Goal: Transaction & Acquisition: Purchase product/service

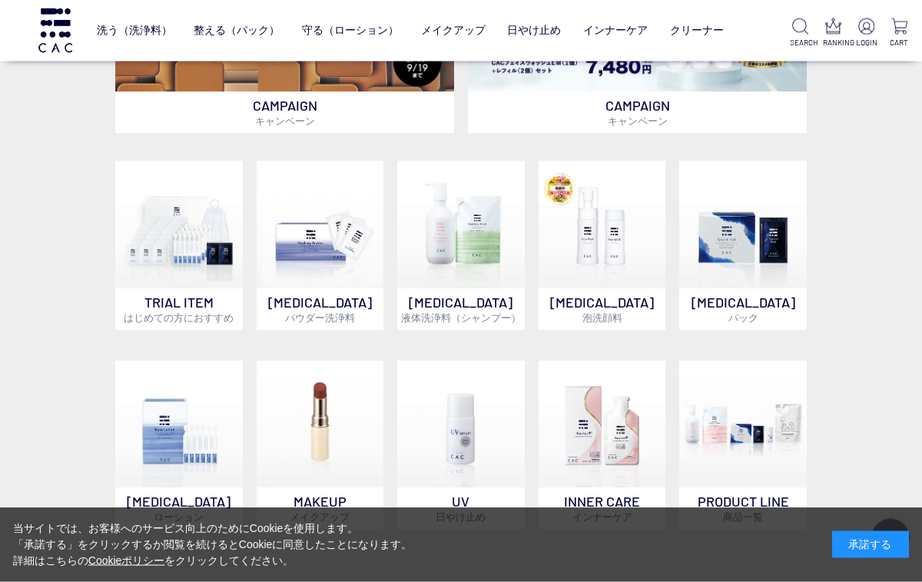
scroll to position [456, 0]
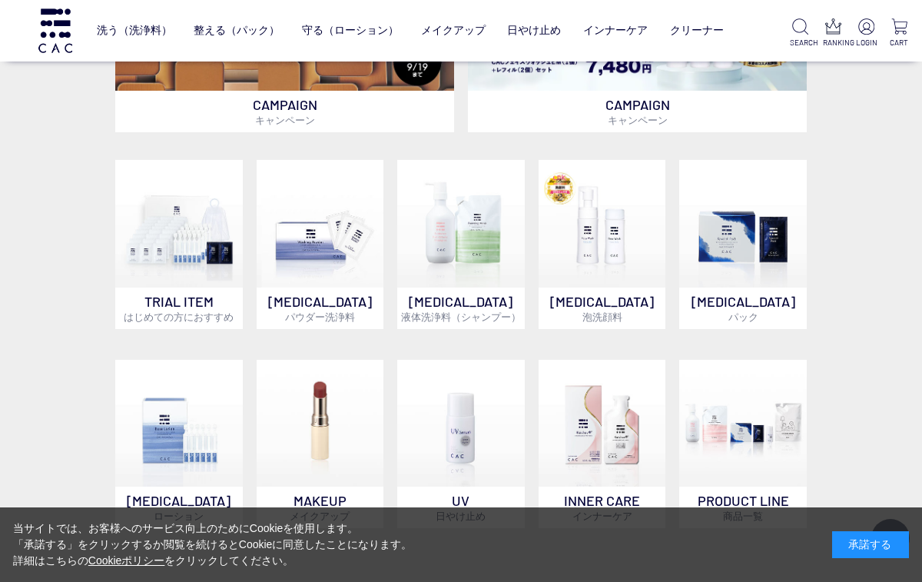
click at [743, 265] on img at bounding box center [743, 224] width 128 height 128
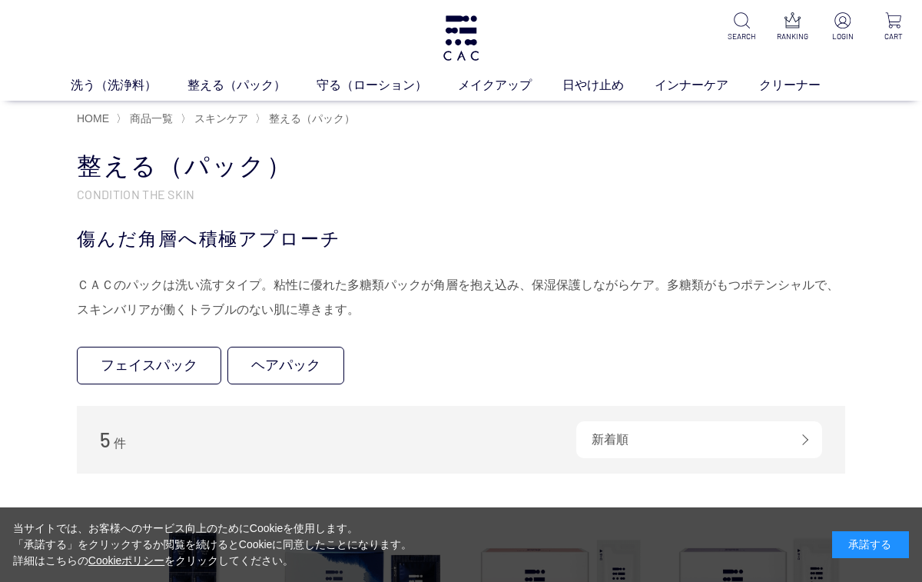
click at [151, 363] on link "フェイスパック" at bounding box center [149, 366] width 144 height 38
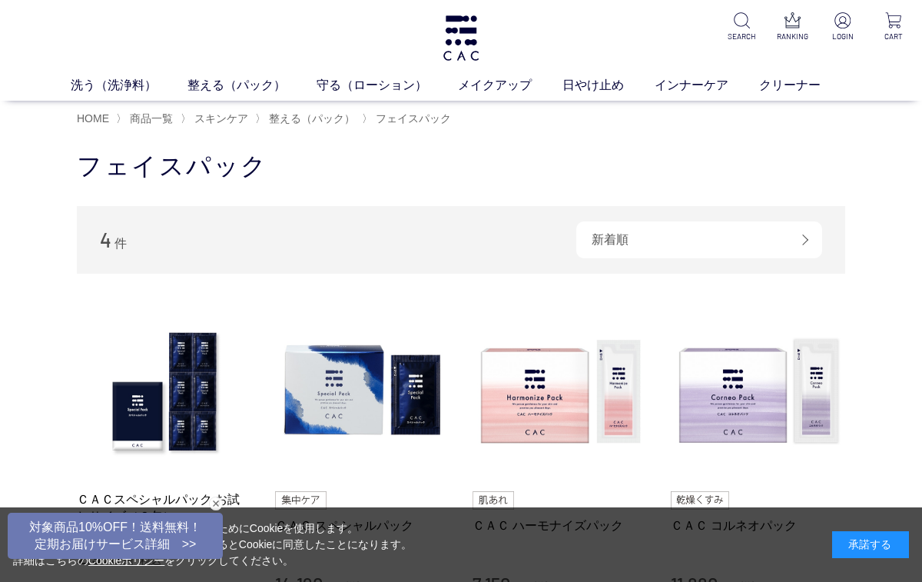
click at [95, 115] on span "HOME" at bounding box center [93, 118] width 32 height 12
click at [152, 122] on span "商品一覧" at bounding box center [151, 118] width 43 height 12
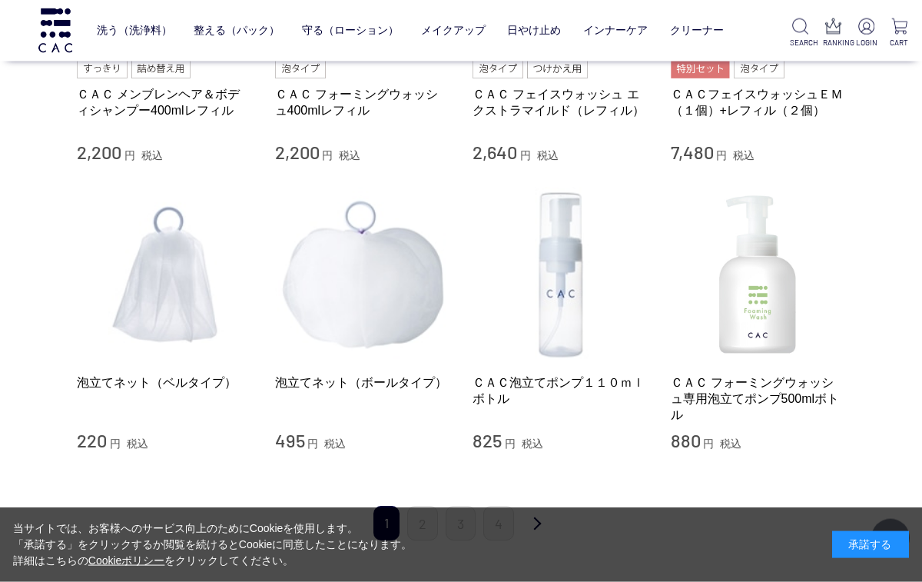
scroll to position [1434, 0]
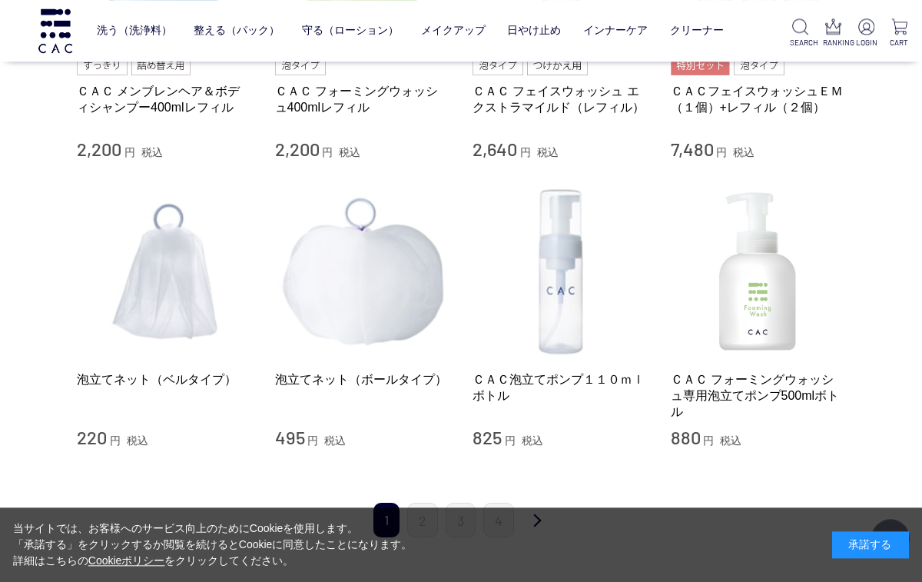
click at [533, 519] on link "次" at bounding box center [537, 521] width 31 height 36
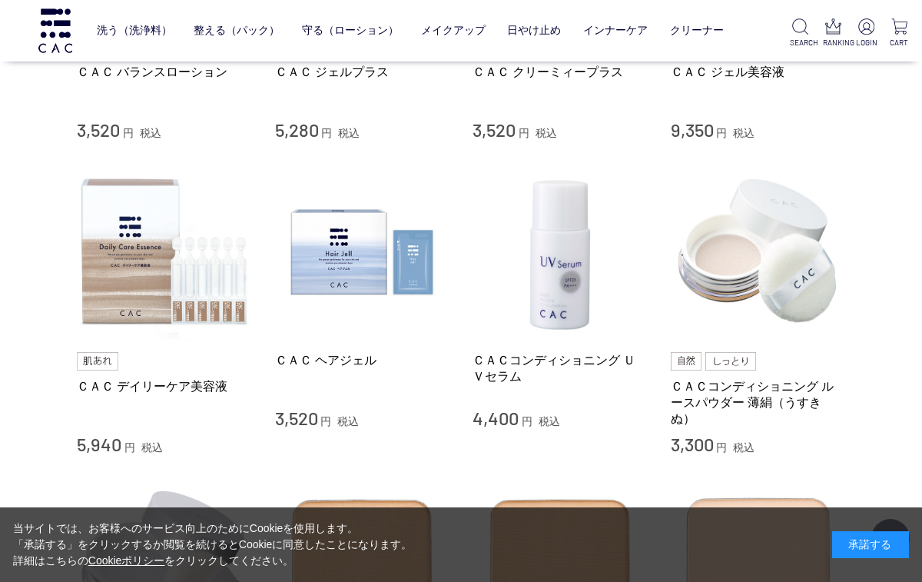
scroll to position [1106, 0]
click at [352, 280] on img at bounding box center [362, 251] width 175 height 175
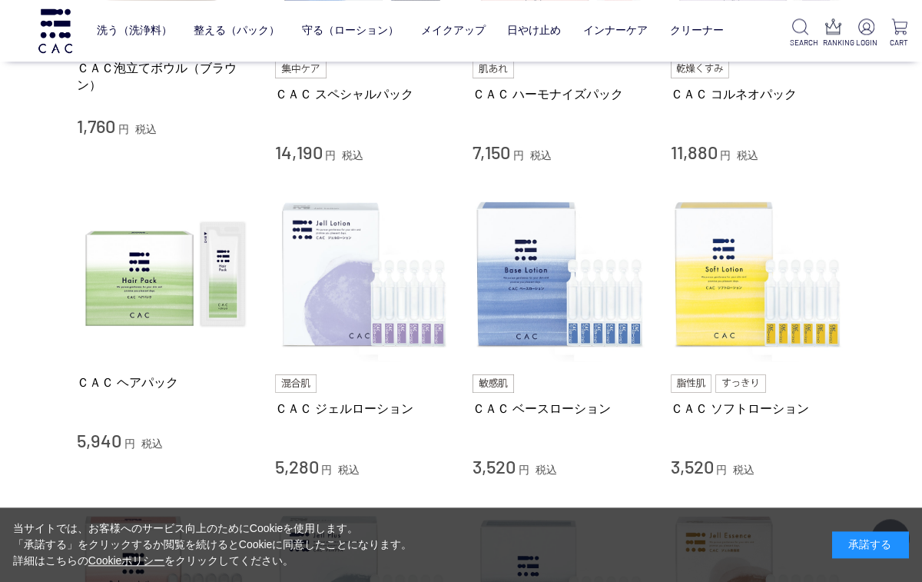
scroll to position [455, 0]
click at [153, 284] on img at bounding box center [164, 274] width 175 height 175
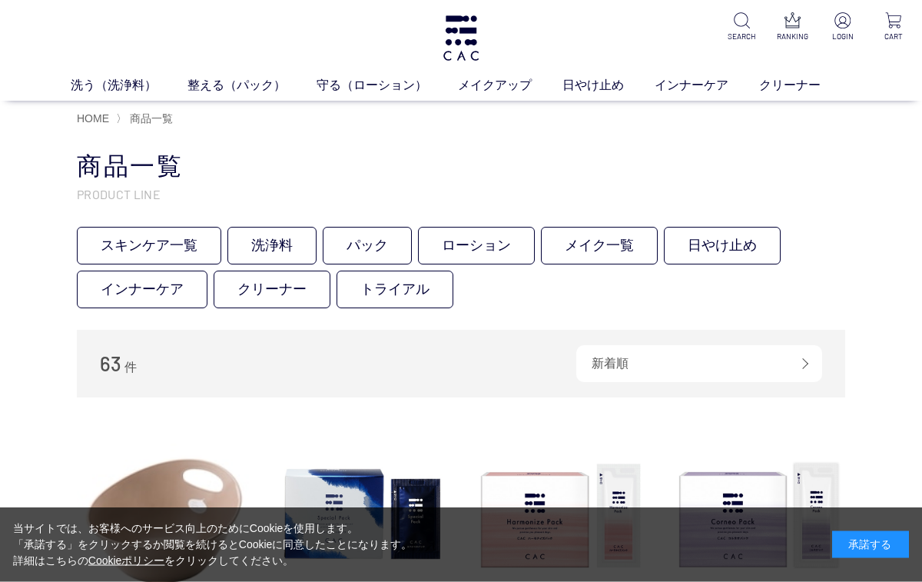
scroll to position [0, 0]
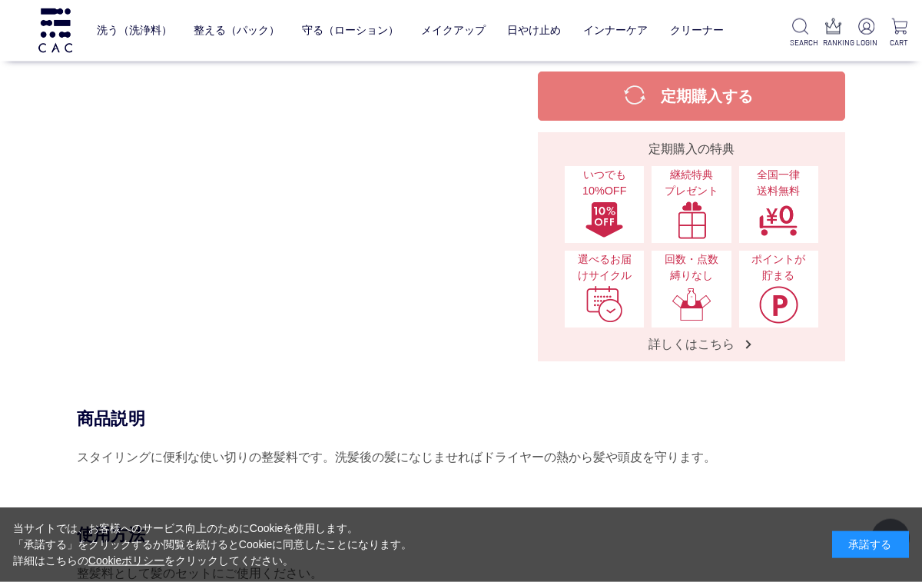
scroll to position [334, 0]
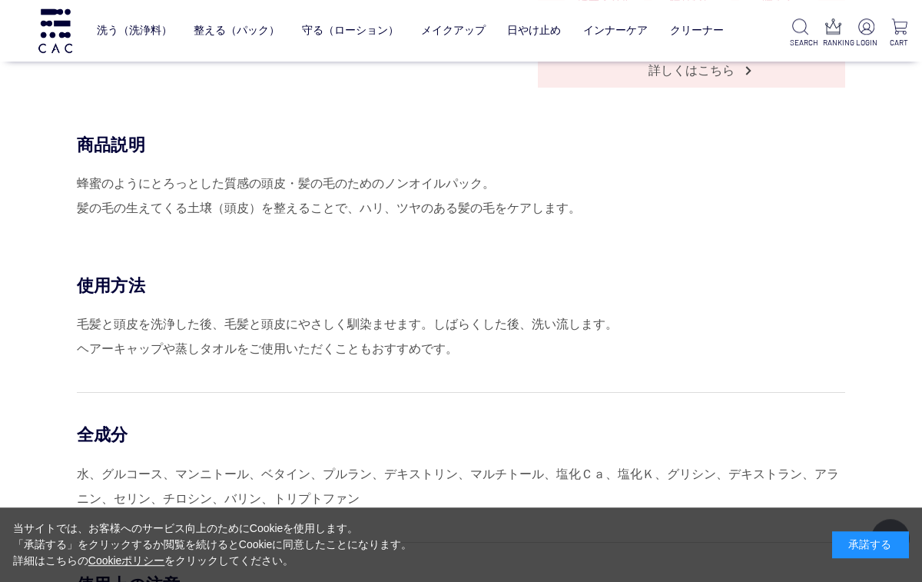
scroll to position [609, 0]
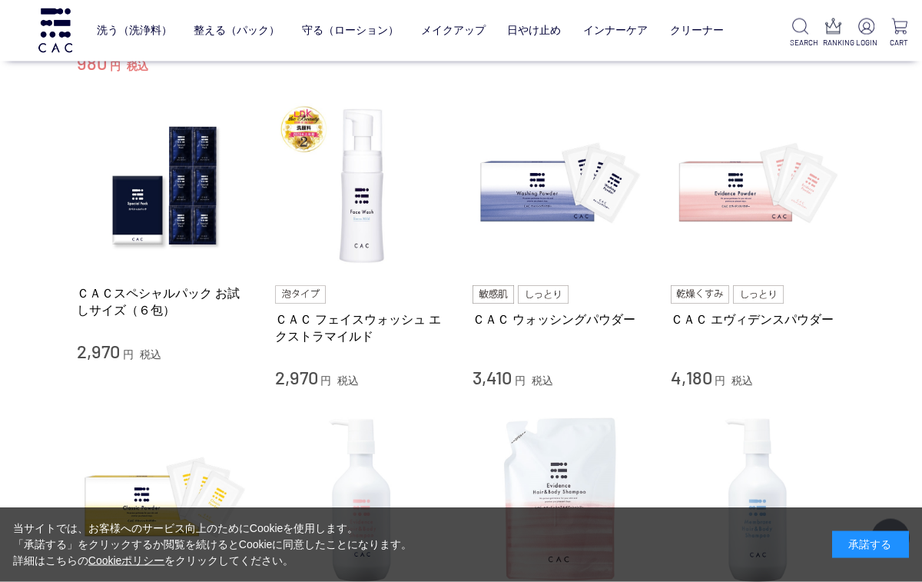
scroll to position [577, 0]
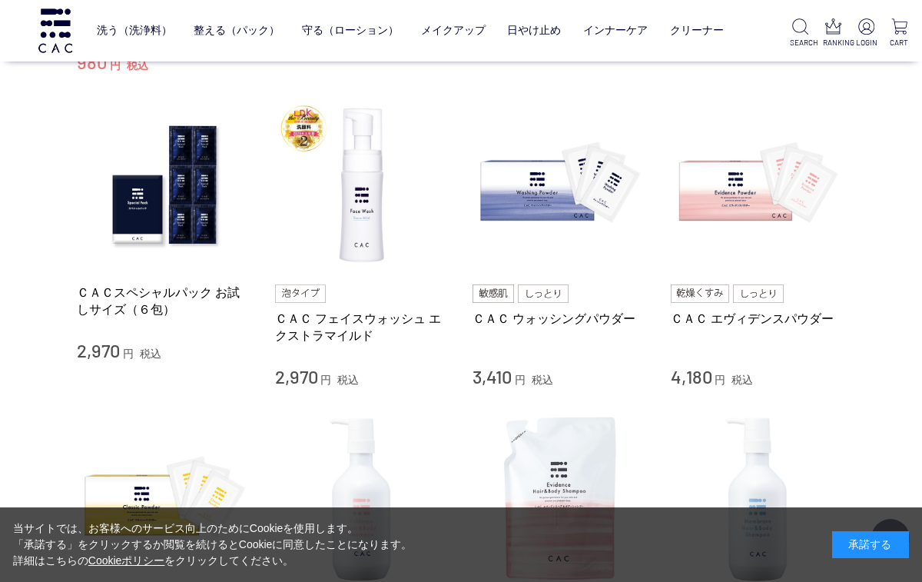
click at [340, 317] on link "ＣＡＣ フェイスウォッシュ エクストラマイルド" at bounding box center [362, 326] width 175 height 33
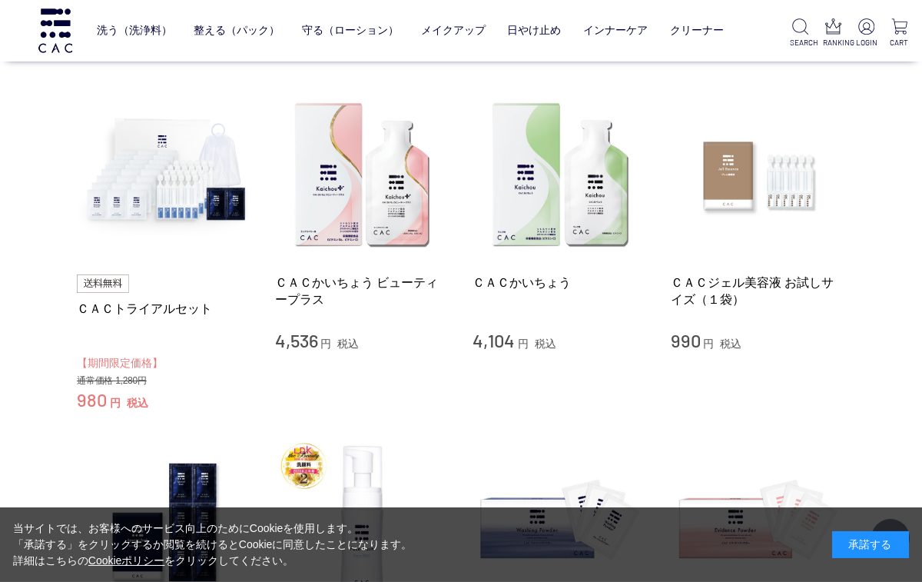
scroll to position [241, 0]
click at [161, 311] on link "ＣＡＣトライアルセット" at bounding box center [164, 308] width 175 height 16
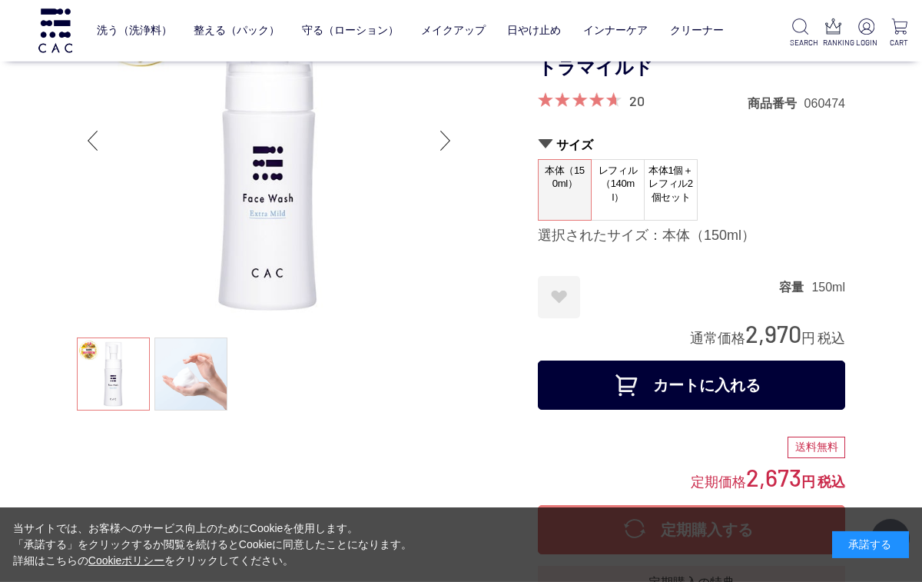
scroll to position [109, 0]
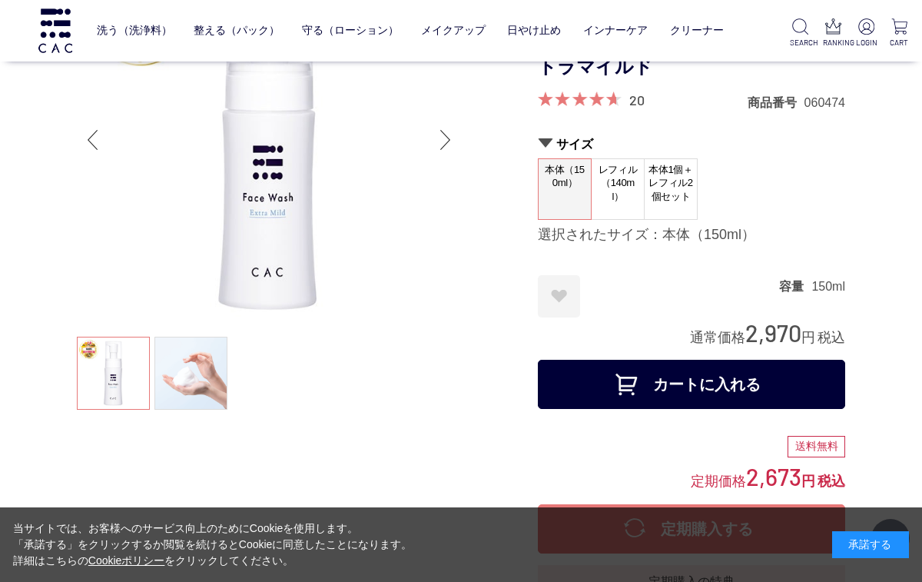
click at [442, 135] on div "Next slide" at bounding box center [445, 139] width 31 height 61
click at [434, 138] on div "Next slide" at bounding box center [445, 139] width 31 height 61
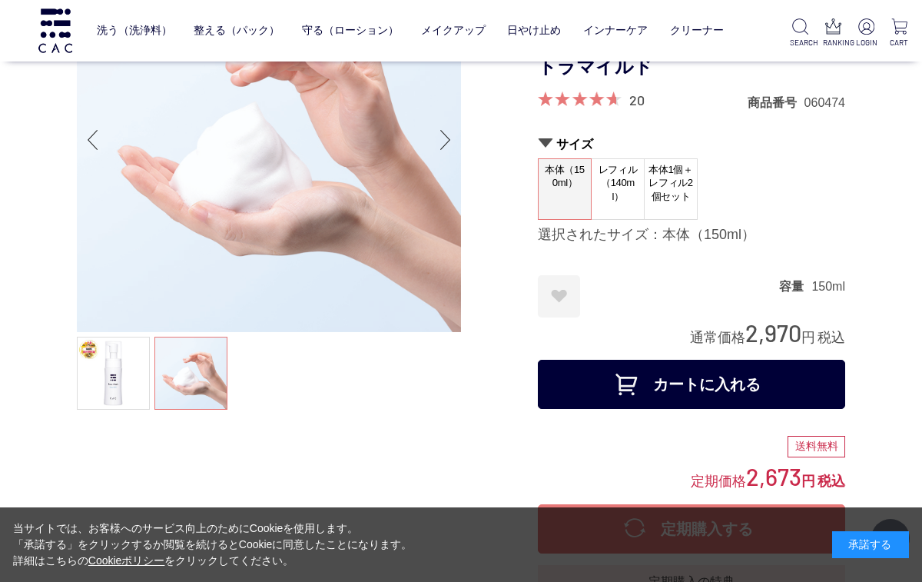
click at [440, 130] on div "Next slide" at bounding box center [445, 139] width 31 height 61
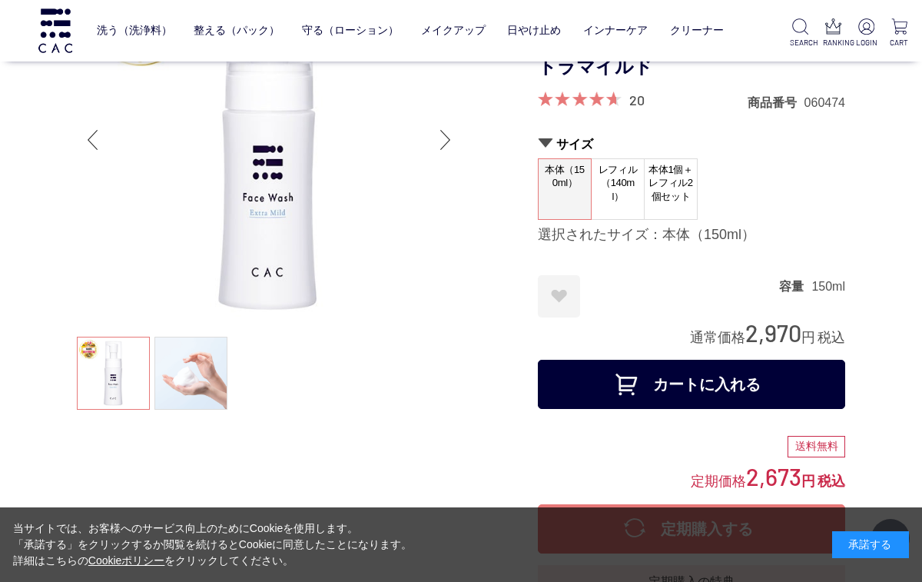
click at [437, 124] on div "Next slide" at bounding box center [445, 139] width 31 height 61
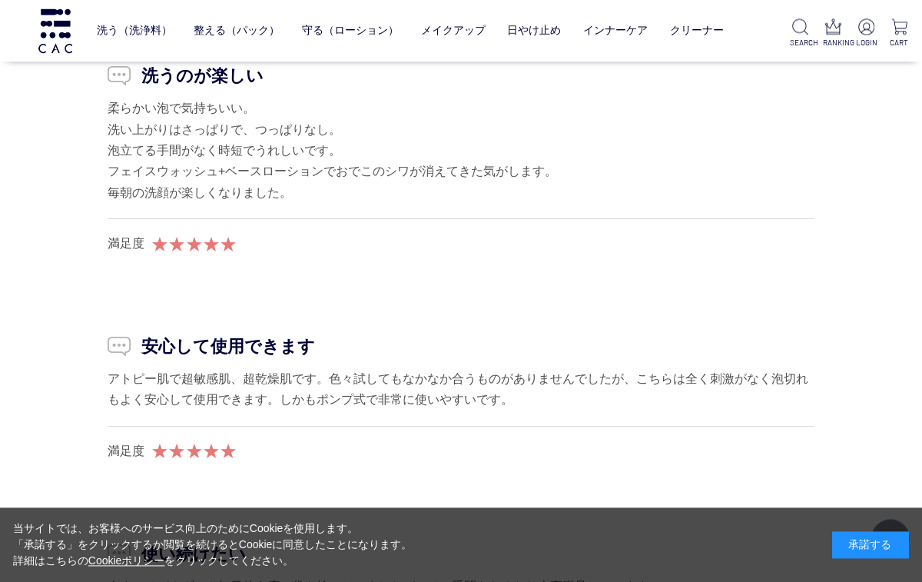
scroll to position [14590, 0]
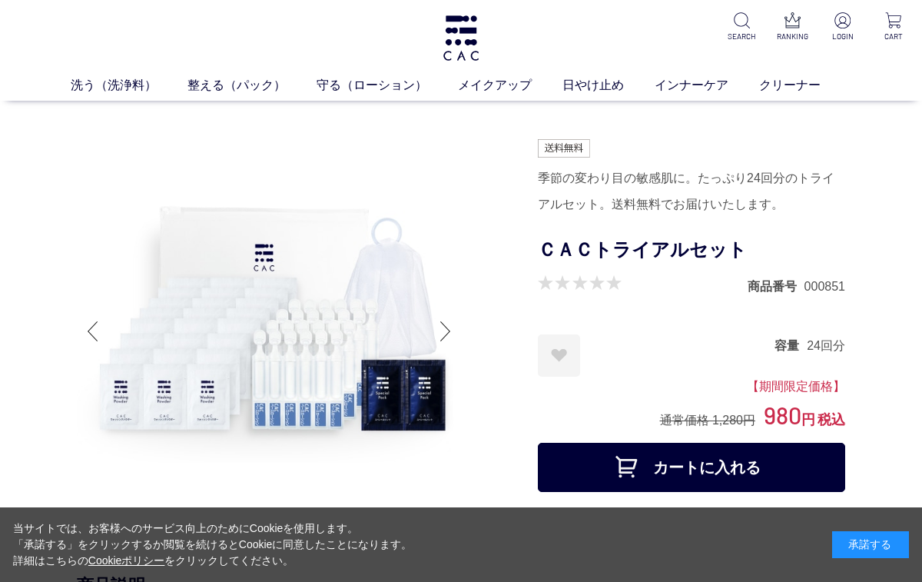
click at [705, 466] on button "カートに入れる" at bounding box center [691, 467] width 307 height 49
click at [847, 22] on img at bounding box center [843, 20] width 16 height 16
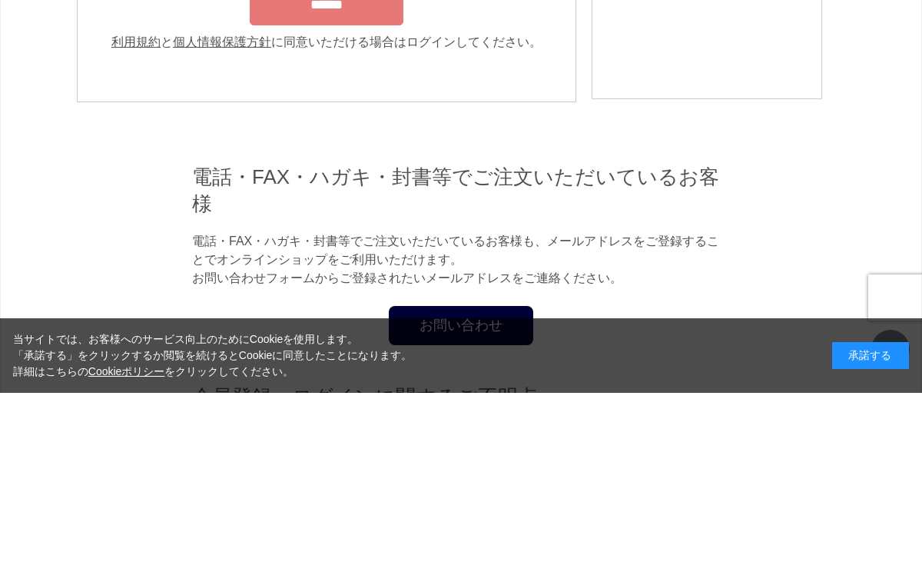
type input "**********"
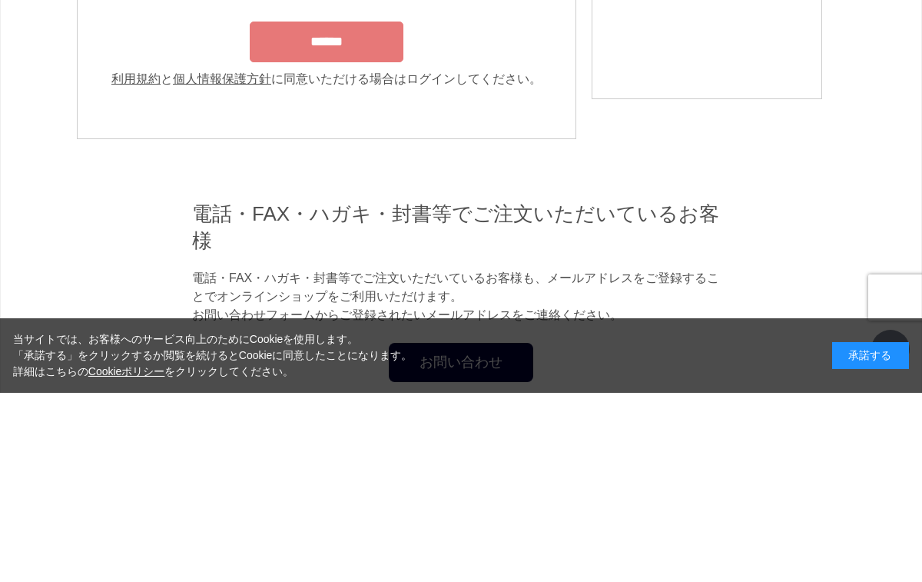
scroll to position [189, 0]
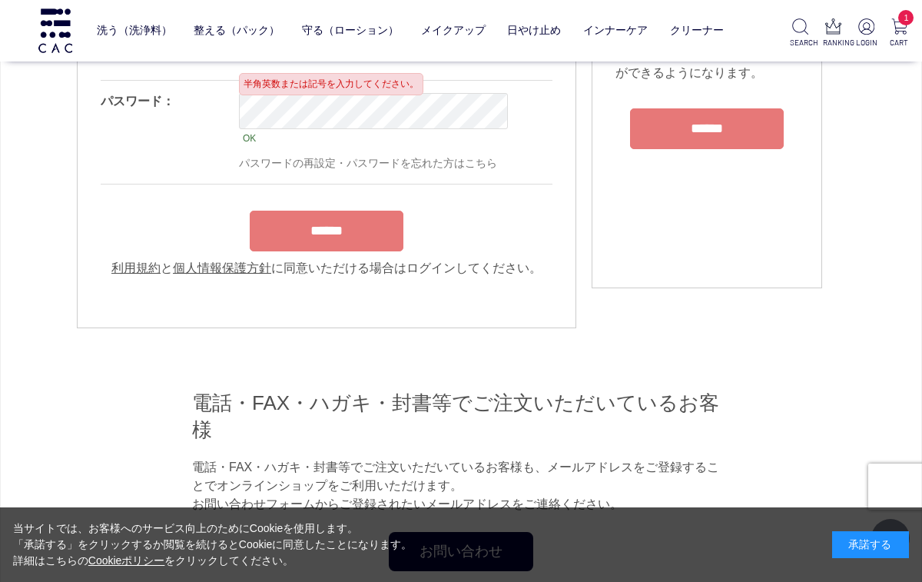
click at [344, 232] on input "******" at bounding box center [327, 231] width 154 height 41
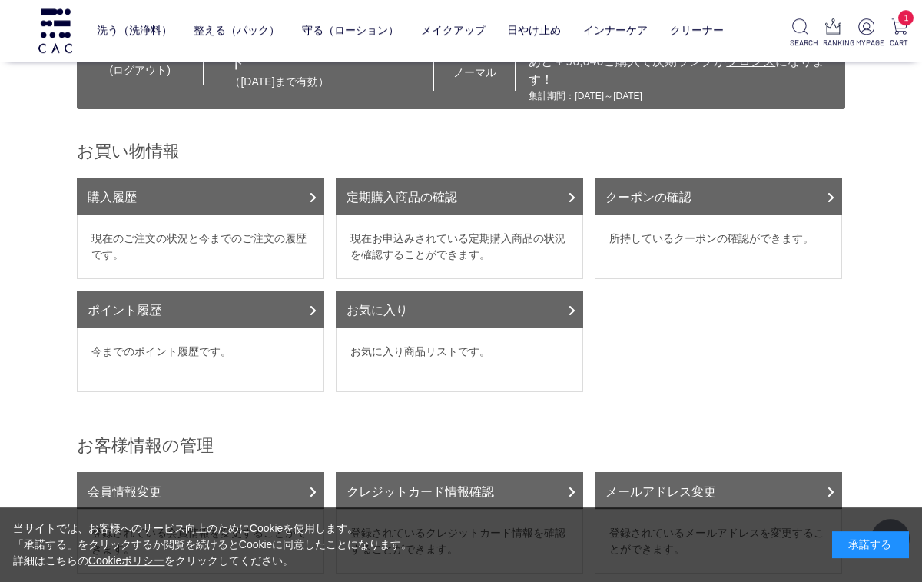
scroll to position [111, 0]
click at [819, 178] on link "クーポンの確認" at bounding box center [718, 196] width 247 height 37
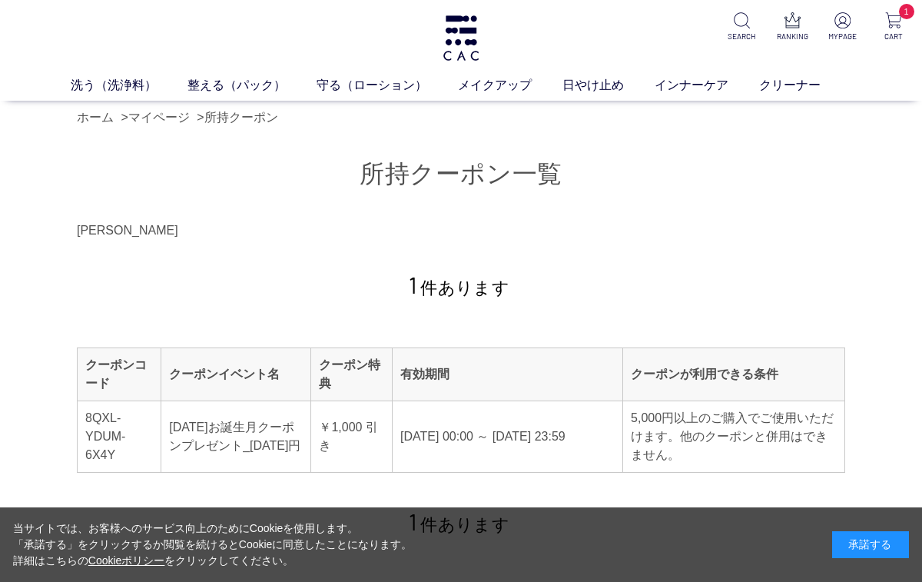
click at [105, 90] on link "洗う（洗浄料）" at bounding box center [129, 85] width 117 height 18
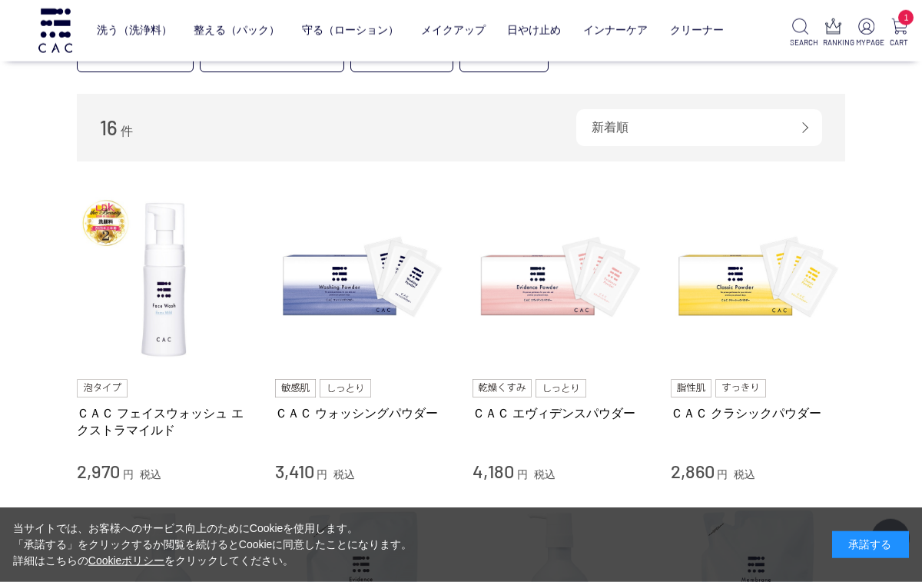
scroll to position [212, 0]
click at [148, 396] on div "ＣＡＣ フェイスウォッシュ エクストラマイルド 2,970 円 税込" at bounding box center [164, 430] width 175 height 105
click at [139, 419] on link "ＣＡＣ フェイスウォッシュ エクストラマイルド" at bounding box center [164, 420] width 175 height 33
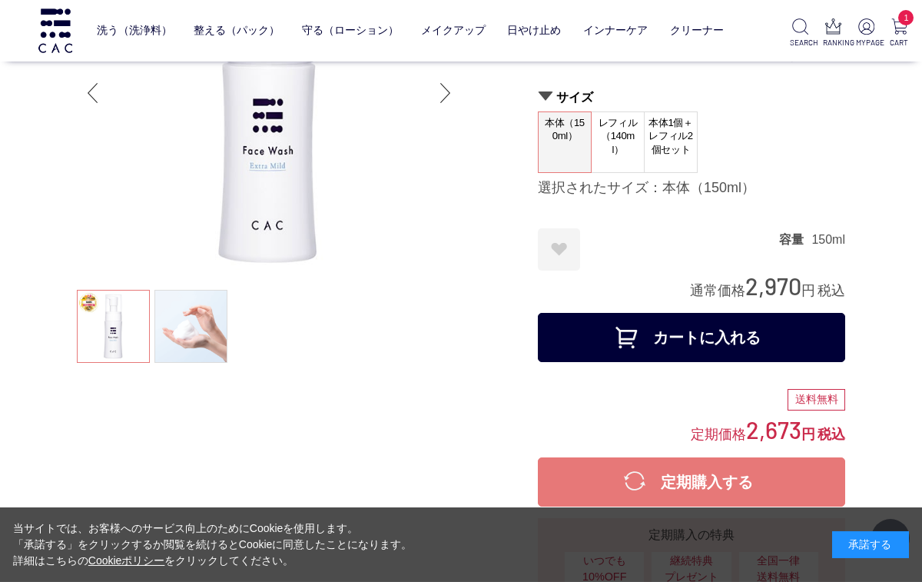
scroll to position [158, 0]
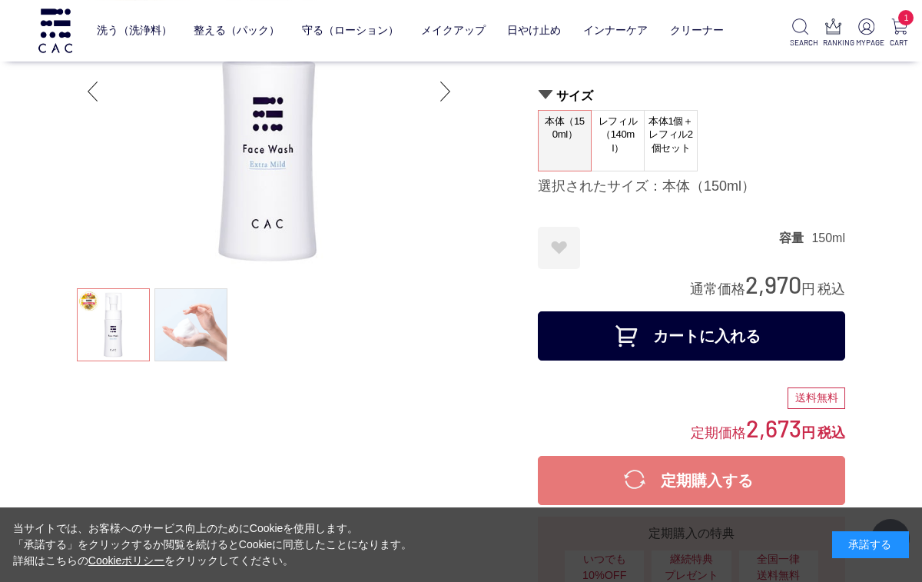
click at [697, 332] on button "カートに入れる" at bounding box center [691, 335] width 307 height 49
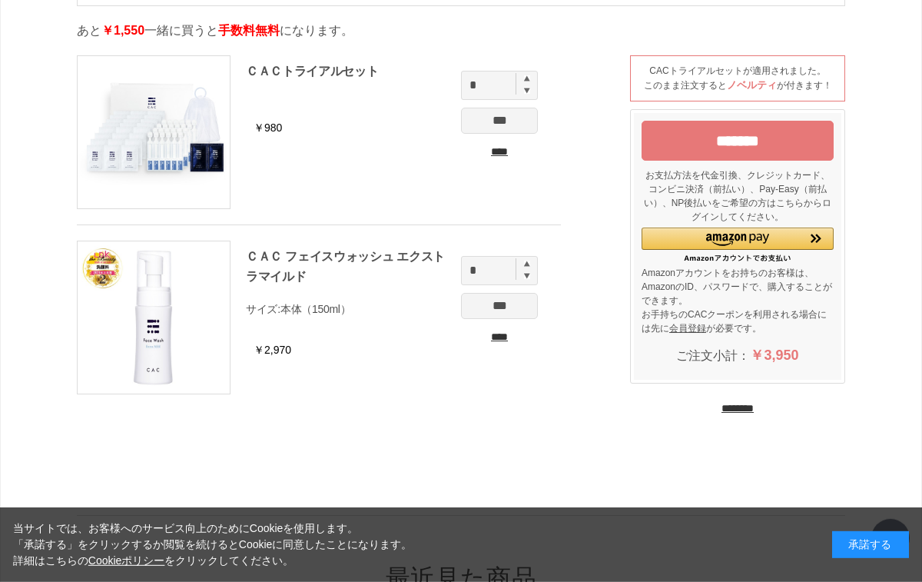
scroll to position [194, 0]
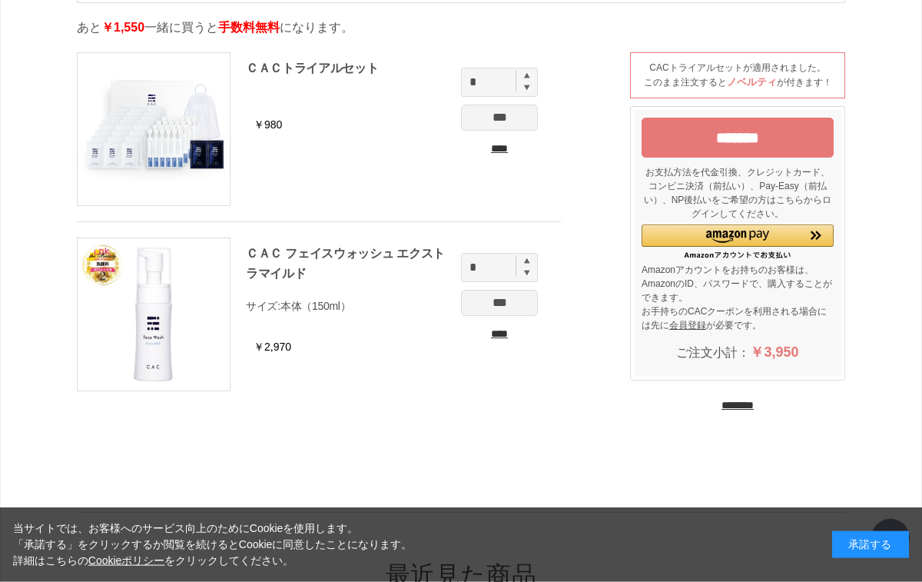
click at [742, 413] on input "********" at bounding box center [738, 405] width 32 height 15
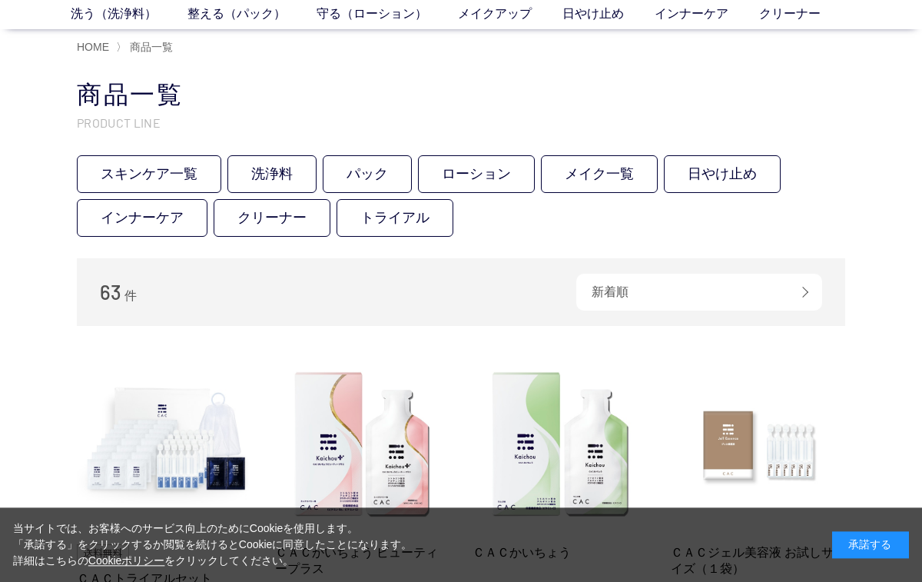
scroll to position [71, 0]
click at [403, 219] on link "トライアル" at bounding box center [395, 218] width 117 height 38
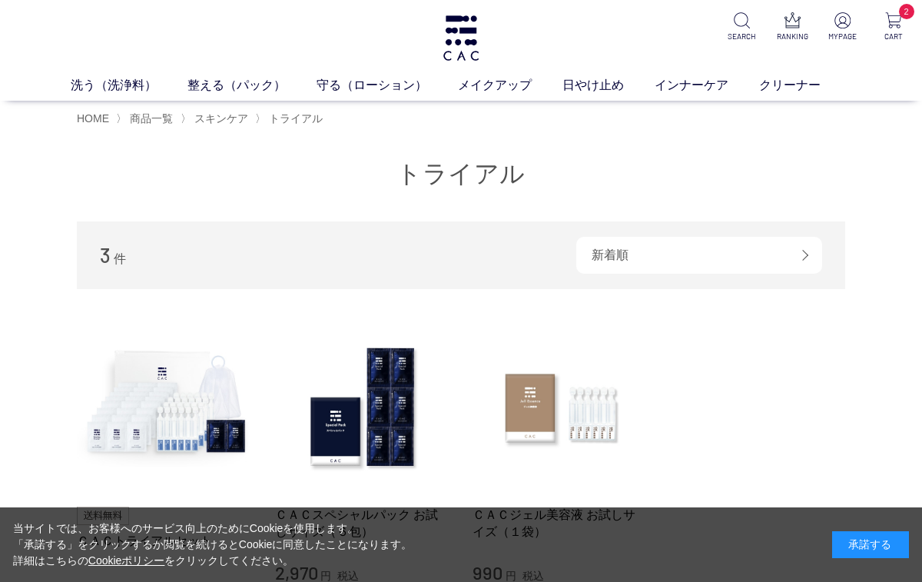
click at [599, 87] on link "日やけ止め" at bounding box center [609, 85] width 92 height 18
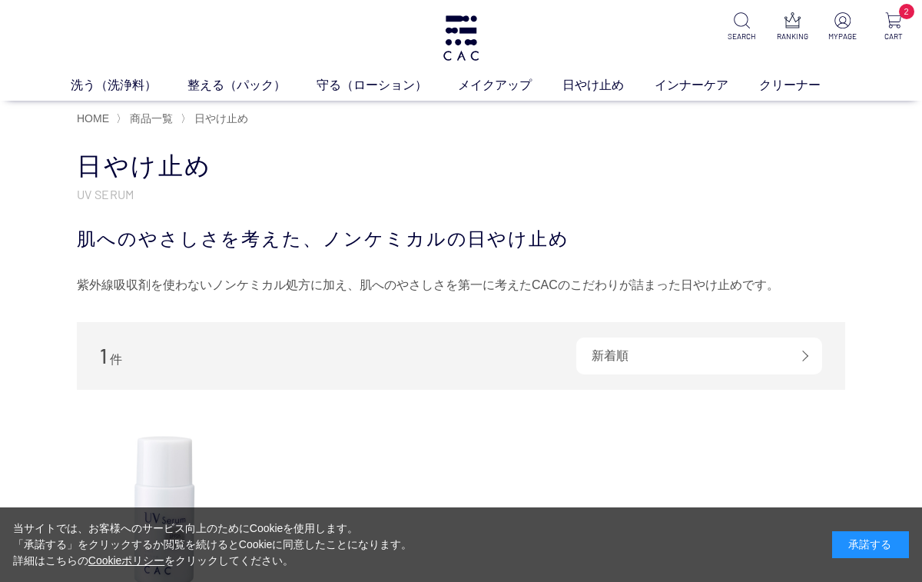
click at [794, 89] on link "クリーナー" at bounding box center [805, 85] width 92 height 18
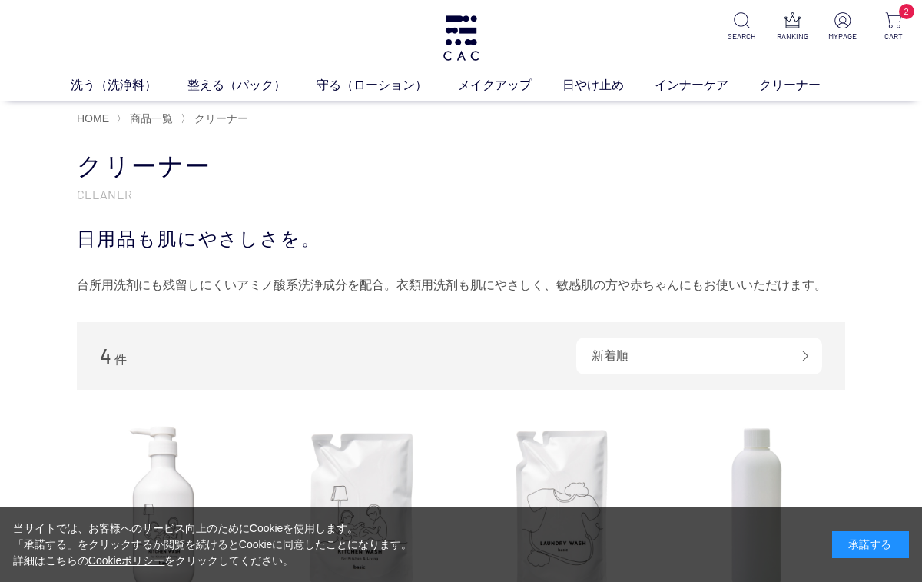
click at [499, 90] on link "メイクアップ" at bounding box center [510, 85] width 105 height 18
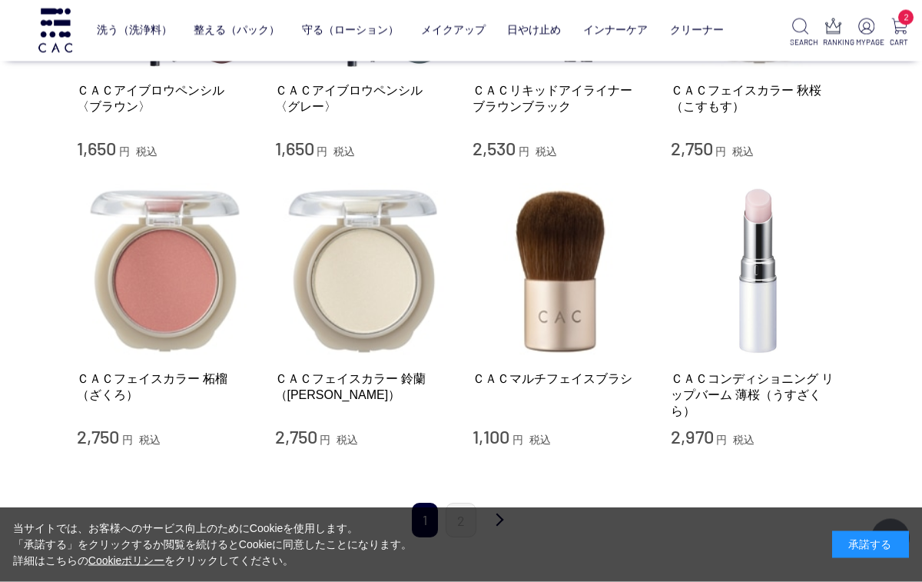
scroll to position [1399, 0]
click at [499, 519] on link "次" at bounding box center [499, 521] width 31 height 36
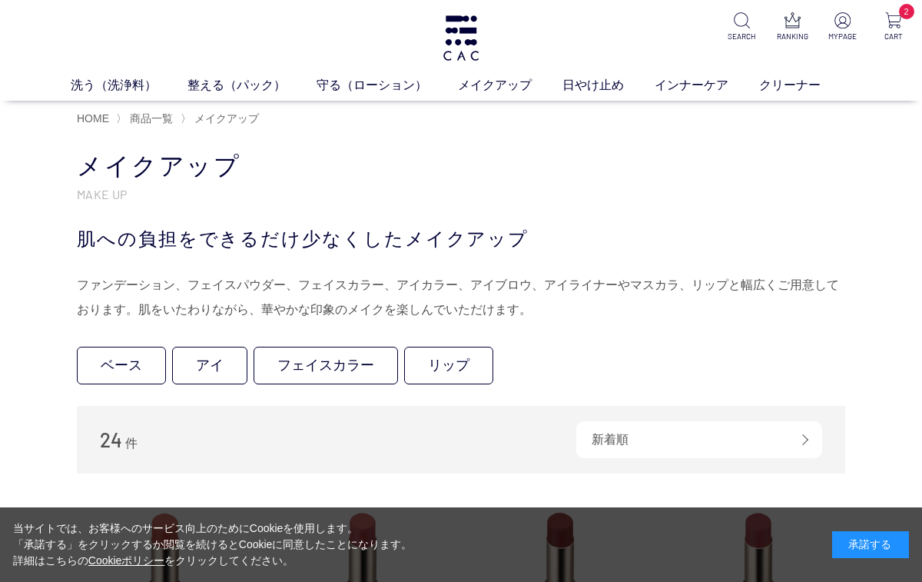
click at [232, 94] on link "整える（パック）" at bounding box center [252, 85] width 129 height 18
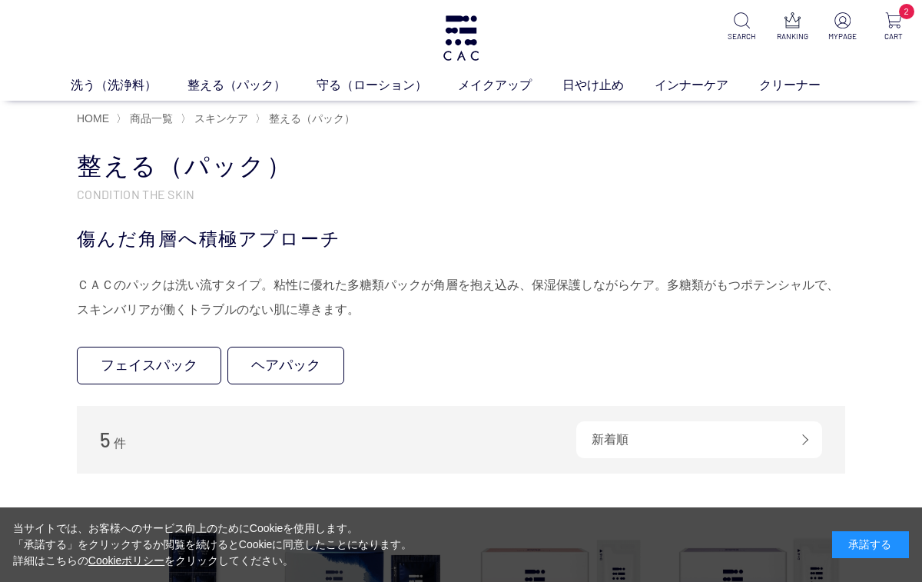
click at [154, 359] on link "フェイスパック" at bounding box center [149, 366] width 144 height 38
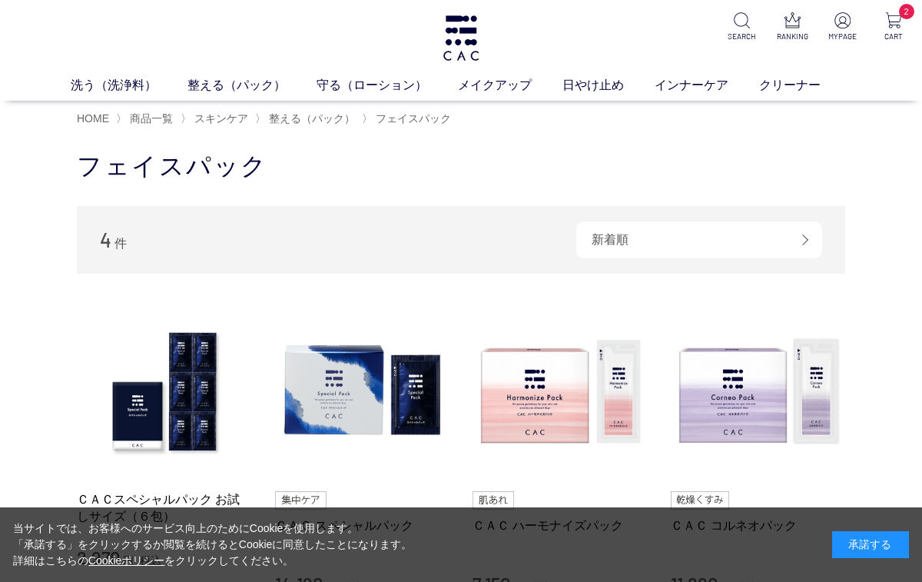
click at [324, 118] on span "整える（パック）" at bounding box center [312, 118] width 86 height 12
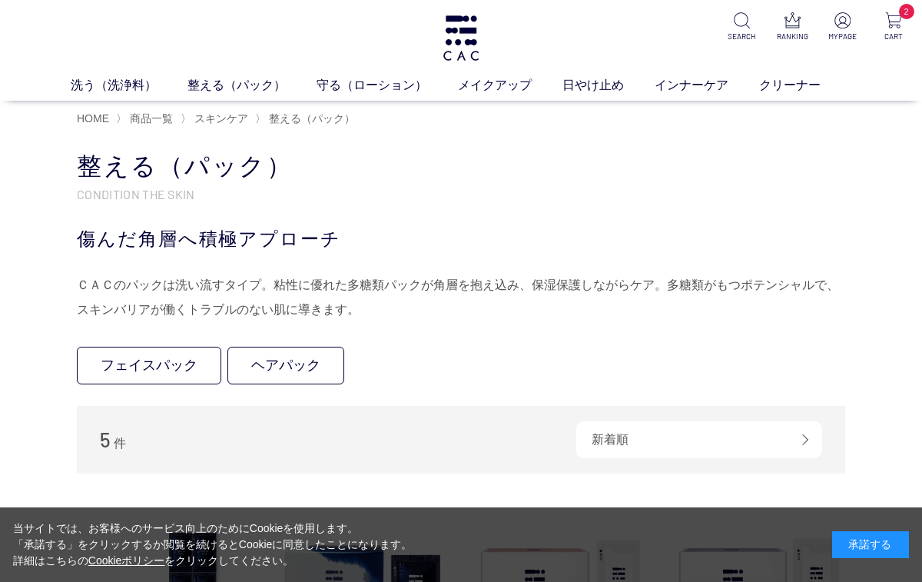
click at [310, 360] on link "ヘアパック" at bounding box center [285, 366] width 117 height 38
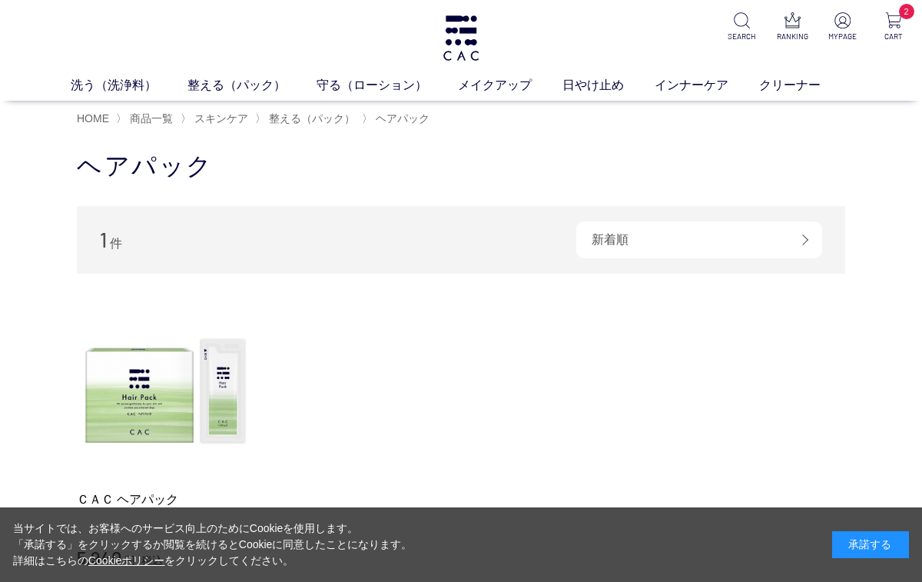
click at [118, 86] on link "洗う（洗浄料）" at bounding box center [129, 85] width 117 height 18
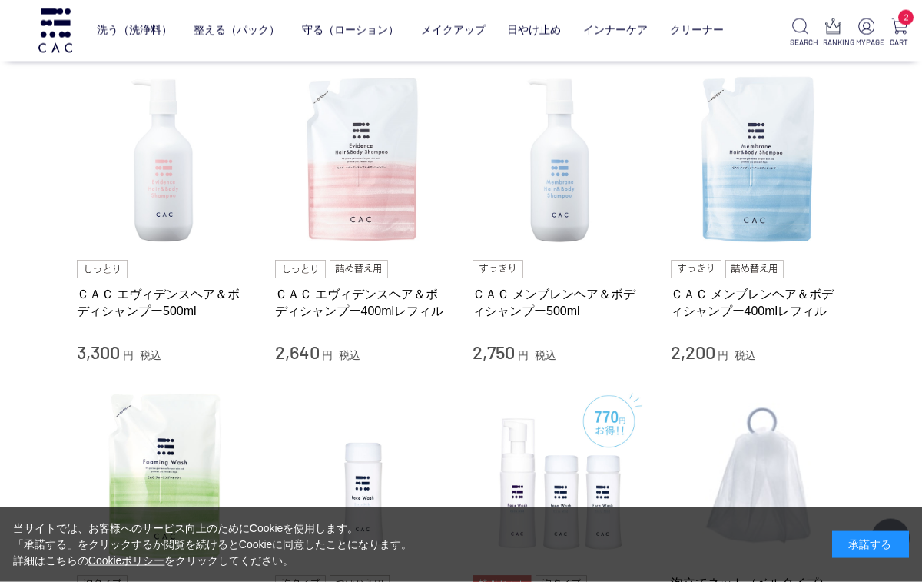
scroll to position [645, 0]
click at [550, 300] on link "ＣＡＣ メンブレンヘア＆ボディシャンプー500ml" at bounding box center [560, 302] width 175 height 33
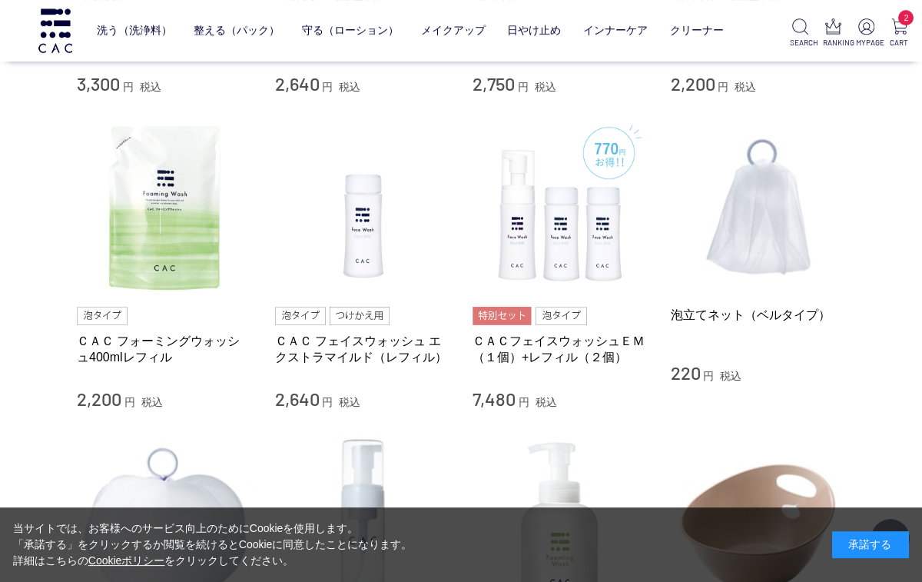
scroll to position [913, 0]
click at [138, 350] on link "ＣＡＣ フォーミングウォッシュ400mlレフィル" at bounding box center [164, 349] width 175 height 33
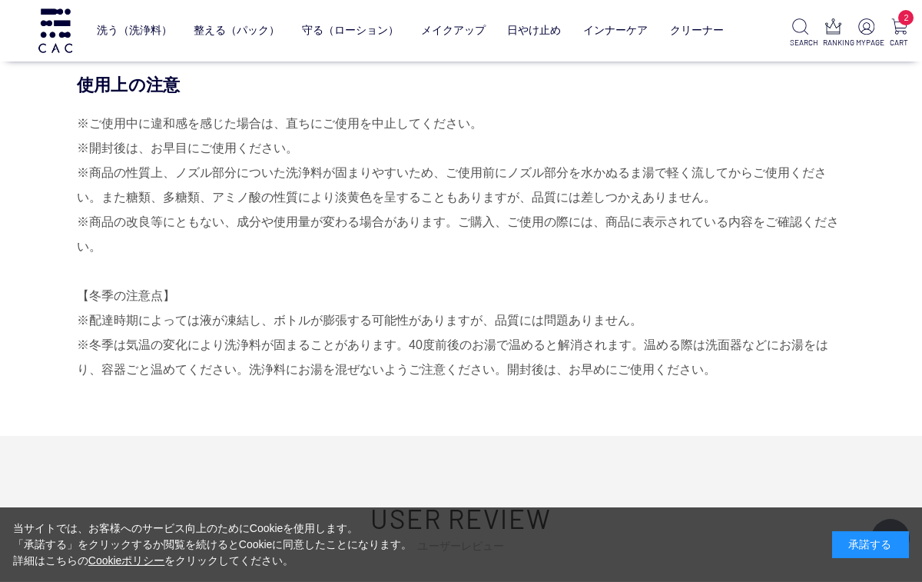
scroll to position [1616, 0]
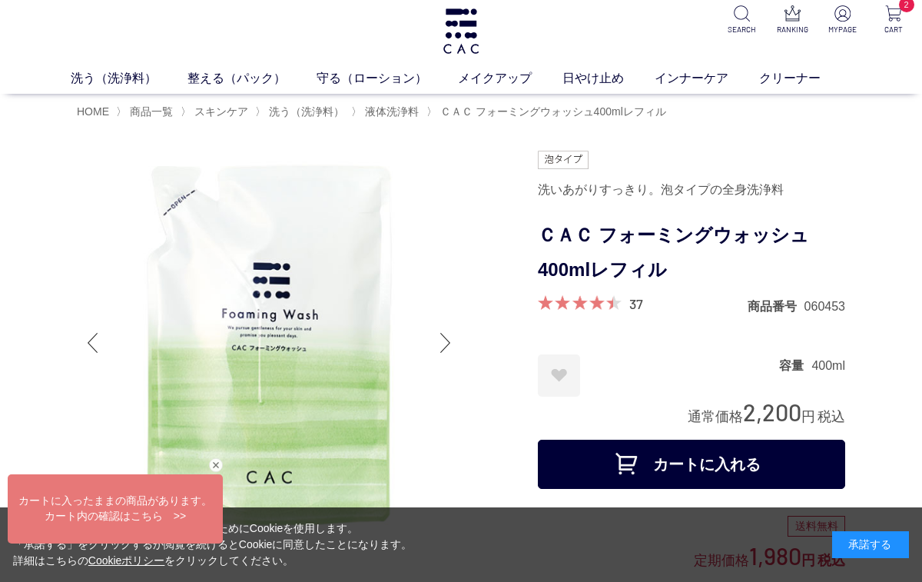
scroll to position [10, 0]
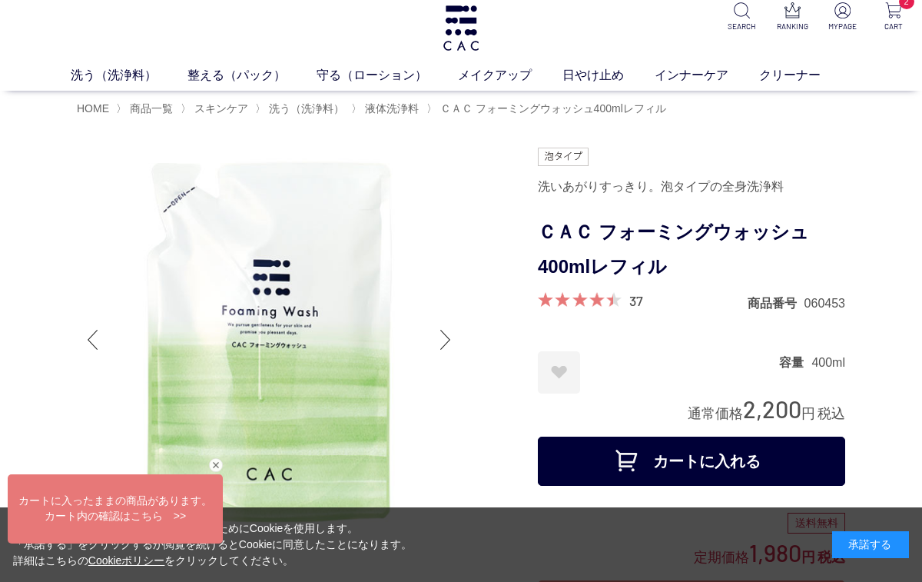
click at [730, 453] on button "カートに入れる" at bounding box center [691, 461] width 307 height 49
click at [163, 58] on div "洗う（洗浄料） 液体洗浄料 パウダー洗浄料 泡洗顔料 グッズ 整える（パック） フェイスパック ヘアパック 守る（ローション） 保湿化粧水 柔軟化粧水 美容液…" at bounding box center [461, 40] width 922 height 101
click at [106, 71] on link "洗う（洗浄料）" at bounding box center [129, 75] width 117 height 18
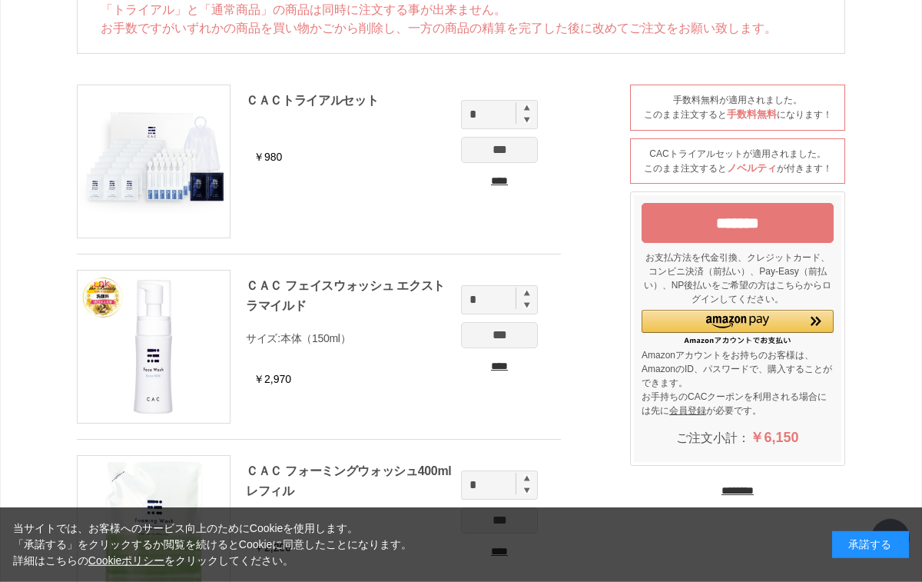
scroll to position [144, 0]
click at [510, 173] on input "****" at bounding box center [499, 180] width 77 height 16
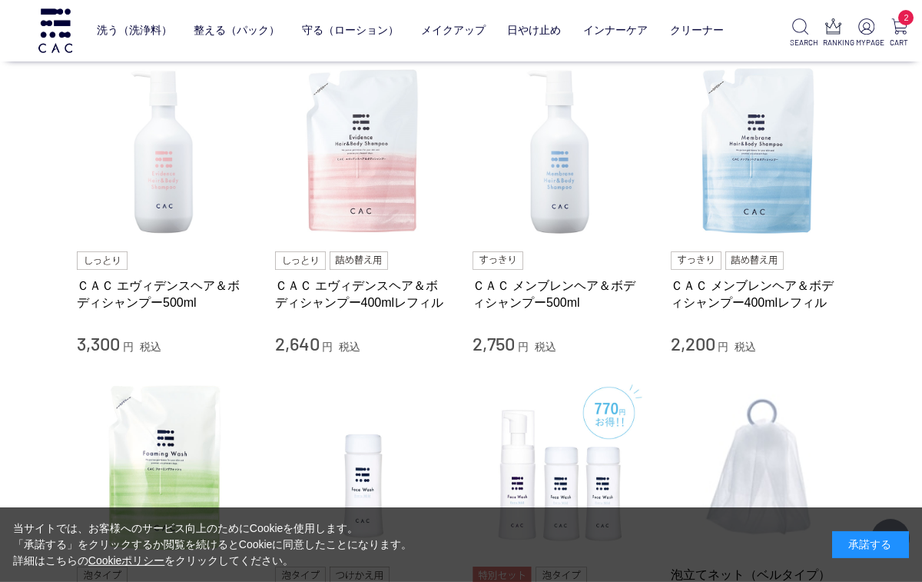
scroll to position [655, 0]
click at [916, 207] on div "買い物かご 買い物かご内の商品 ＣＡＣ フェイスウォッシュ エクストラマイルド （本体（150ml）） 削除 ￥2,970 × 1 = ￥2,970 ＣＡＣ …" at bounding box center [461, 237] width 922 height 1716
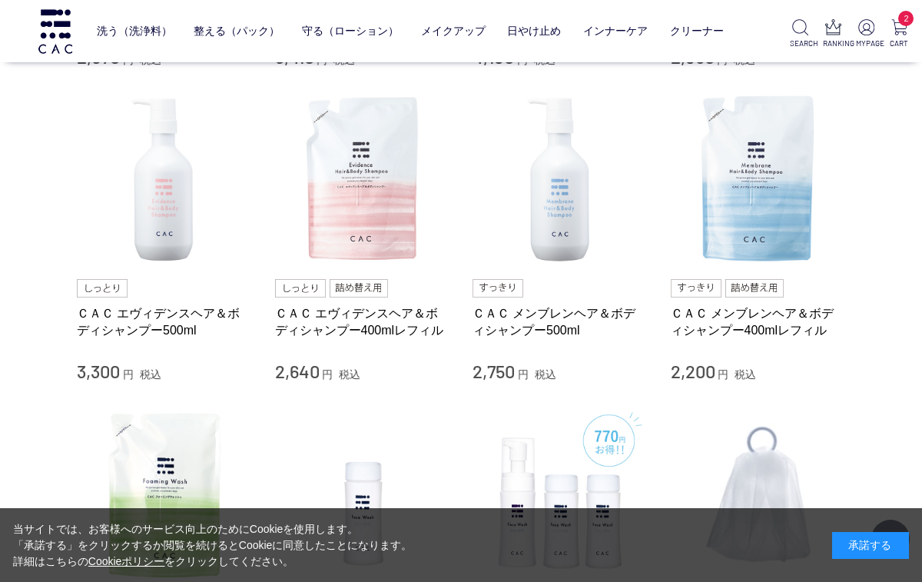
scroll to position [626, 0]
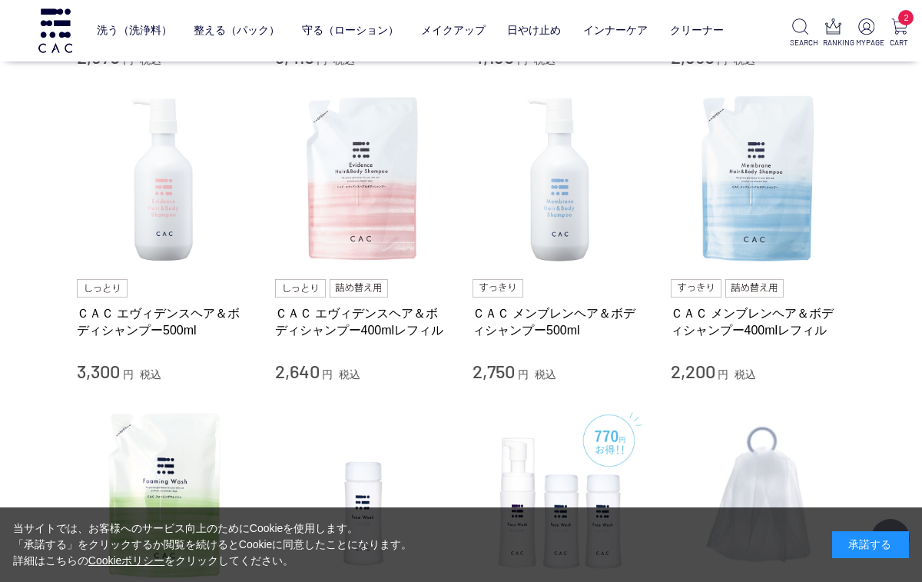
click at [533, 307] on link "ＣＡＣ メンブレンヘア＆ボディシャンプー500ml" at bounding box center [560, 321] width 175 height 33
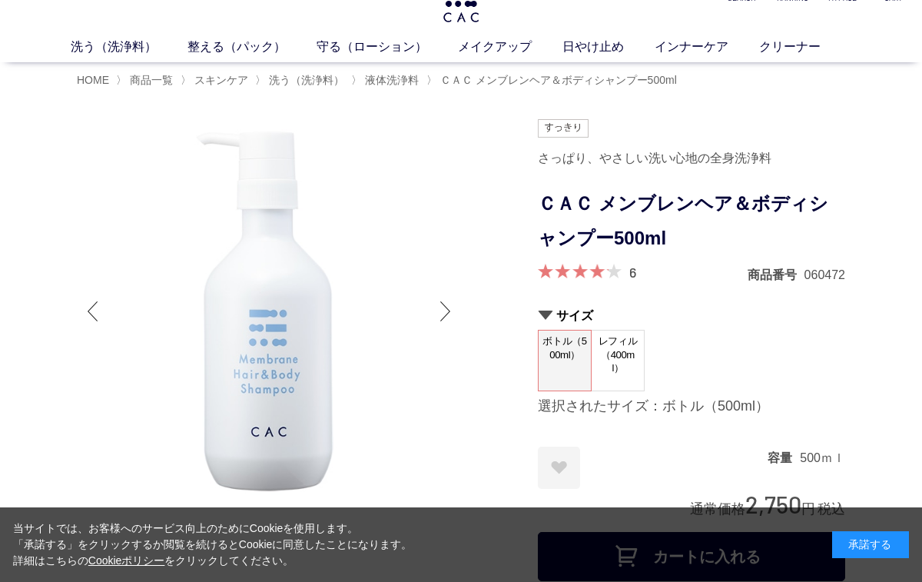
scroll to position [39, 0]
click at [430, 297] on img at bounding box center [269, 310] width 384 height 384
click at [429, 310] on img at bounding box center [269, 310] width 384 height 384
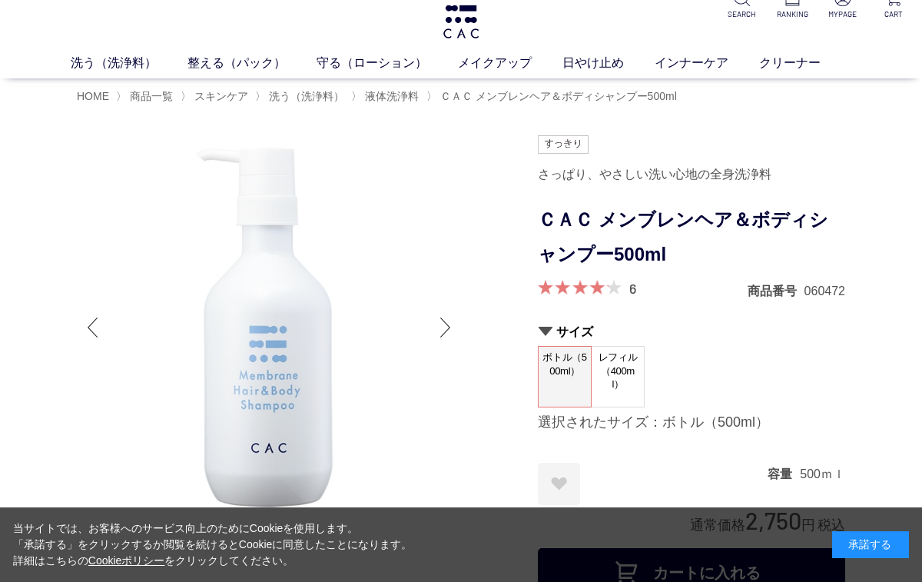
scroll to position [0, 0]
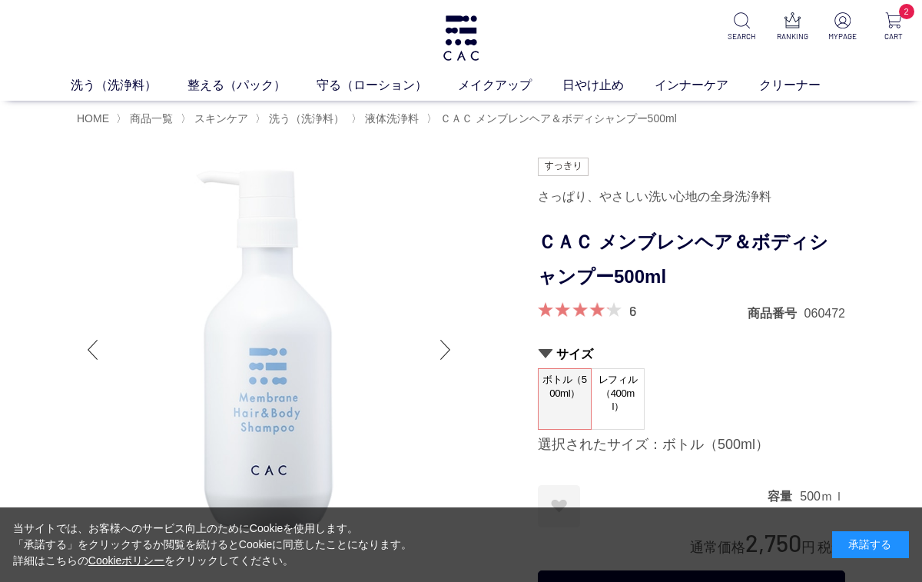
click at [689, 88] on link "インナーケア" at bounding box center [707, 85] width 105 height 18
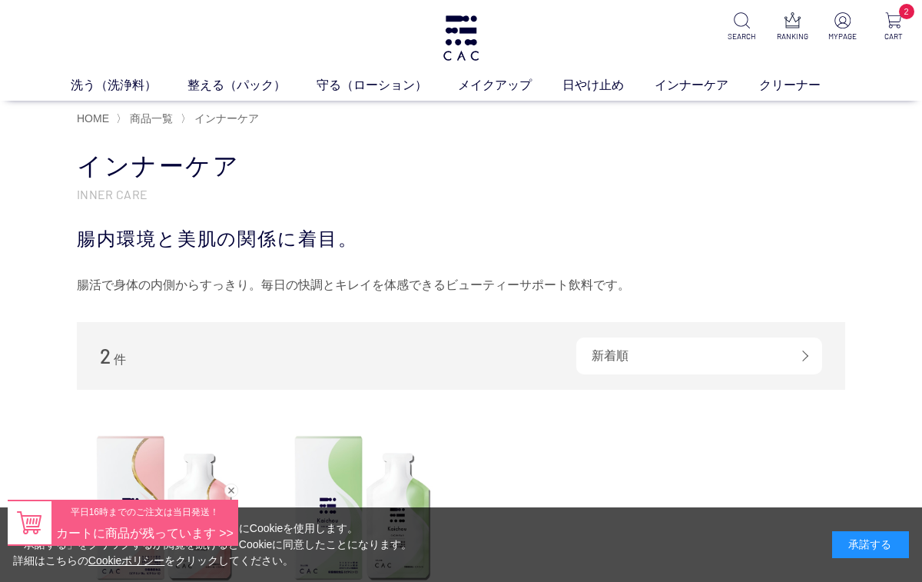
click at [593, 81] on link "日やけ止め" at bounding box center [609, 85] width 92 height 18
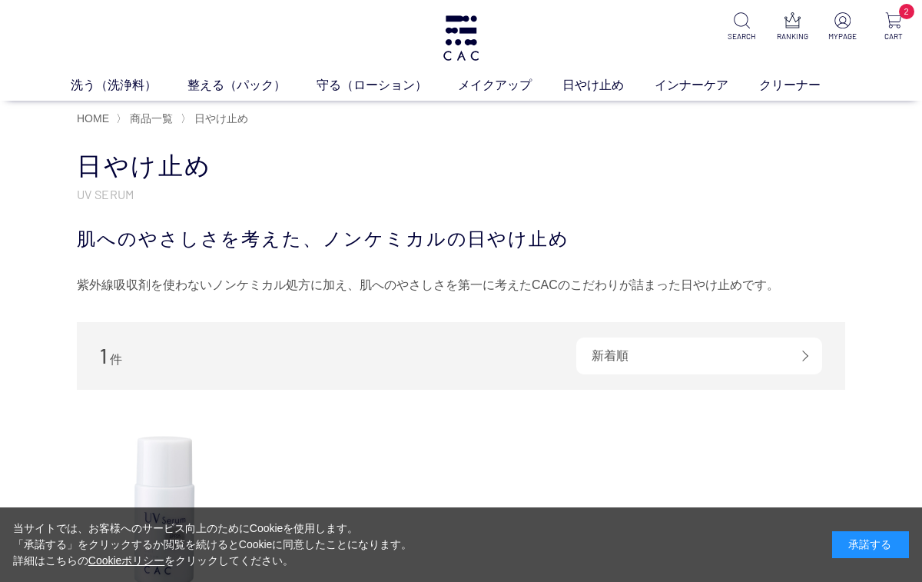
click at [153, 112] on span "商品一覧" at bounding box center [151, 118] width 43 height 12
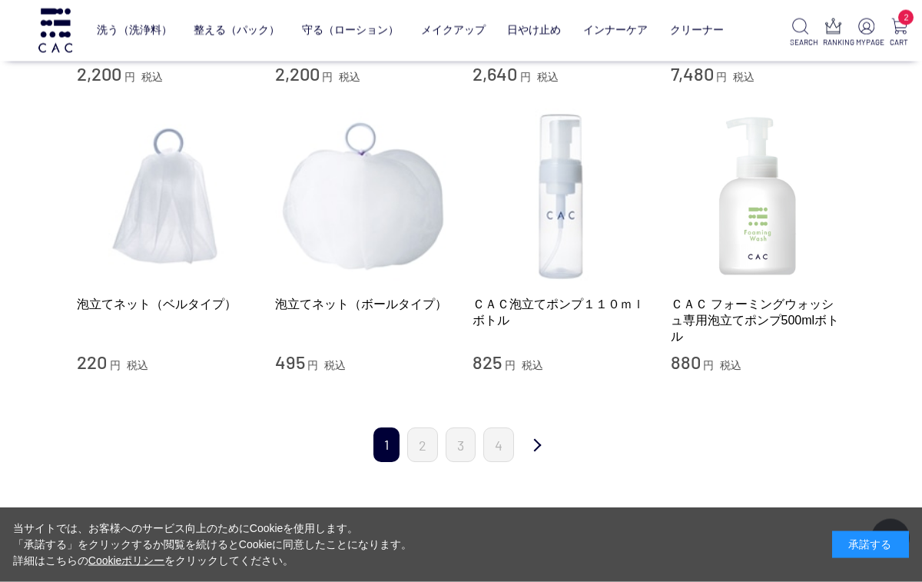
scroll to position [1511, 0]
click at [534, 439] on link "次" at bounding box center [537, 444] width 31 height 36
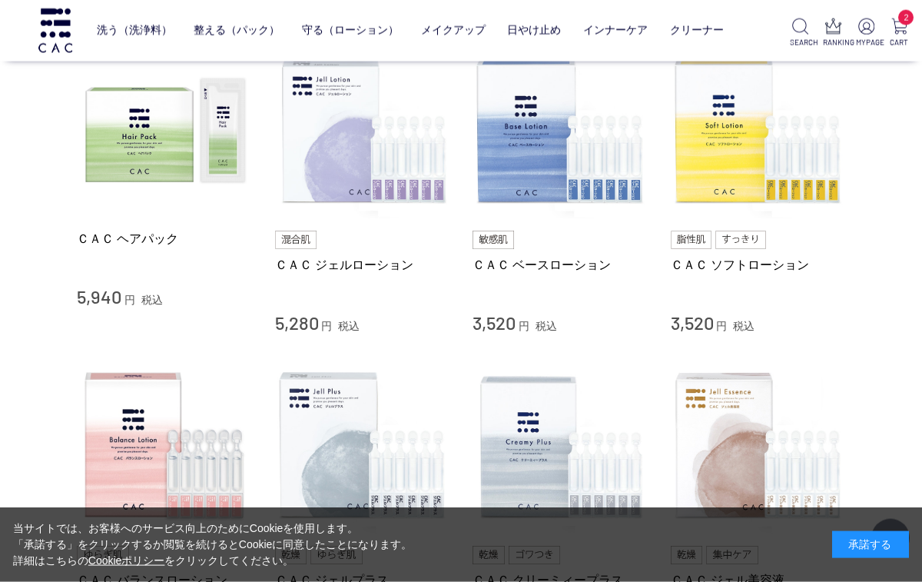
scroll to position [598, 0]
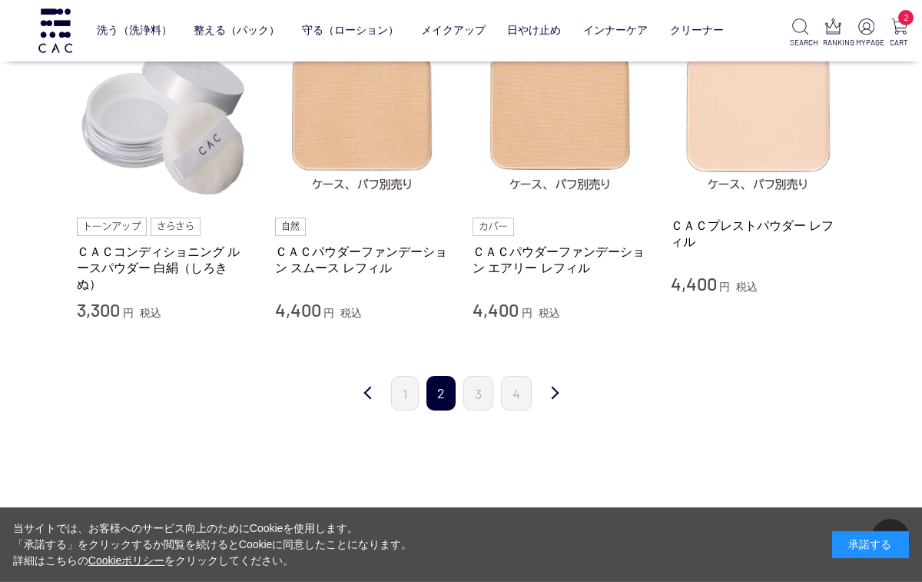
scroll to position [1559, 0]
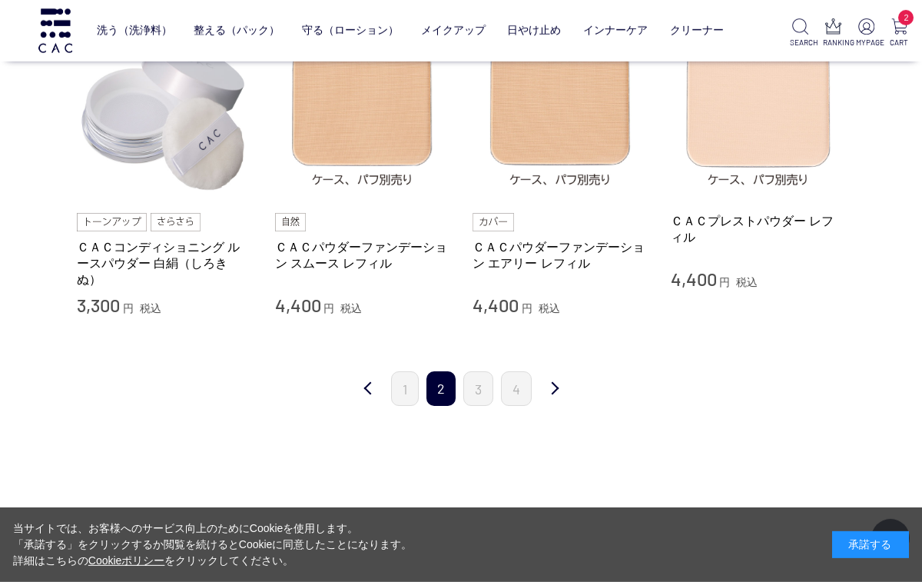
click at [548, 382] on link "次" at bounding box center [554, 389] width 31 height 36
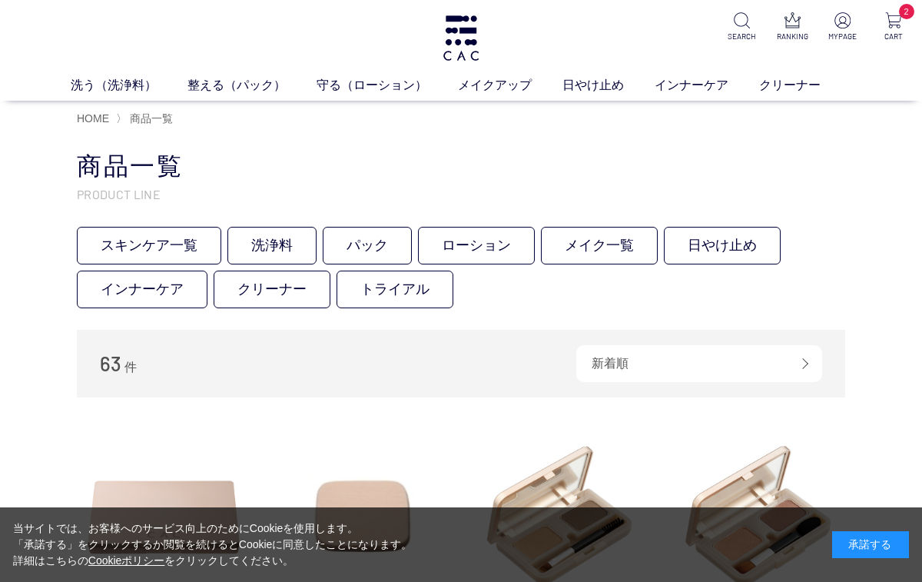
click at [158, 232] on link "スキンケア一覧" at bounding box center [149, 246] width 144 height 38
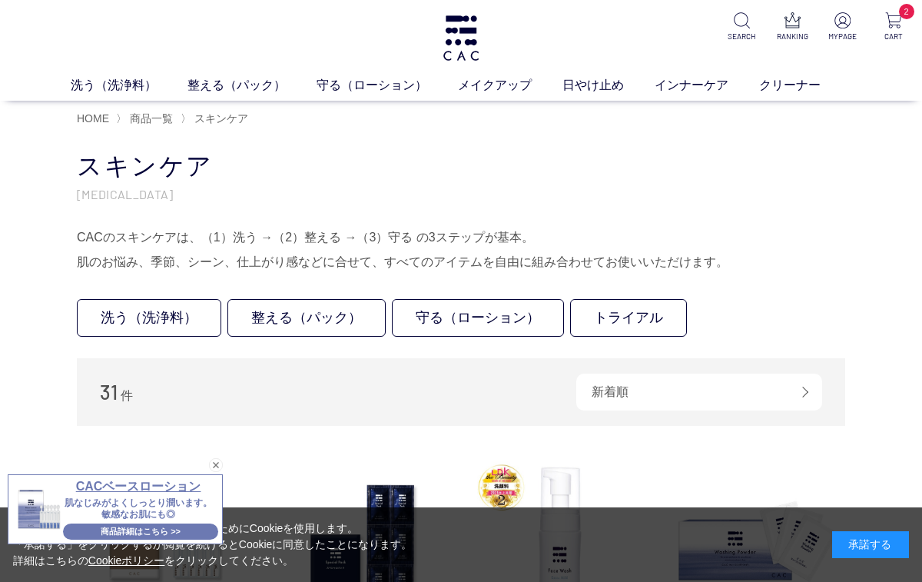
click at [631, 310] on link "トライアル" at bounding box center [628, 318] width 117 height 38
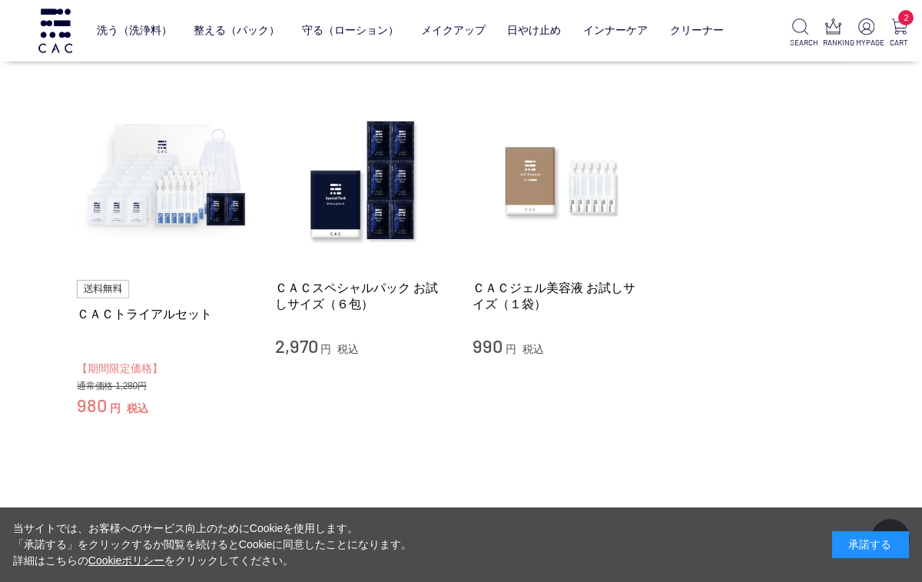
scroll to position [126, 0]
click at [165, 320] on link "ＣＡＣトライアルセット" at bounding box center [164, 314] width 175 height 16
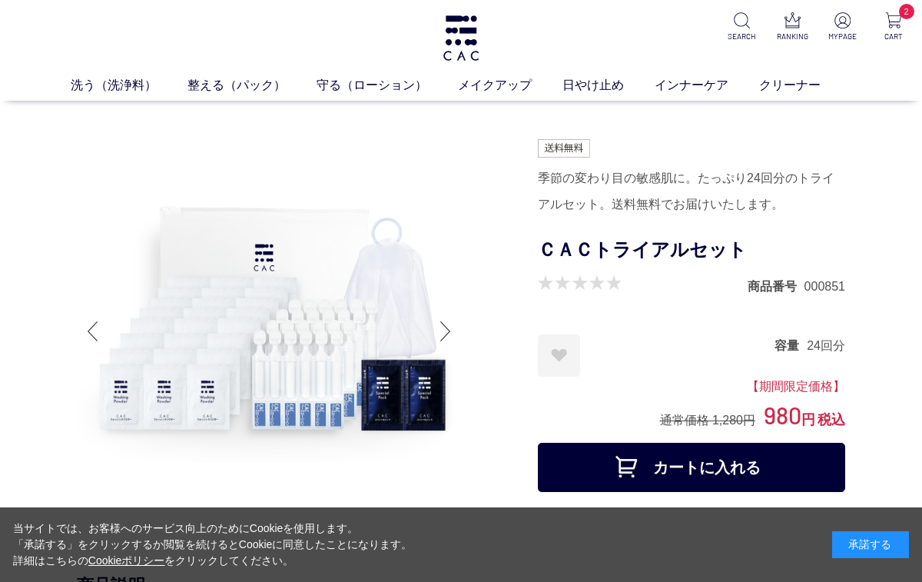
click at [443, 337] on div at bounding box center [445, 330] width 31 height 61
click at [428, 327] on img at bounding box center [269, 331] width 384 height 384
click at [443, 328] on div at bounding box center [445, 330] width 31 height 61
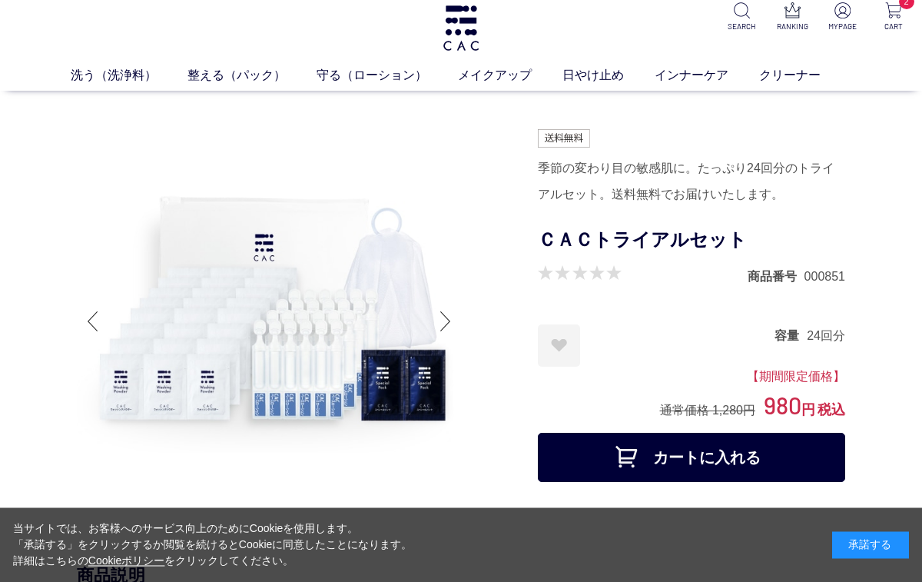
scroll to position [12, 0]
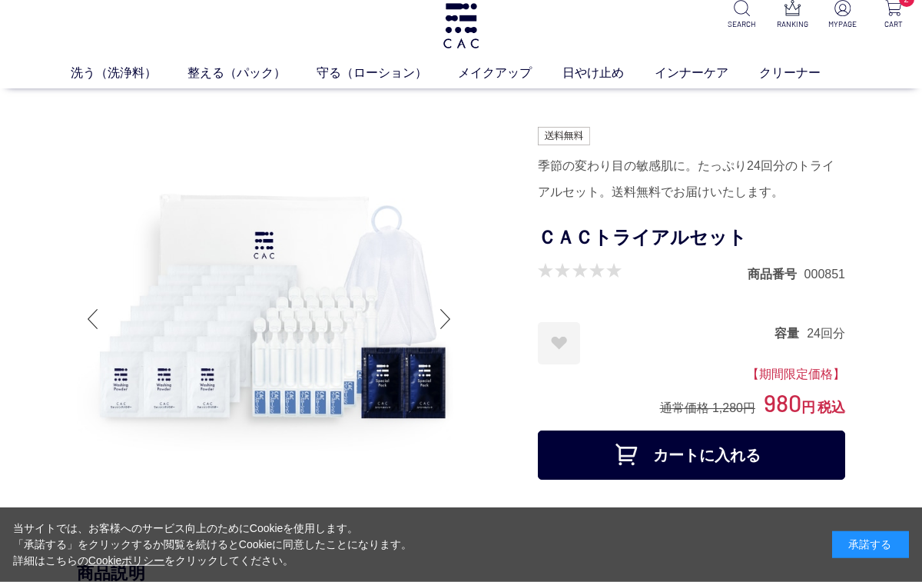
click at [441, 322] on div at bounding box center [445, 318] width 31 height 61
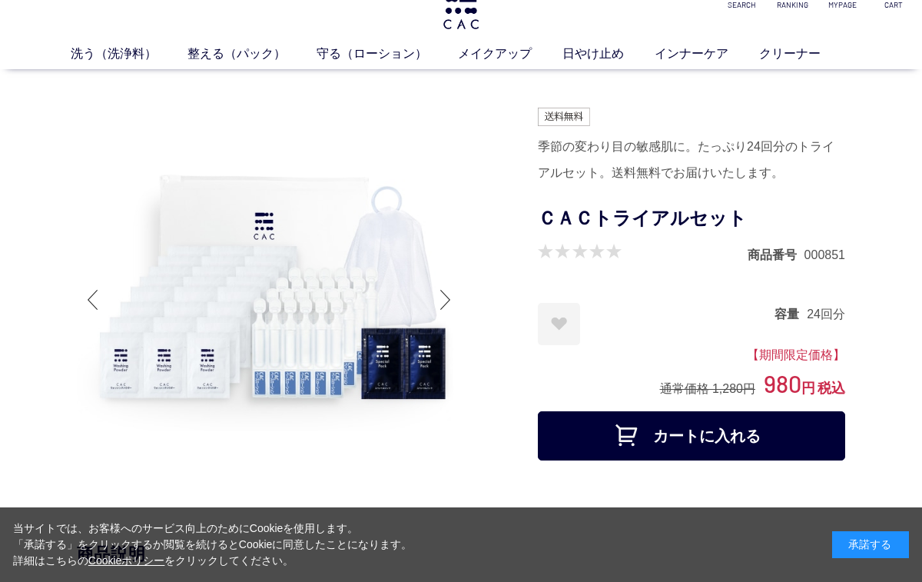
scroll to position [0, 0]
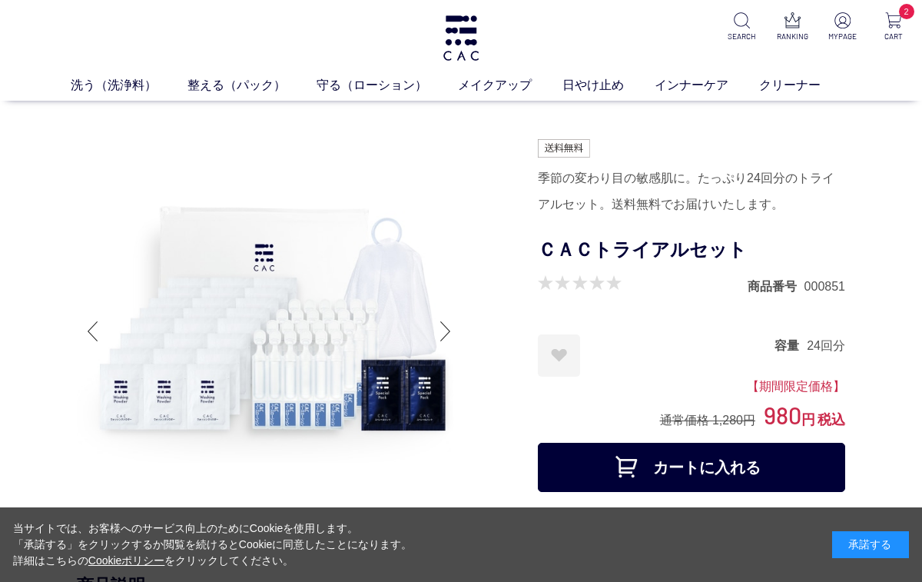
click at [492, 261] on div at bounding box center [307, 333] width 461 height 389
click at [430, 214] on img at bounding box center [269, 331] width 384 height 384
click at [370, 116] on link "保湿化粧水" at bounding box center [362, 114] width 54 height 12
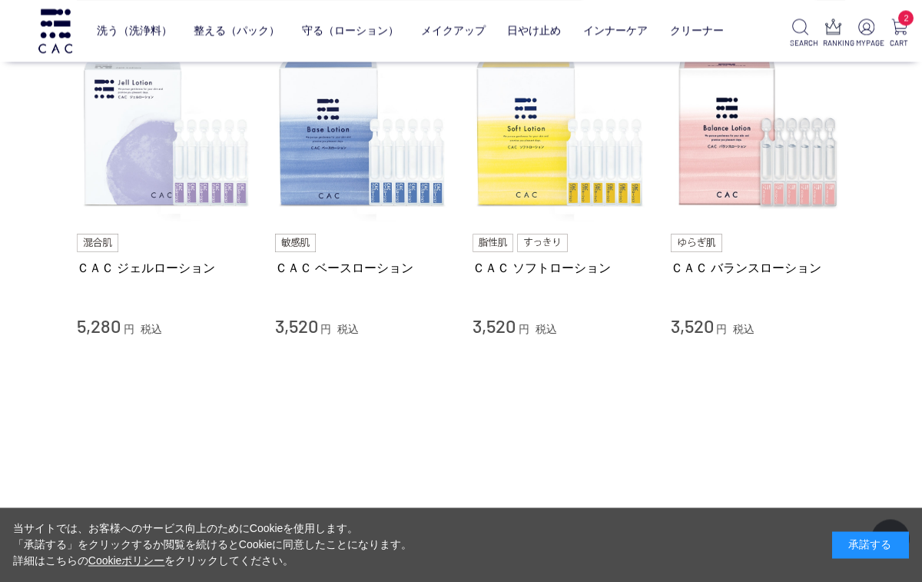
scroll to position [157, 0]
click at [340, 271] on link "ＣＡＣ ベースローション" at bounding box center [362, 268] width 175 height 16
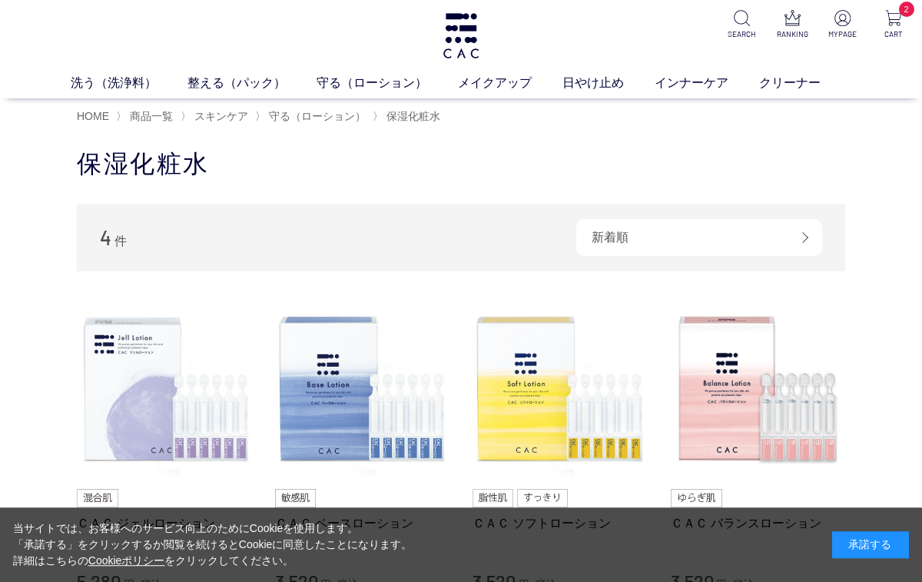
scroll to position [0, 0]
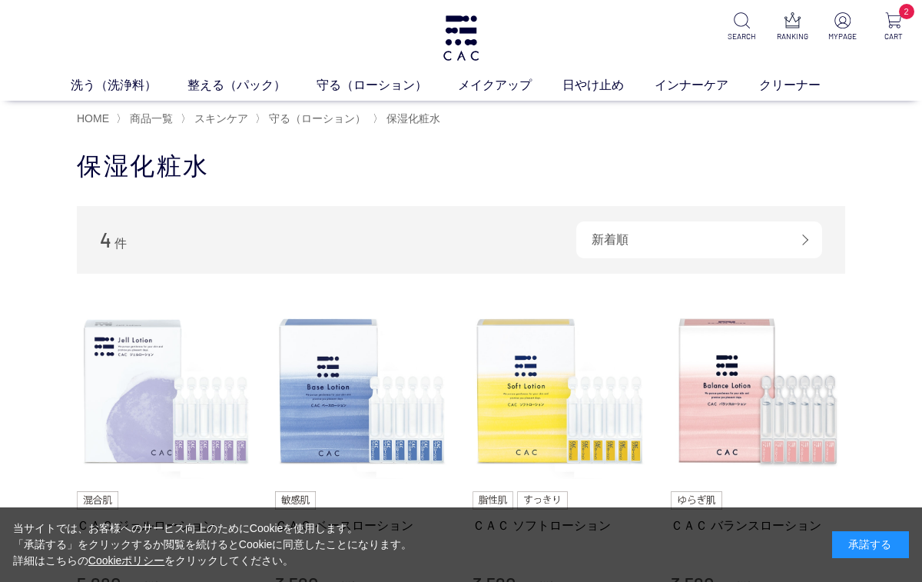
click at [164, 118] on span "商品一覧" at bounding box center [151, 118] width 43 height 12
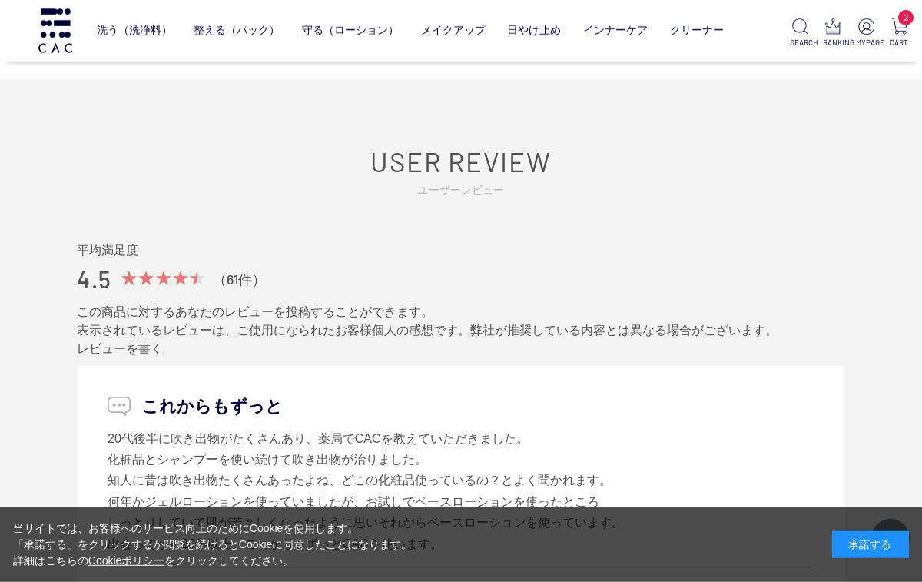
scroll to position [8015, 0]
click at [768, 283] on div "平均満足度 4.5 （61件） この商品に対するあなたのレビューを投稿することができます。 表示されているレビューは、ご使用になられたお客様個人の感想です。弊…" at bounding box center [461, 299] width 768 height 116
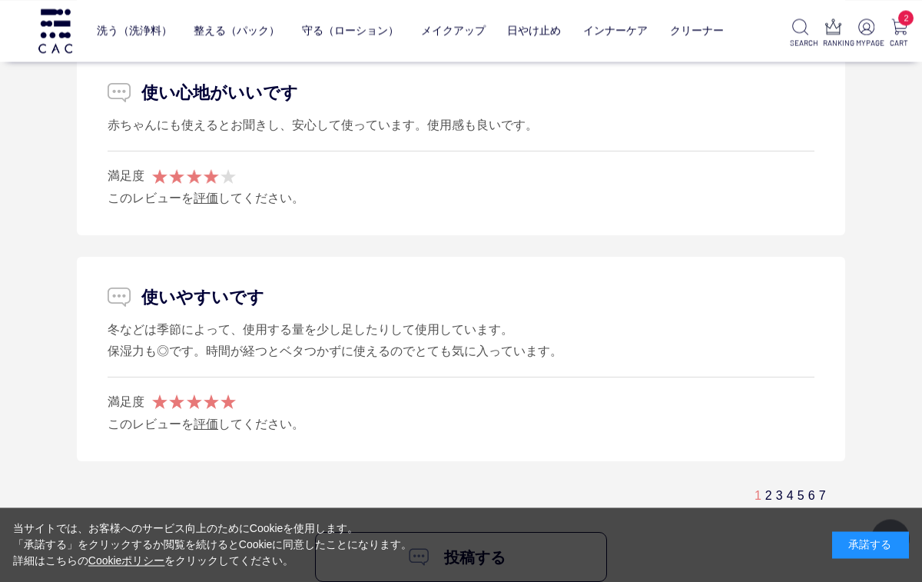
scroll to position [10166, 0]
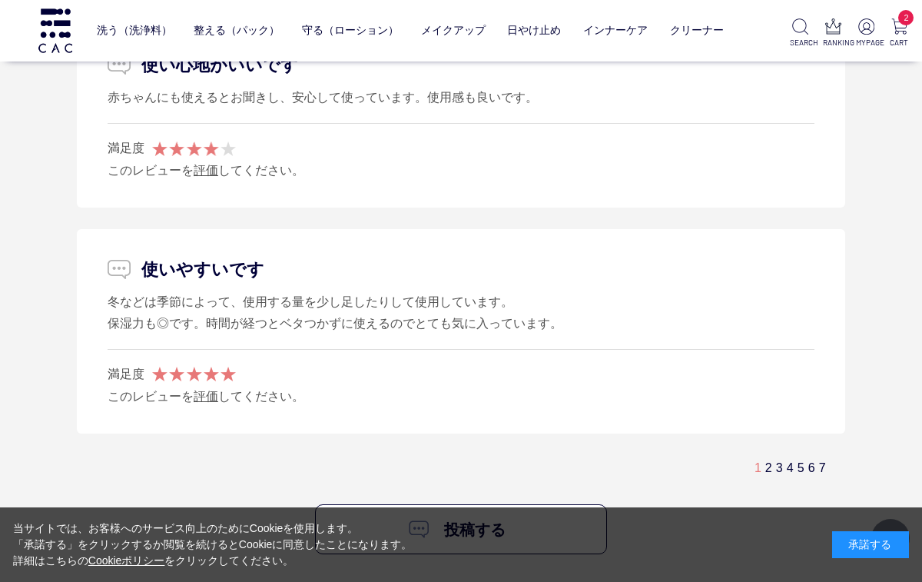
click at [776, 461] on link "3" at bounding box center [779, 467] width 7 height 13
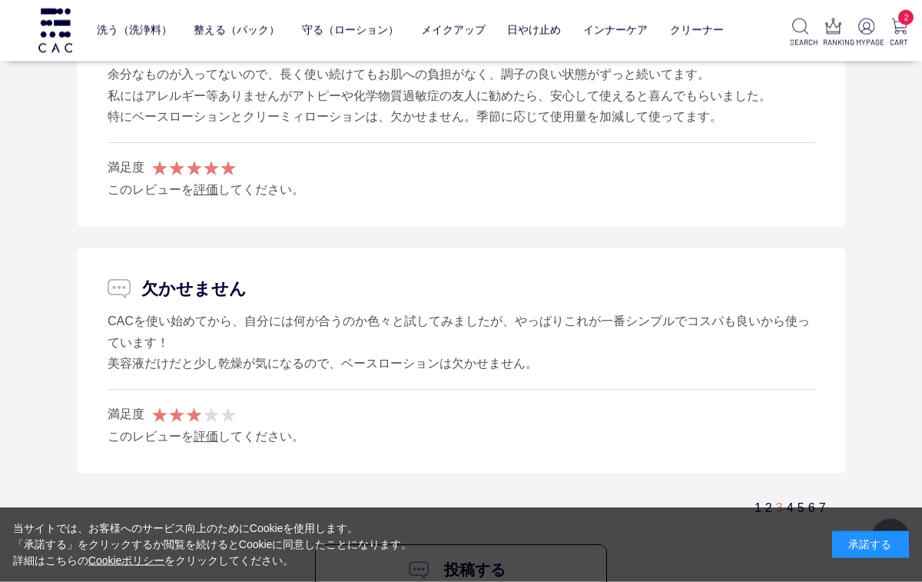
scroll to position [10213, 0]
click at [787, 500] on link "4" at bounding box center [790, 506] width 7 height 13
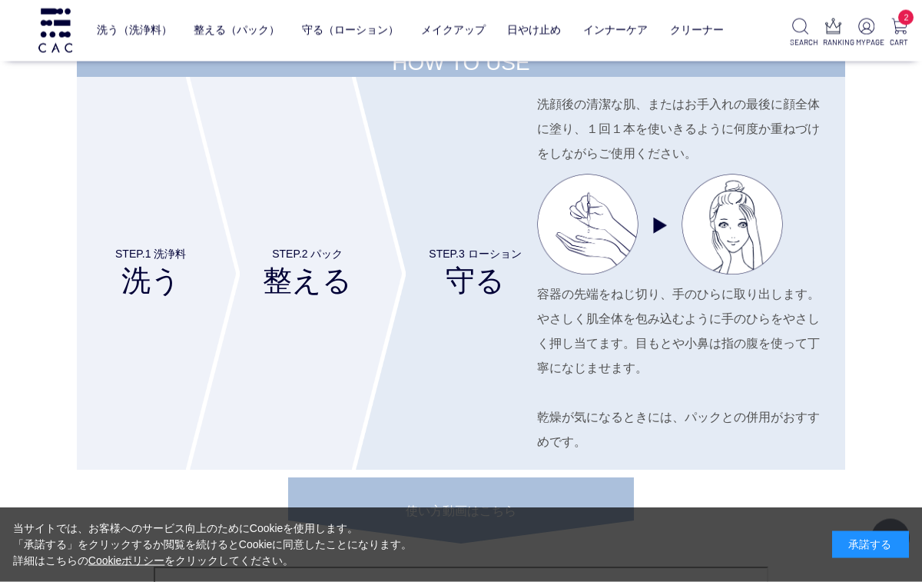
scroll to position [6219, 0]
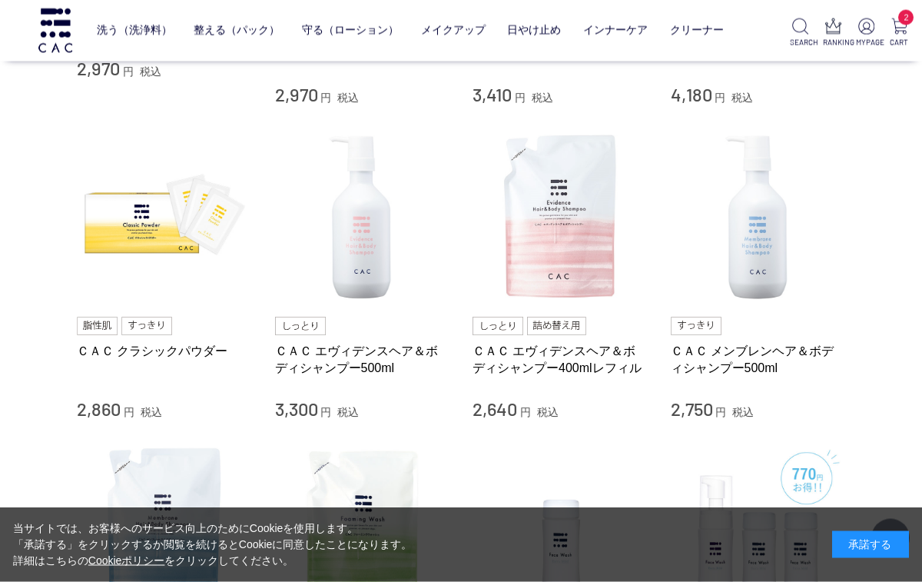
scroll to position [860, 0]
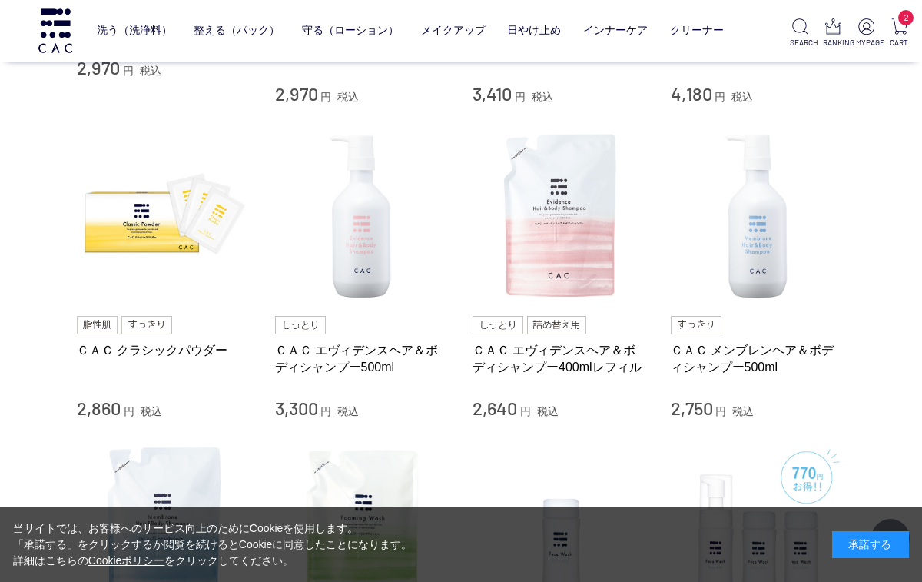
click at [742, 354] on link "ＣＡＣ メンブレンヘア＆ボディシャンプー500ml" at bounding box center [758, 358] width 175 height 33
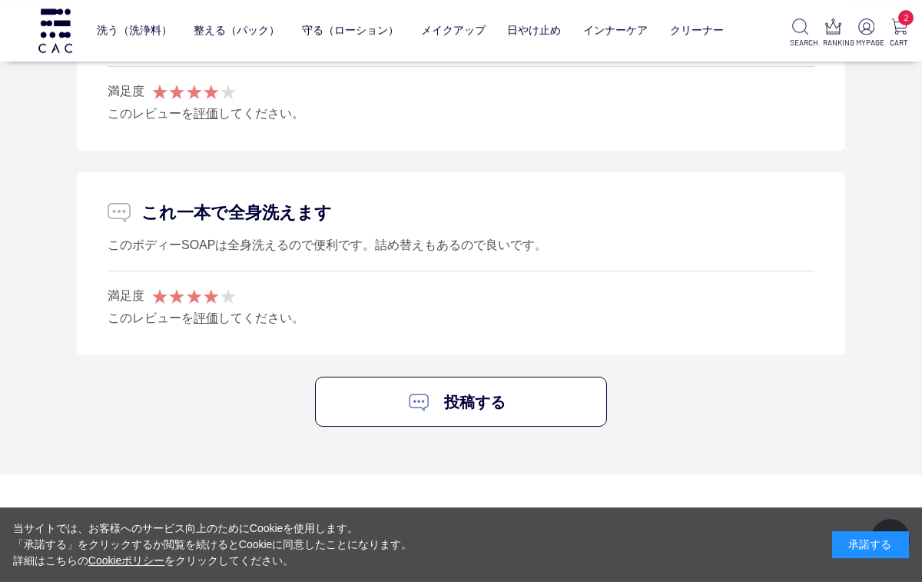
scroll to position [3365, 0]
click at [476, 393] on link "投稿する" at bounding box center [461, 402] width 292 height 50
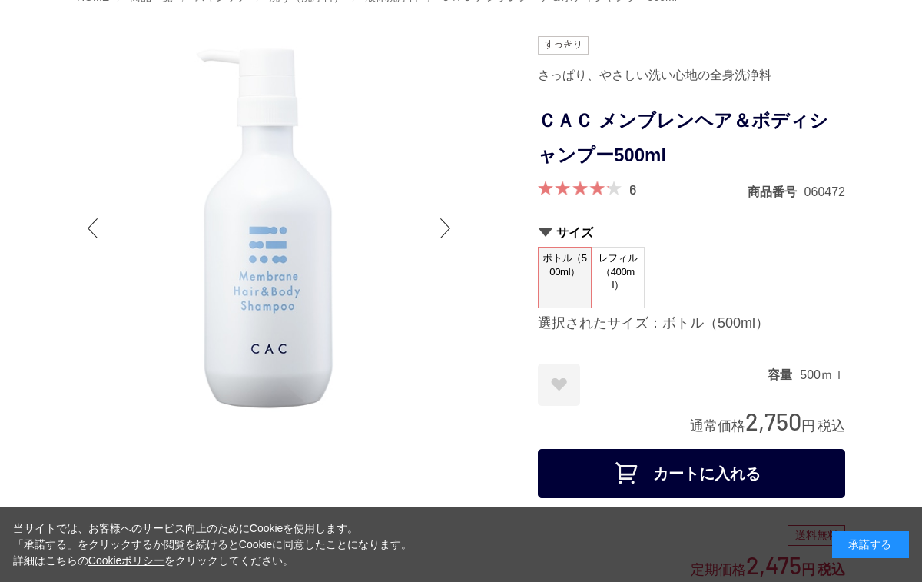
scroll to position [0, 0]
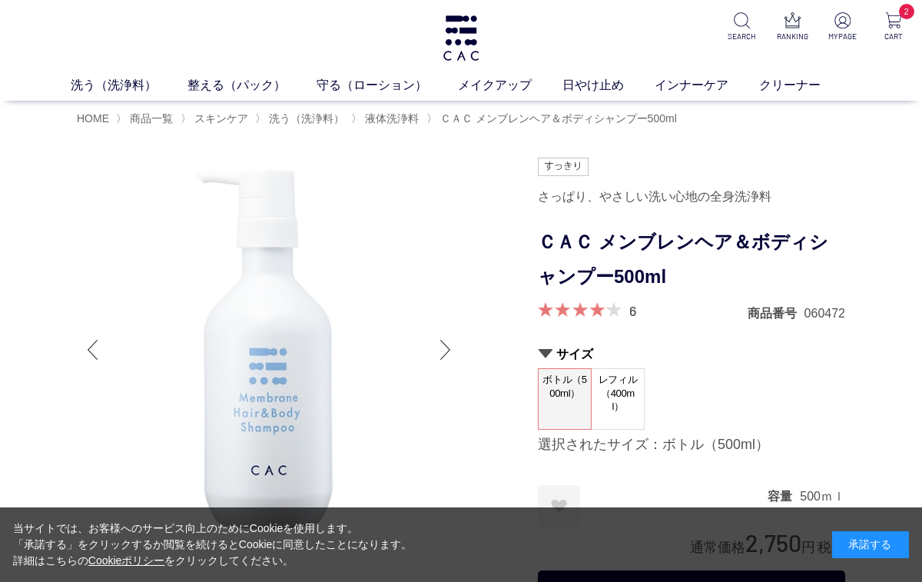
click at [450, 345] on div at bounding box center [445, 349] width 31 height 61
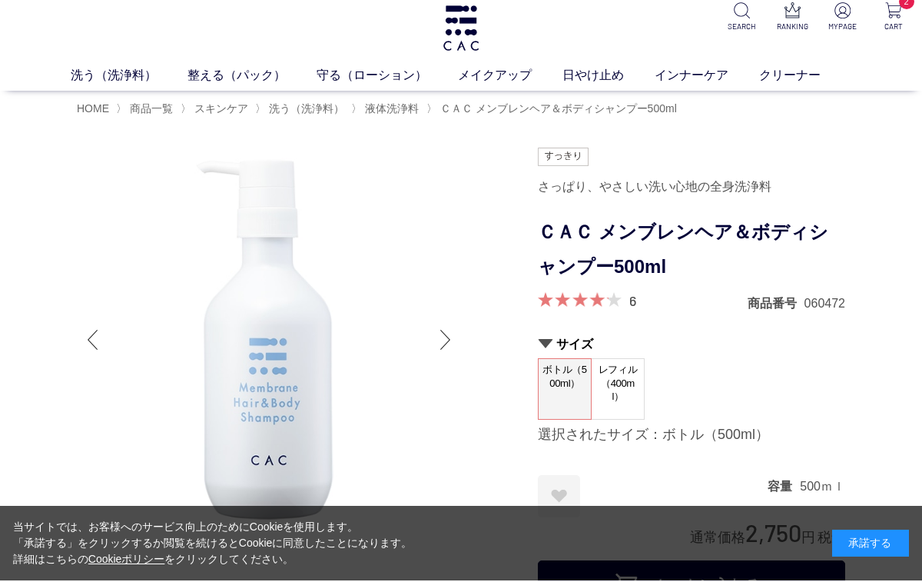
click at [440, 331] on div at bounding box center [445, 340] width 31 height 61
click at [430, 337] on img at bounding box center [269, 341] width 384 height 384
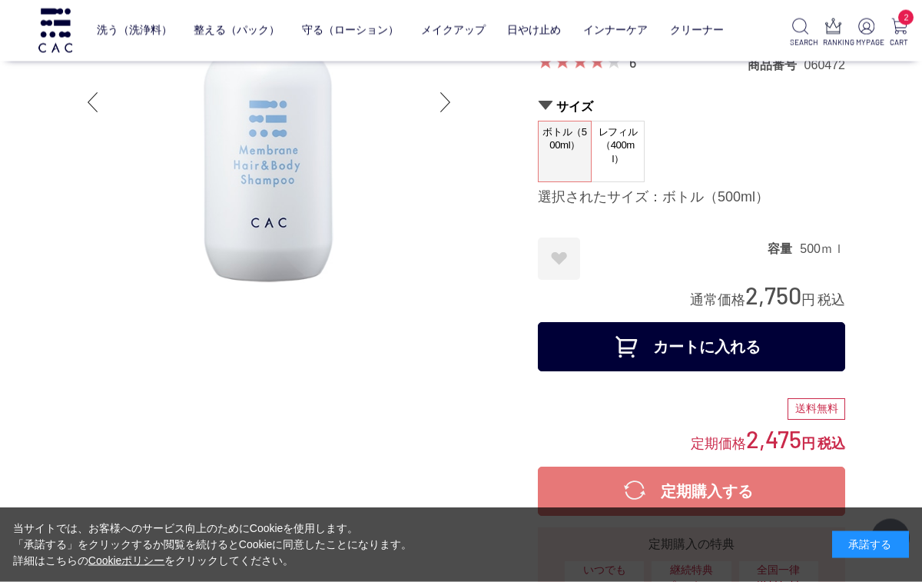
scroll to position [0, 0]
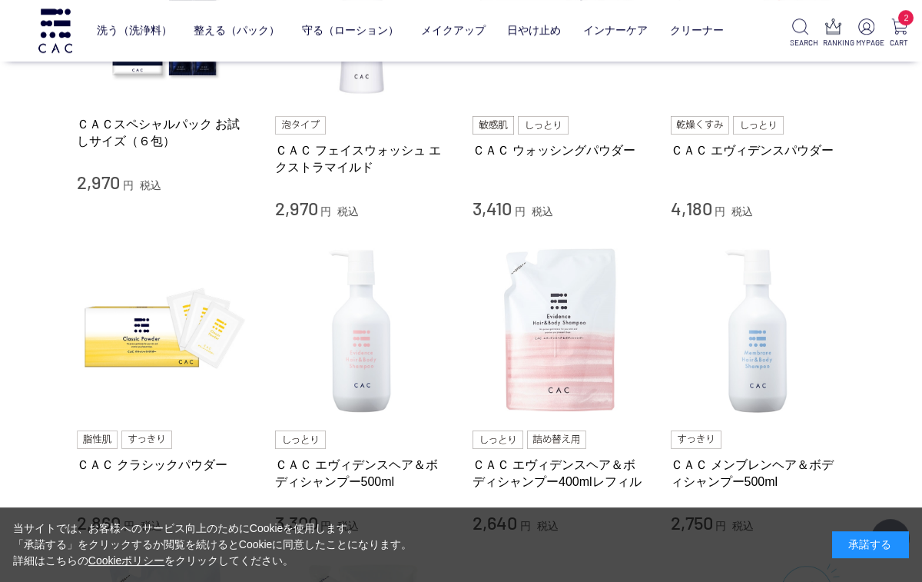
scroll to position [745, 0]
click at [563, 470] on link "ＣＡＣ エヴィデンスヘア＆ボディシャンプー400mlレフィル" at bounding box center [560, 472] width 175 height 33
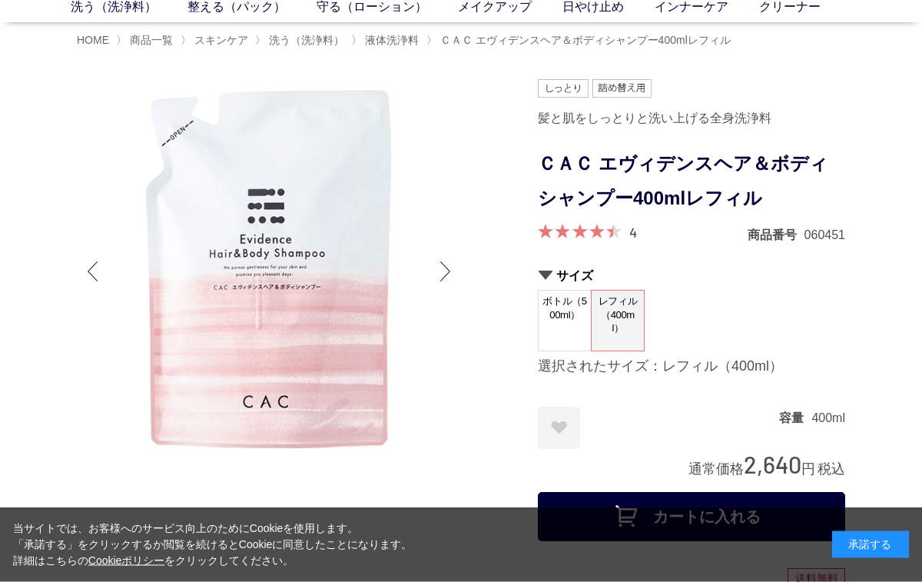
scroll to position [80, 0]
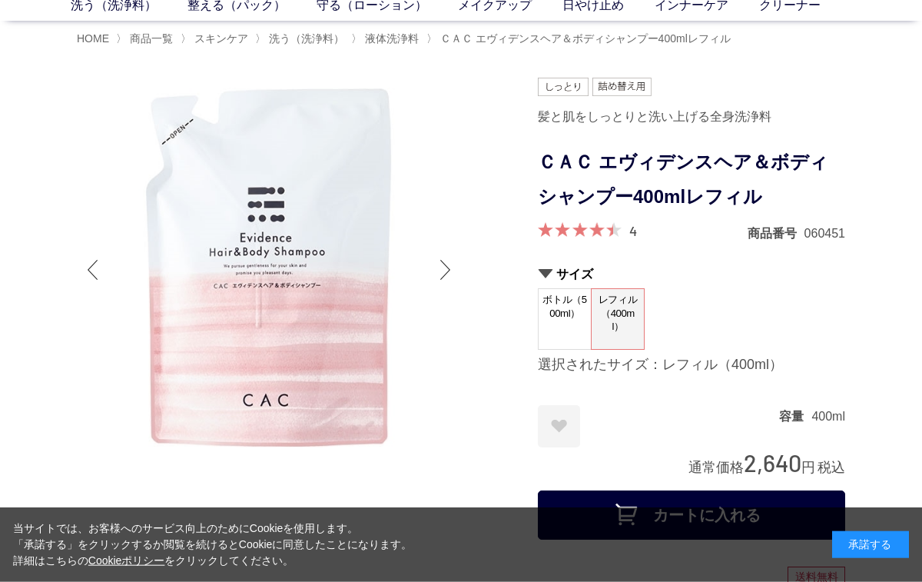
click at [679, 513] on button "カートに入れる" at bounding box center [691, 514] width 307 height 49
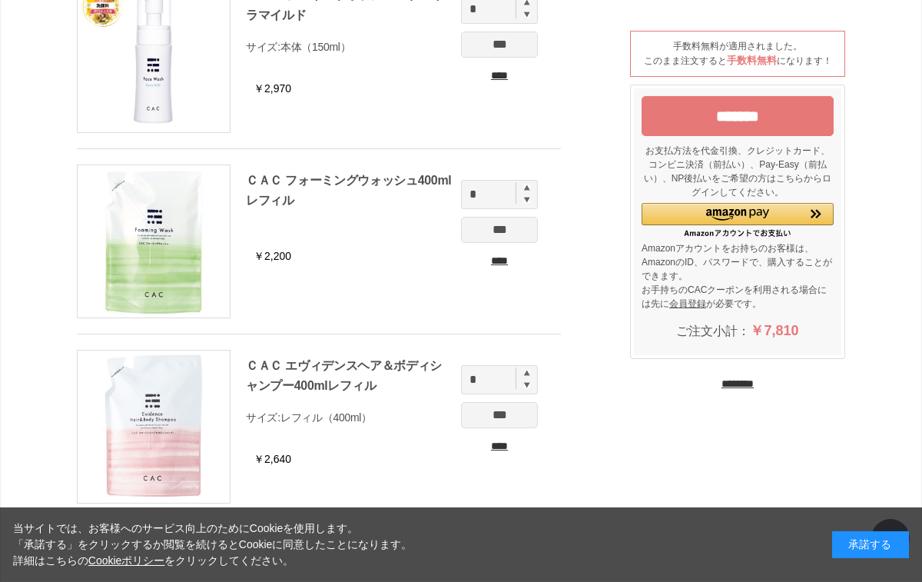
click at [498, 261] on input "****" at bounding box center [499, 261] width 77 height 16
click at [499, 253] on input "****" at bounding box center [499, 261] width 77 height 16
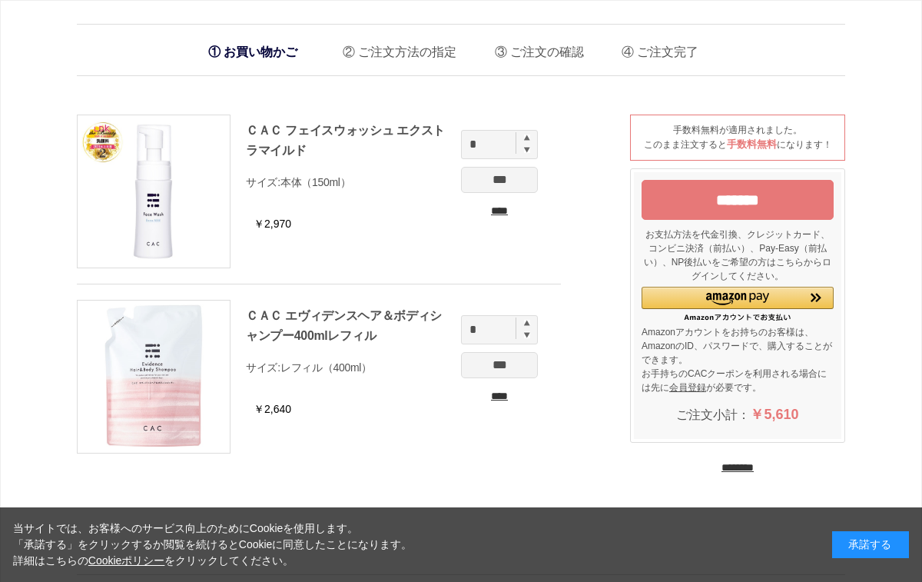
click at [719, 201] on input "*******" at bounding box center [738, 200] width 192 height 40
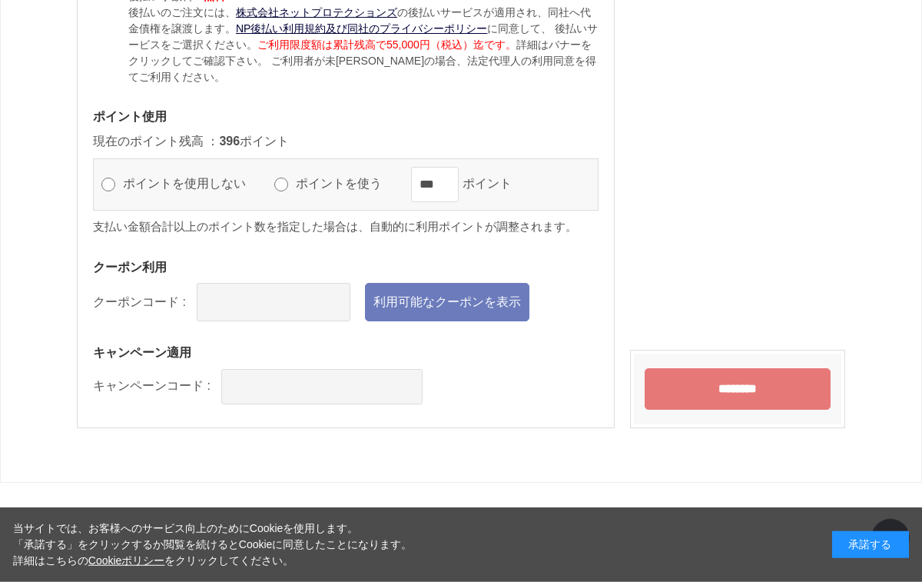
scroll to position [1626, 0]
click at [455, 321] on link "利用可能なクーポンを表示" at bounding box center [447, 302] width 164 height 38
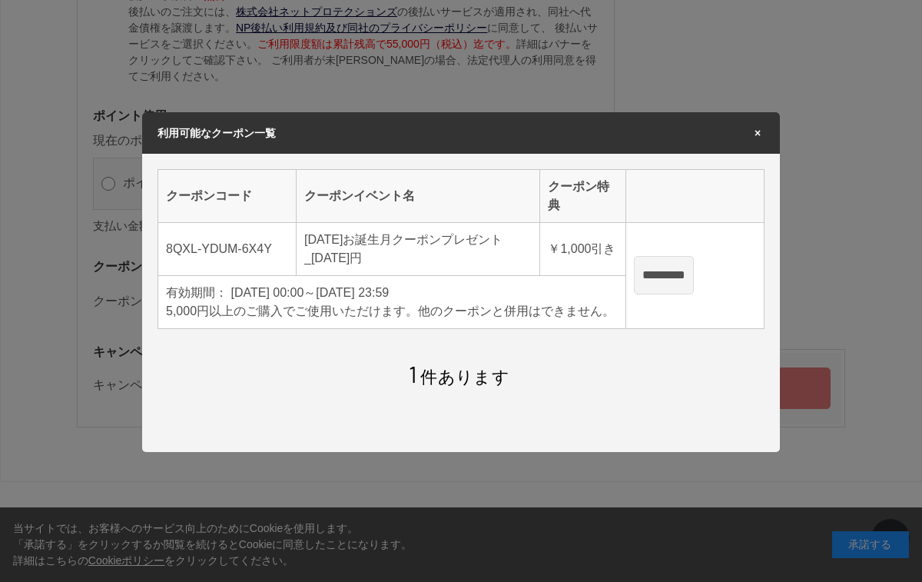
click at [694, 286] on input "*********" at bounding box center [664, 275] width 60 height 38
type input "**********"
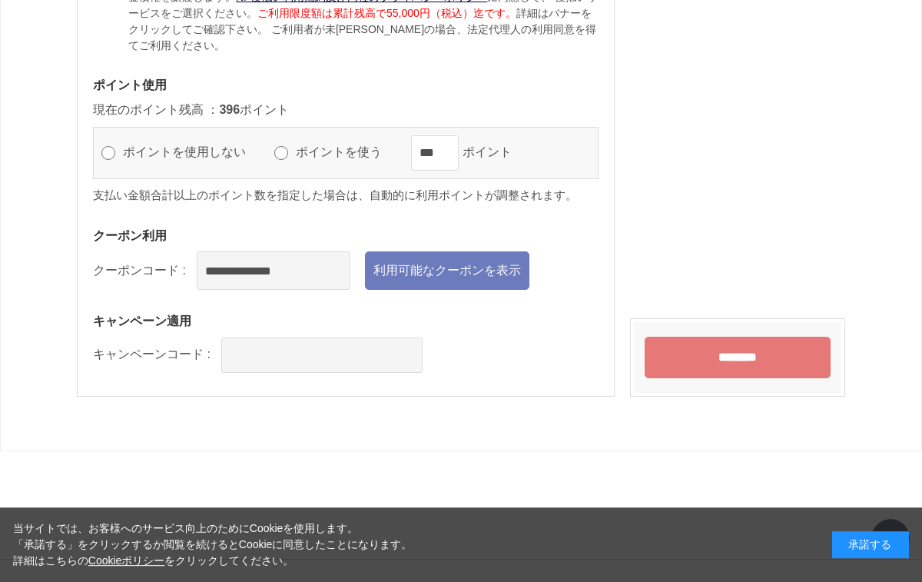
scroll to position [1691, 0]
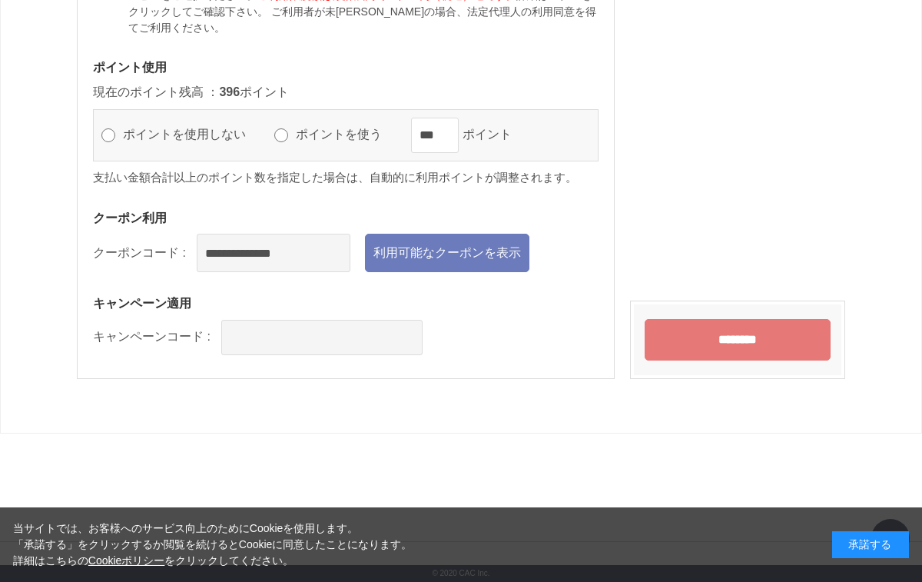
click at [748, 340] on input "********" at bounding box center [738, 339] width 186 height 41
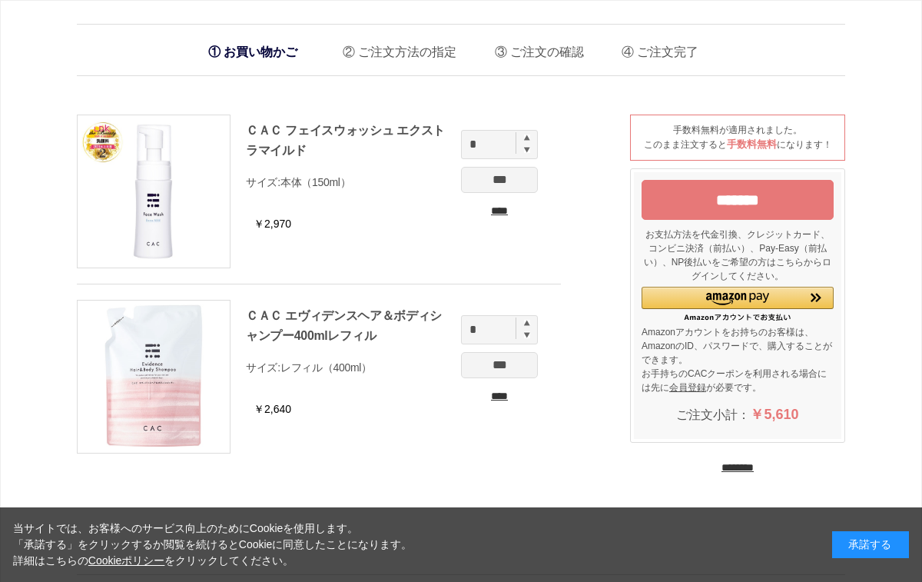
click at [506, 390] on input "****" at bounding box center [499, 396] width 77 height 16
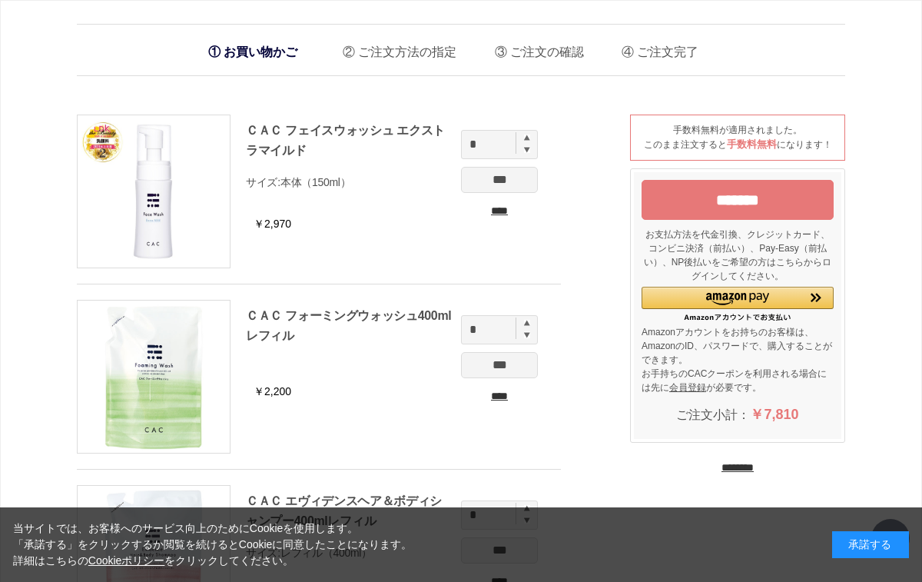
click at [383, 314] on link "ＣＡＣ フォーミングウォッシュ400mlレフィル" at bounding box center [348, 325] width 205 height 33
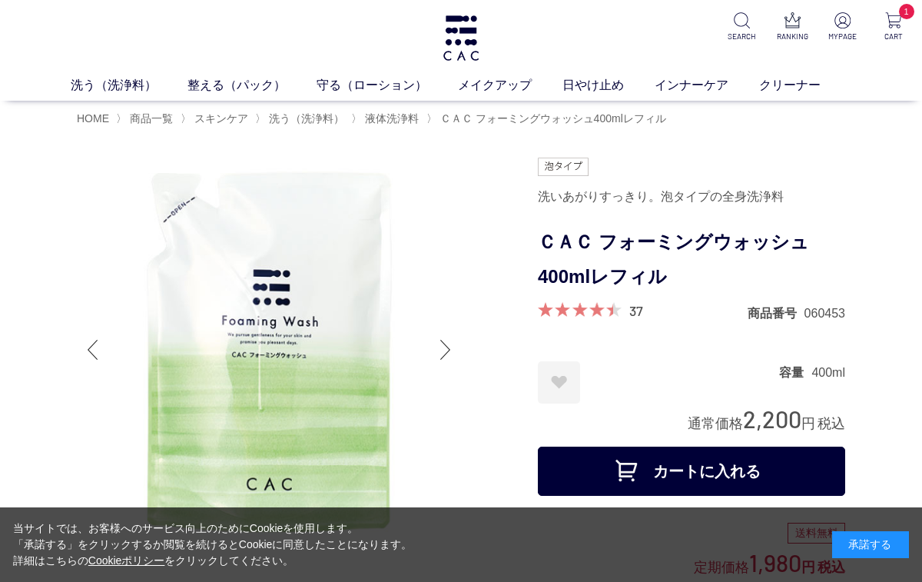
click at [683, 459] on button "カートに入れる" at bounding box center [691, 470] width 307 height 49
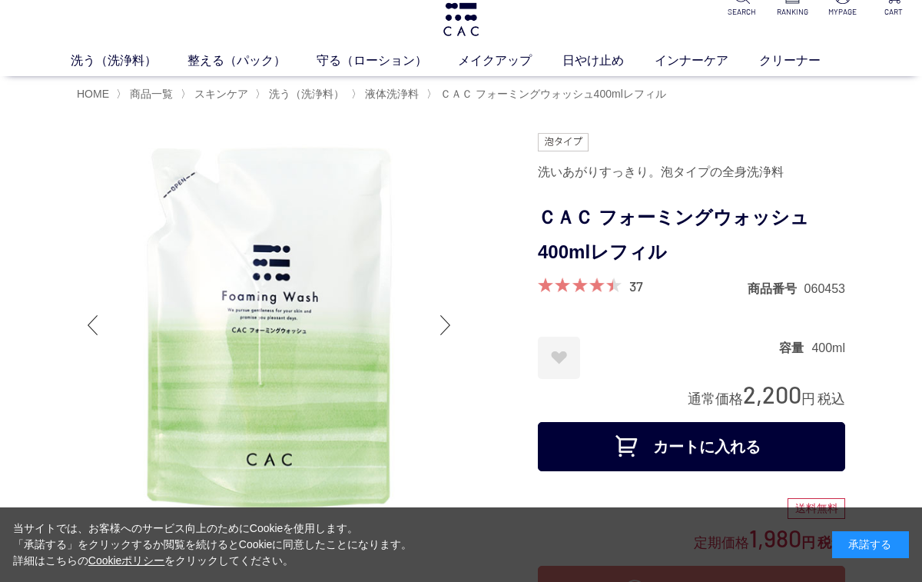
scroll to position [51, 0]
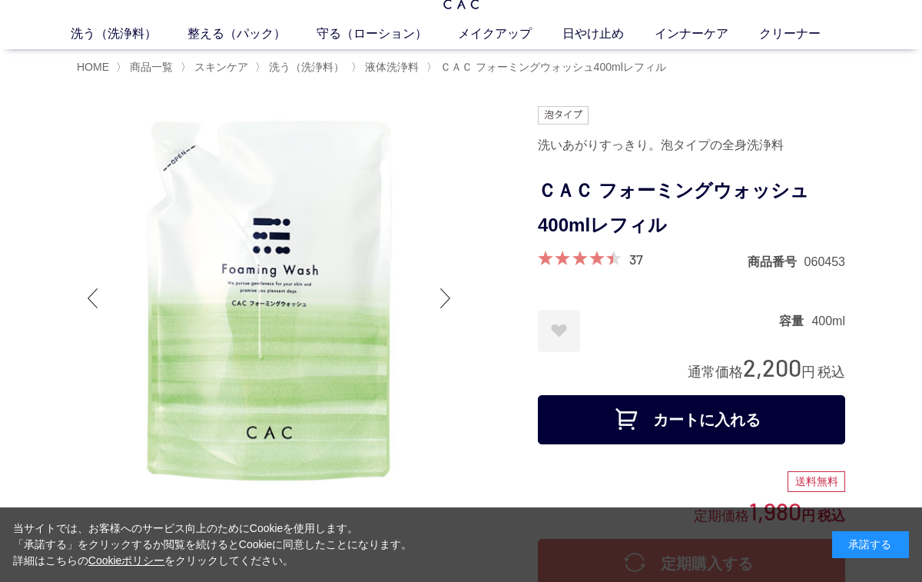
click at [679, 420] on button "カートに入れる" at bounding box center [691, 419] width 307 height 49
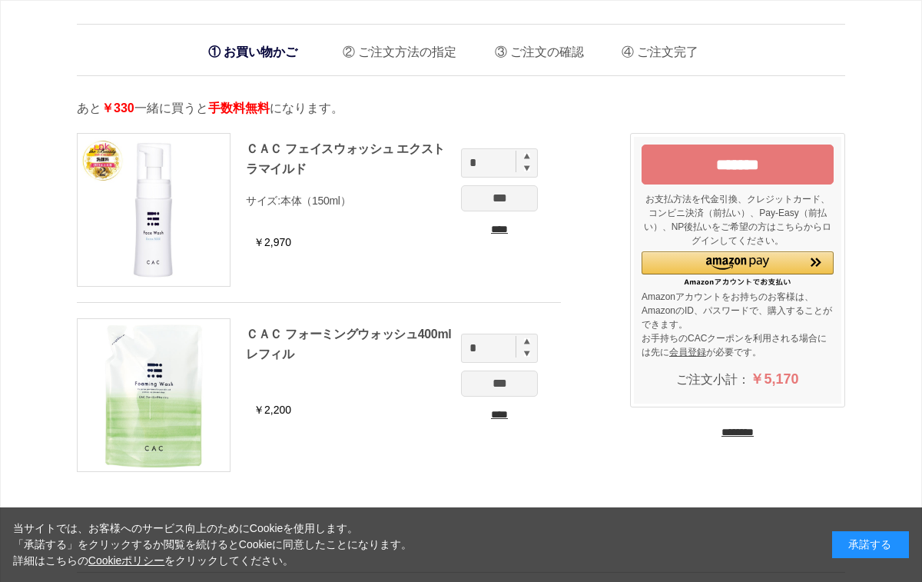
click at [732, 164] on input "*******" at bounding box center [738, 164] width 192 height 40
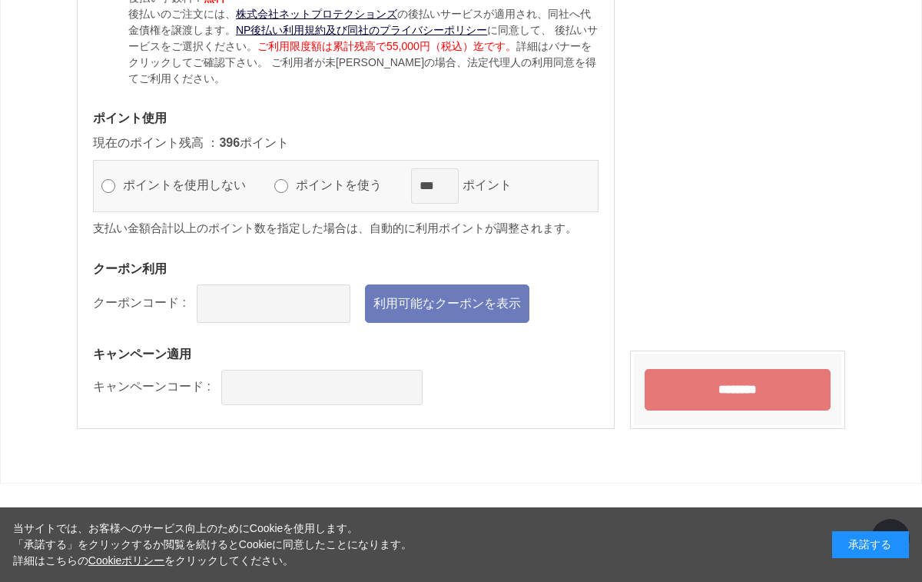
scroll to position [1621, 0]
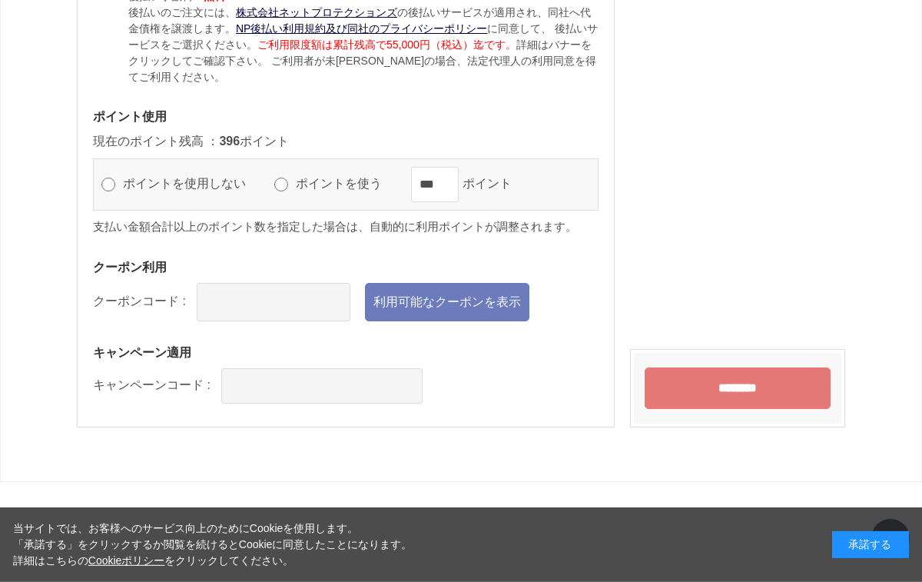
click at [451, 311] on link "利用可能なクーポンを表示" at bounding box center [447, 302] width 164 height 38
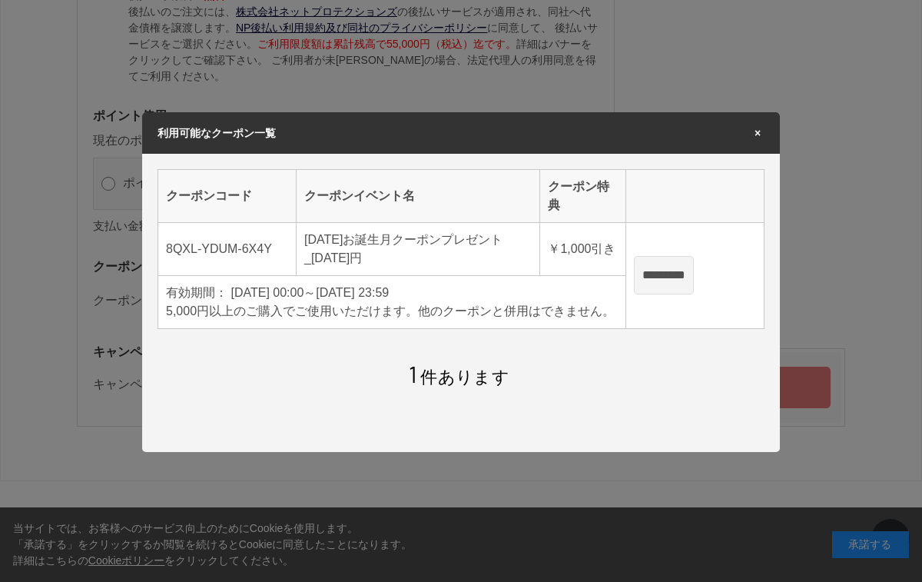
click at [694, 287] on input "*********" at bounding box center [664, 275] width 60 height 38
type input "**********"
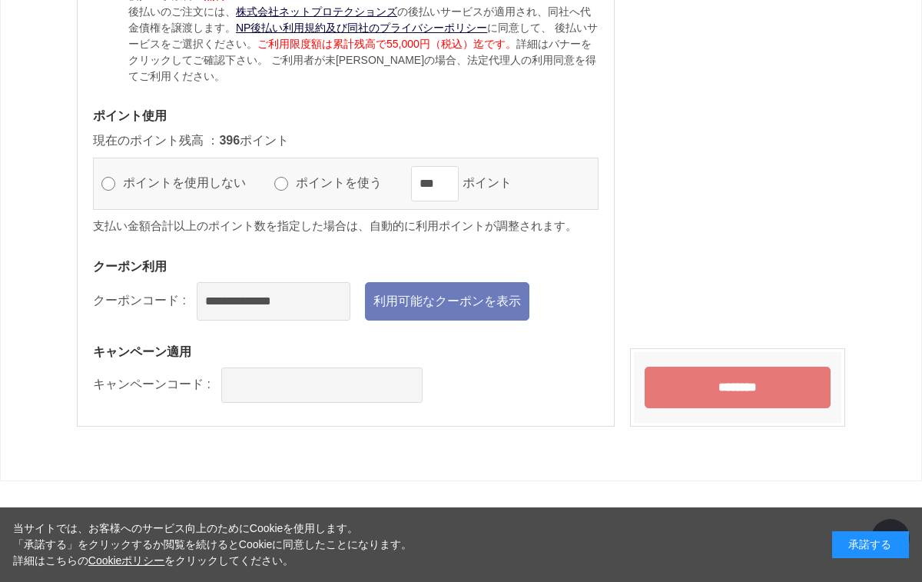
click at [732, 400] on input "********" at bounding box center [738, 387] width 186 height 41
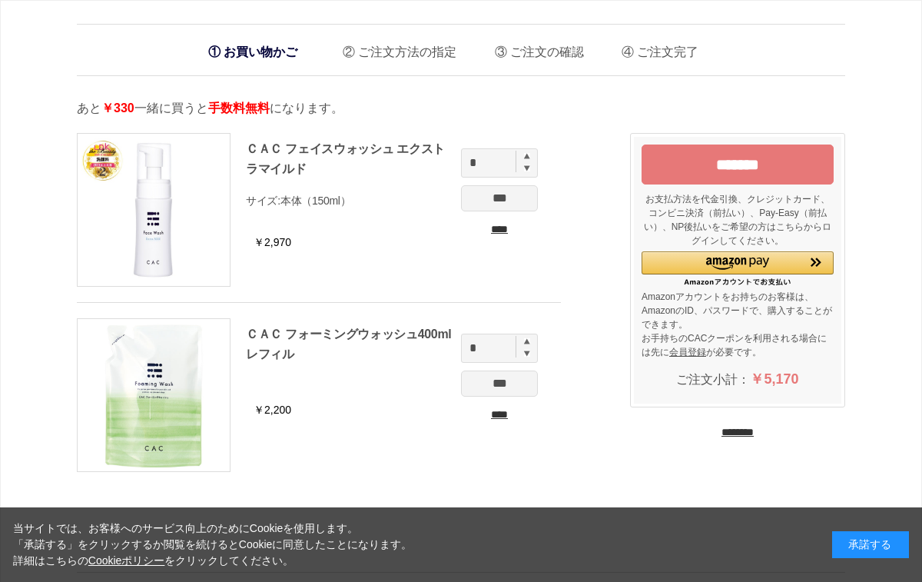
click at [505, 413] on input "****" at bounding box center [499, 415] width 77 height 16
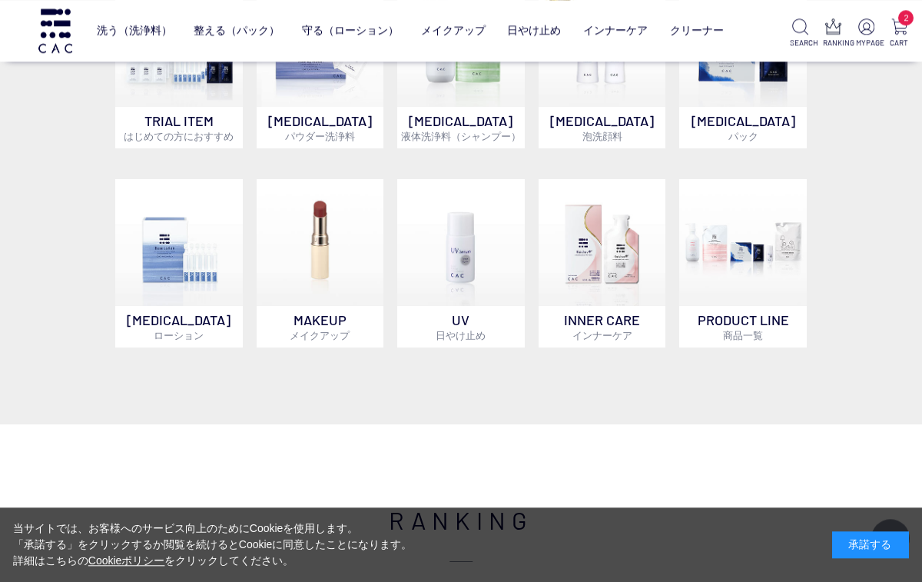
scroll to position [637, 0]
click at [769, 281] on img at bounding box center [743, 243] width 128 height 128
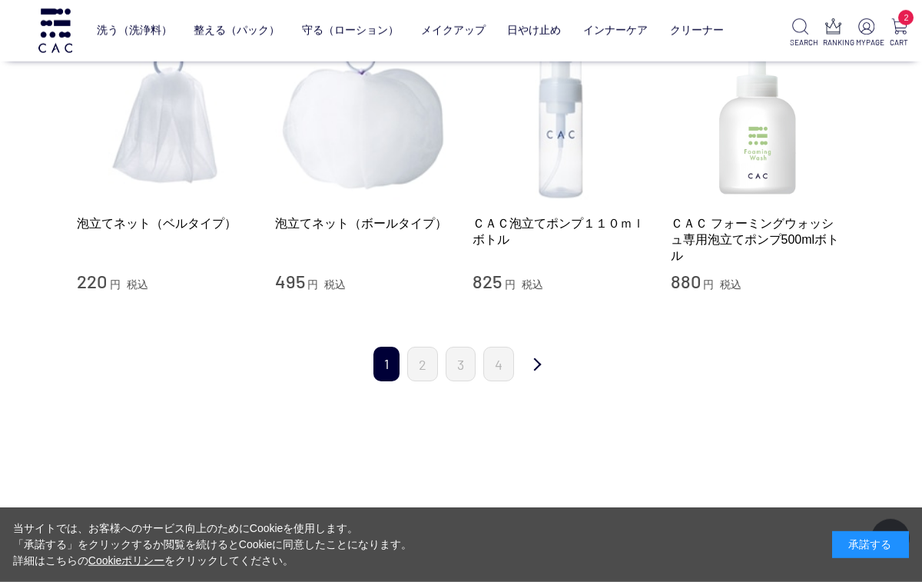
scroll to position [1591, 0]
click at [536, 350] on link "次" at bounding box center [537, 364] width 31 height 36
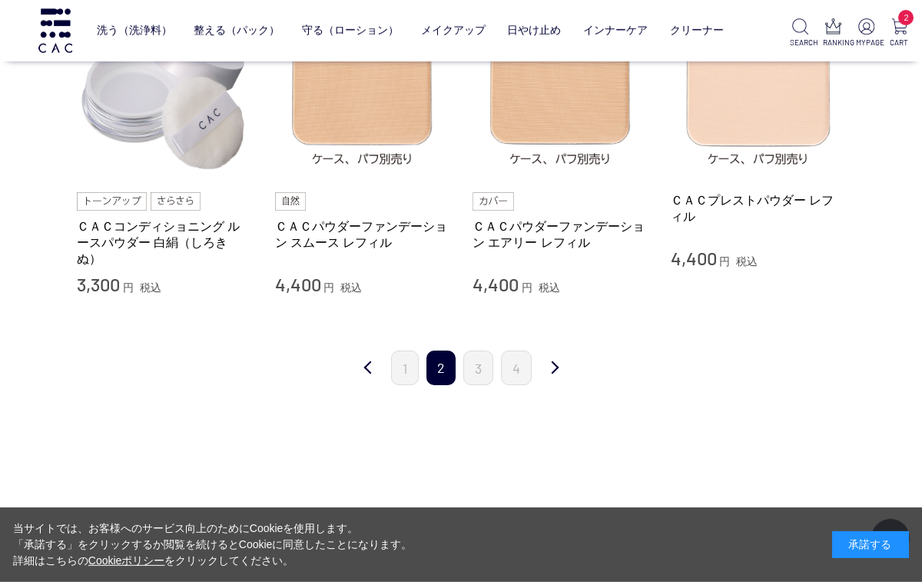
scroll to position [1582, 0]
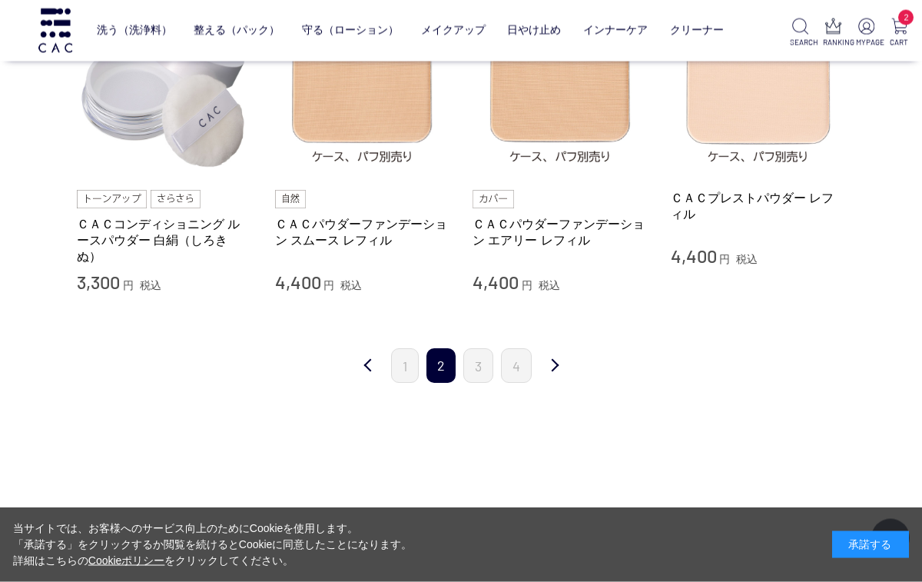
click at [552, 349] on link "次" at bounding box center [554, 366] width 31 height 36
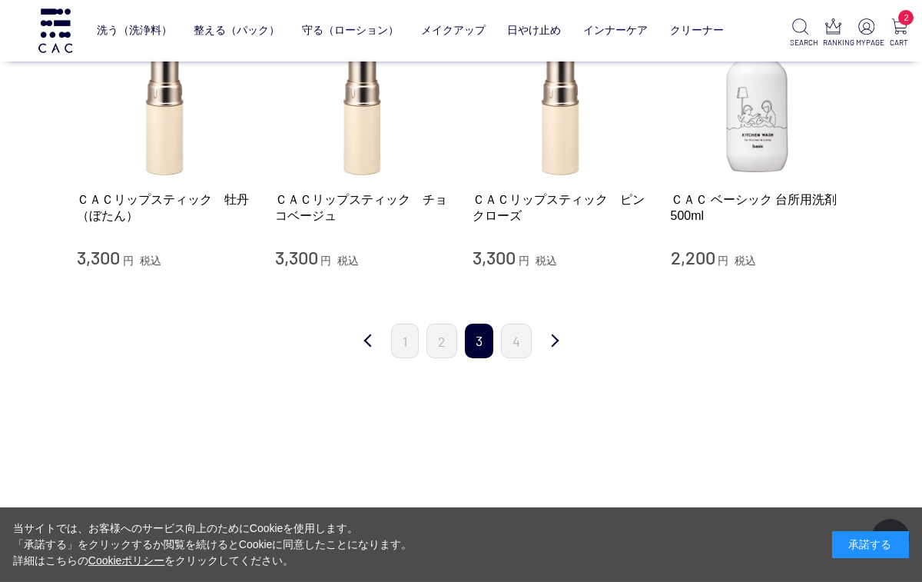
scroll to position [1477, 0]
click at [549, 330] on link "次" at bounding box center [554, 341] width 31 height 36
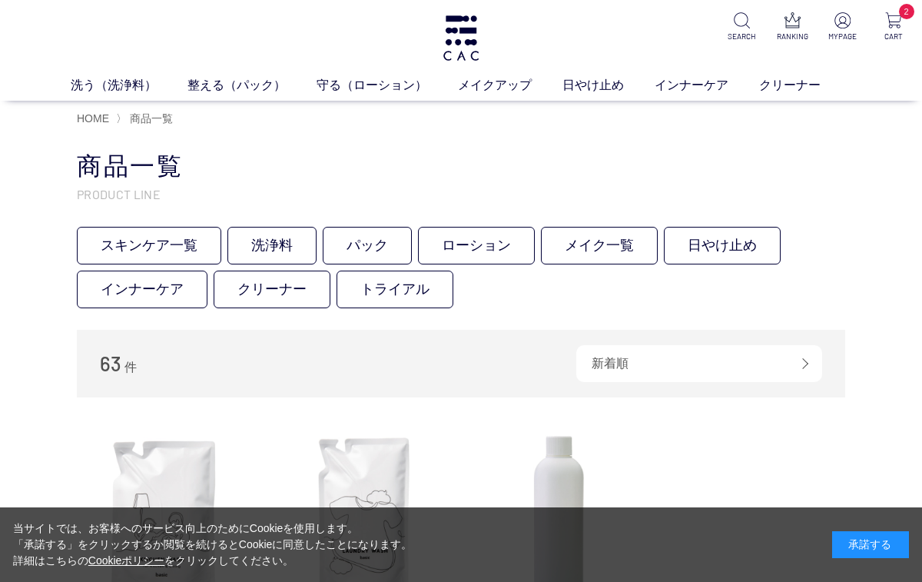
click at [280, 237] on link "洗浄料" at bounding box center [271, 246] width 89 height 38
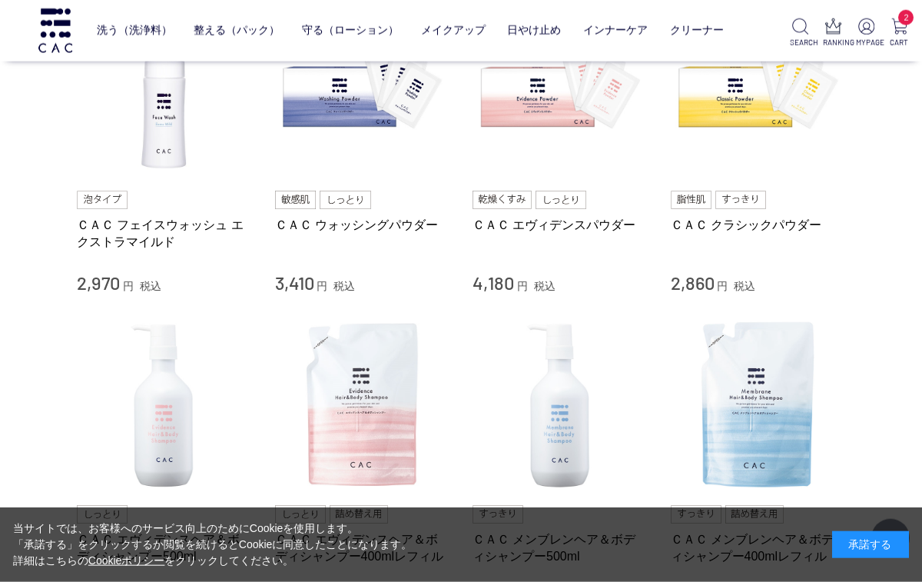
scroll to position [400, 0]
click at [139, 222] on link "ＣＡＣ フェイスウォッシュ エクストラマイルド" at bounding box center [164, 233] width 175 height 33
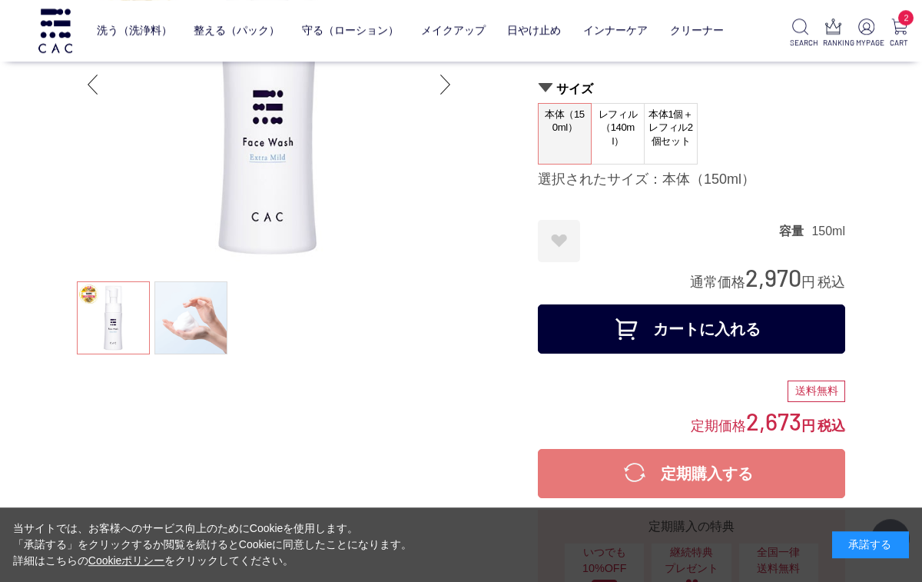
scroll to position [164, 0]
click at [792, 31] on img at bounding box center [800, 26] width 16 height 16
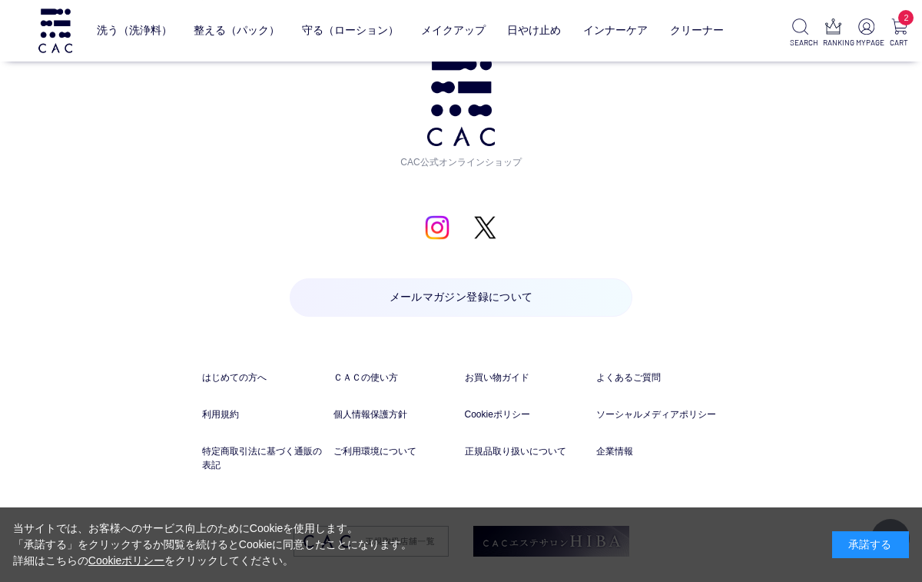
scroll to position [1516, 0]
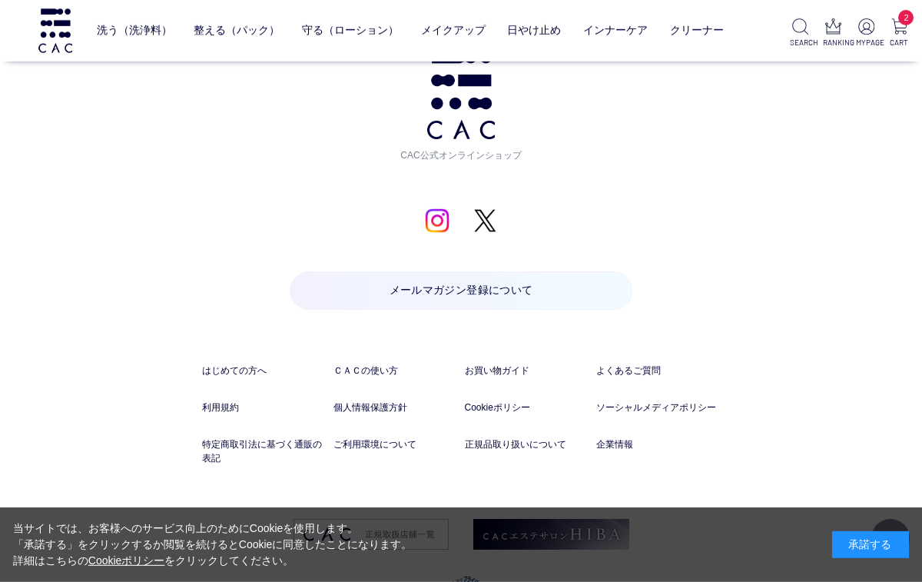
click at [639, 367] on link "よくあるご質問" at bounding box center [658, 370] width 124 height 14
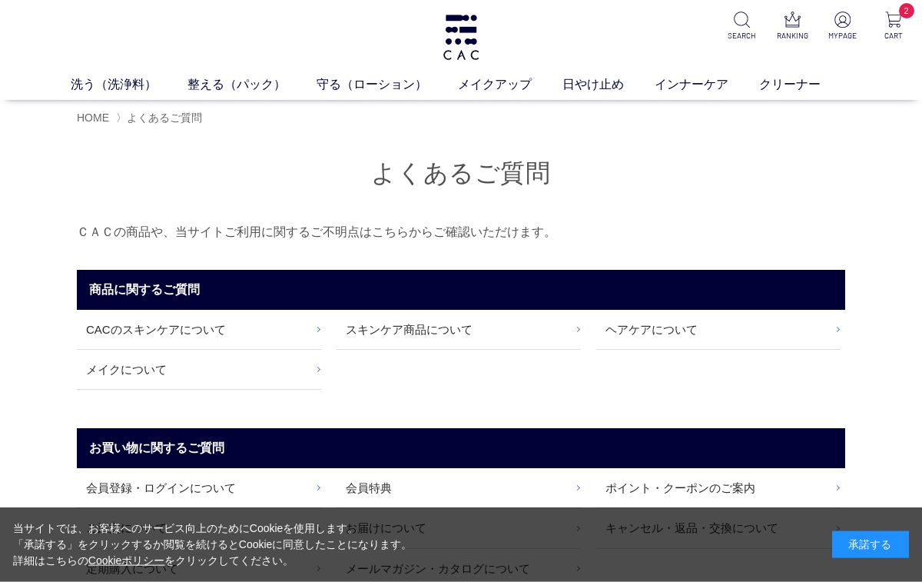
scroll to position [1, 0]
click at [224, 333] on link "CACのスキンケアについて" at bounding box center [199, 329] width 244 height 39
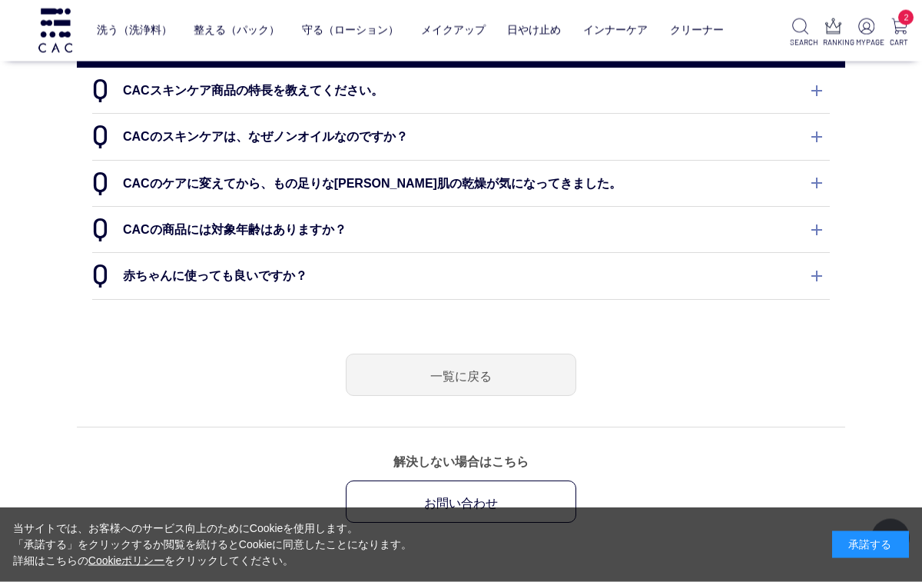
scroll to position [141, 0]
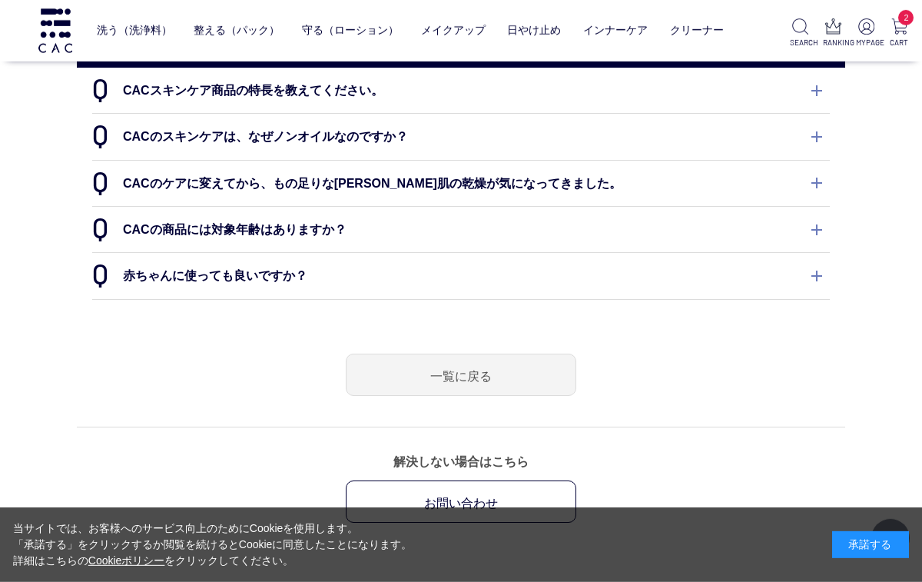
click at [476, 373] on link "一覧に戻る" at bounding box center [461, 375] width 231 height 42
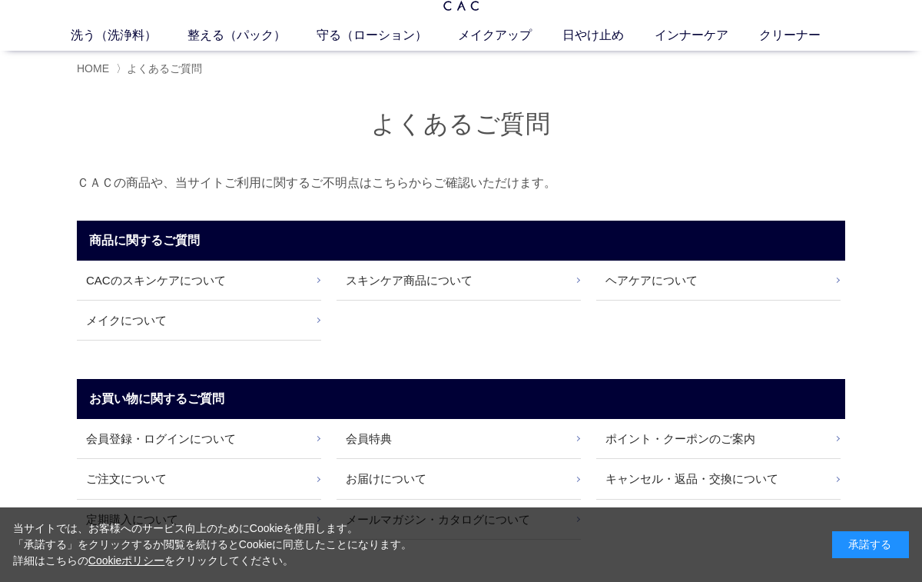
scroll to position [55, 0]
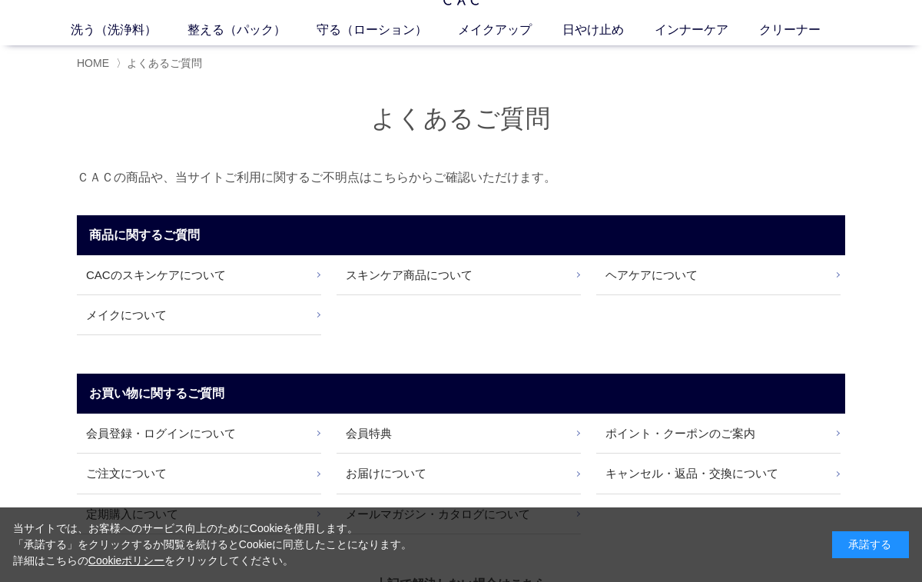
click at [547, 277] on link "スキンケア商品について" at bounding box center [459, 274] width 244 height 39
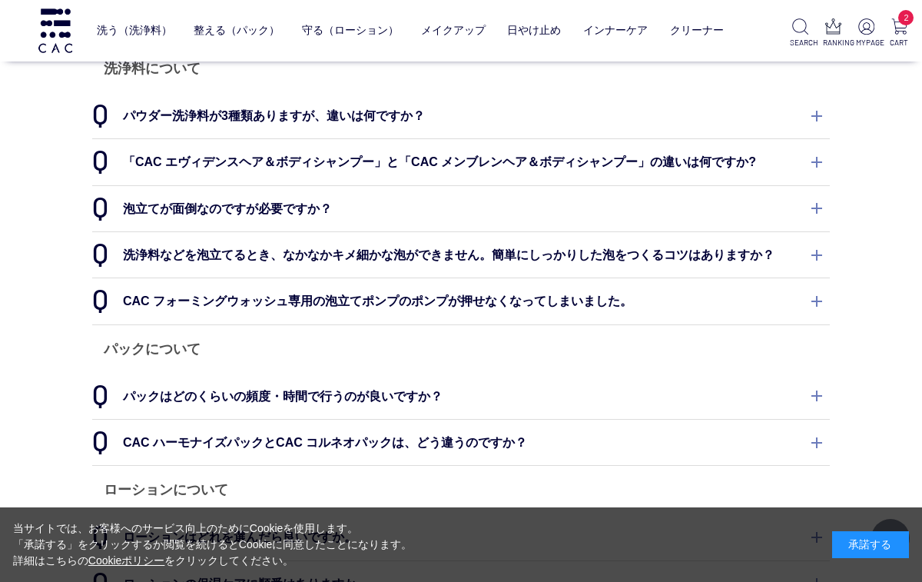
scroll to position [165, 0]
click at [798, 113] on dt "パウダー洗浄料が3種類ありますが、違いは何ですか？" at bounding box center [461, 114] width 738 height 45
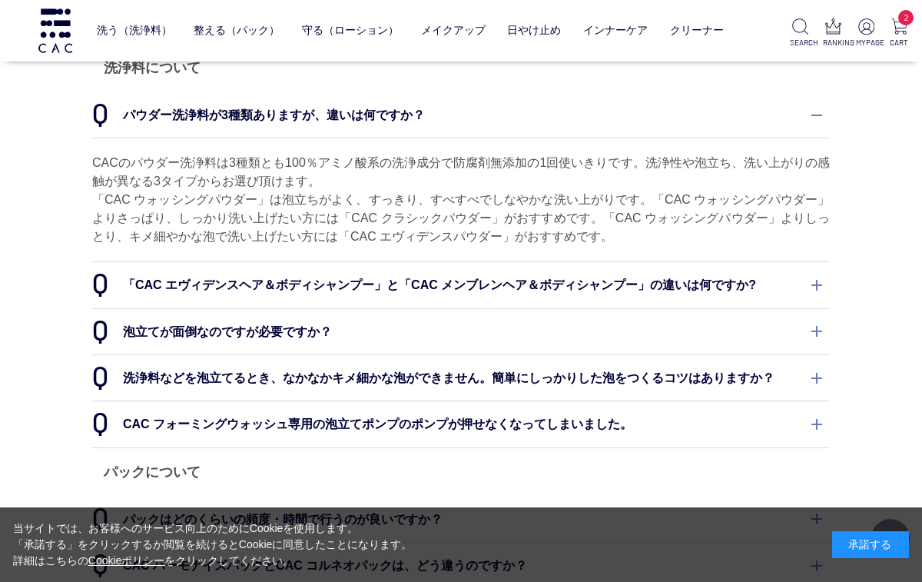
click at [810, 280] on dt "「CAC エヴィデンスヘア＆ボディシャンプー」と「CAC メンブレンヘア＆ボディシャンプー」の違いは何ですか?" at bounding box center [461, 284] width 738 height 45
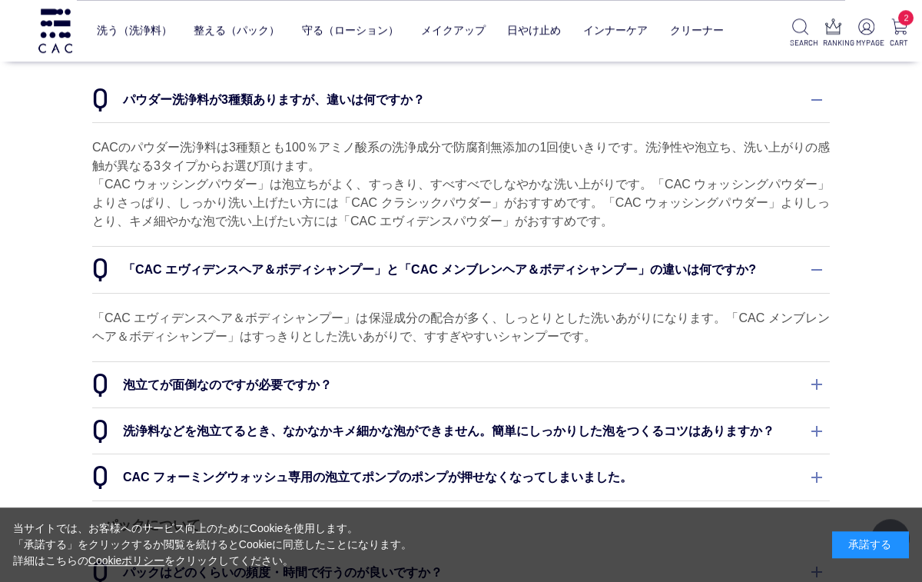
scroll to position [182, 0]
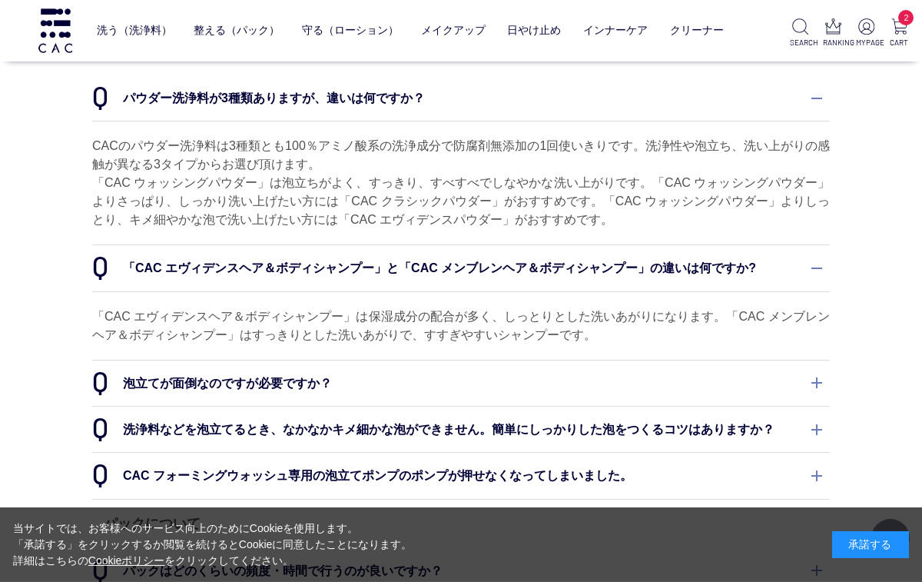
click at [799, 369] on dt "泡立てが面倒なのですが必要ですか？" at bounding box center [461, 382] width 738 height 45
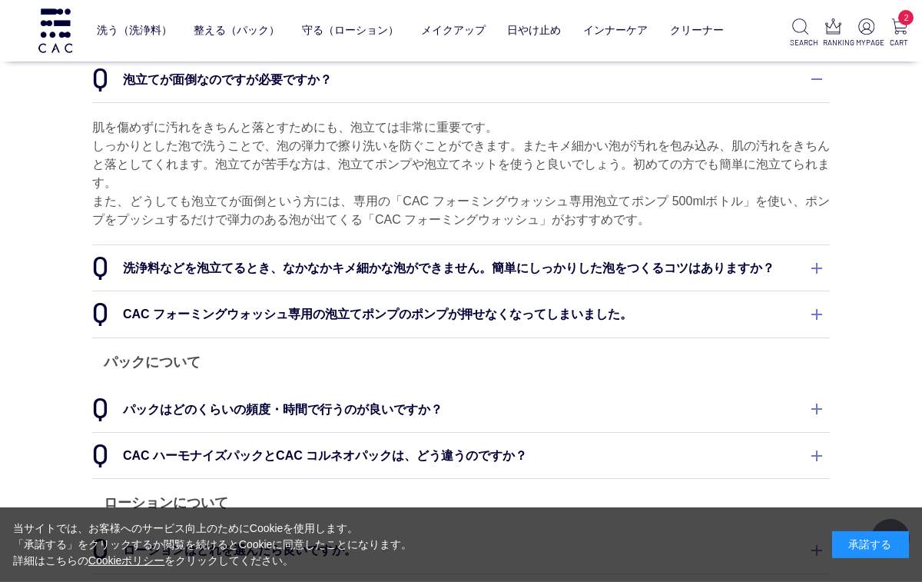
scroll to position [489, 0]
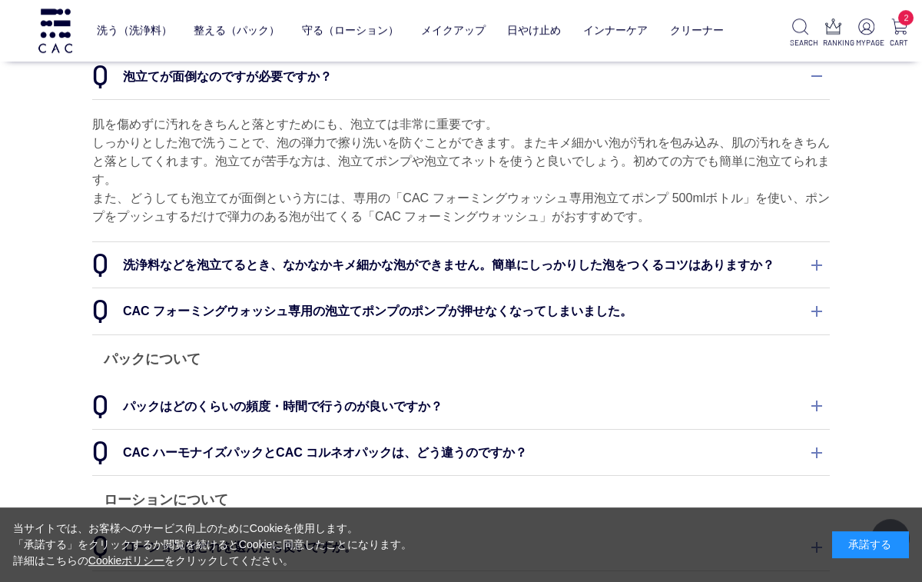
click at [805, 310] on dt "CAC フォーミングウォッシュ専用の泡立てポンプのポンプが押せなくなってしまいました。" at bounding box center [461, 310] width 738 height 45
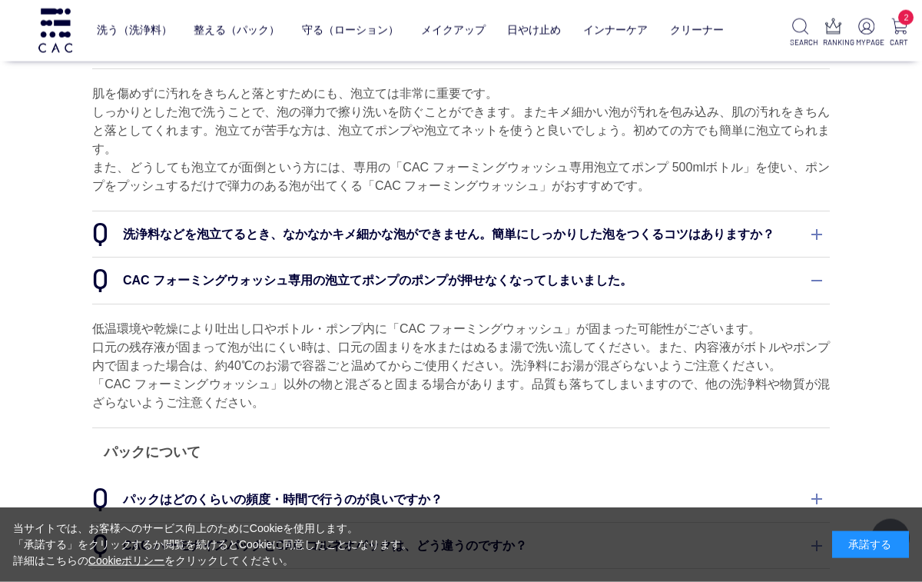
scroll to position [520, 0]
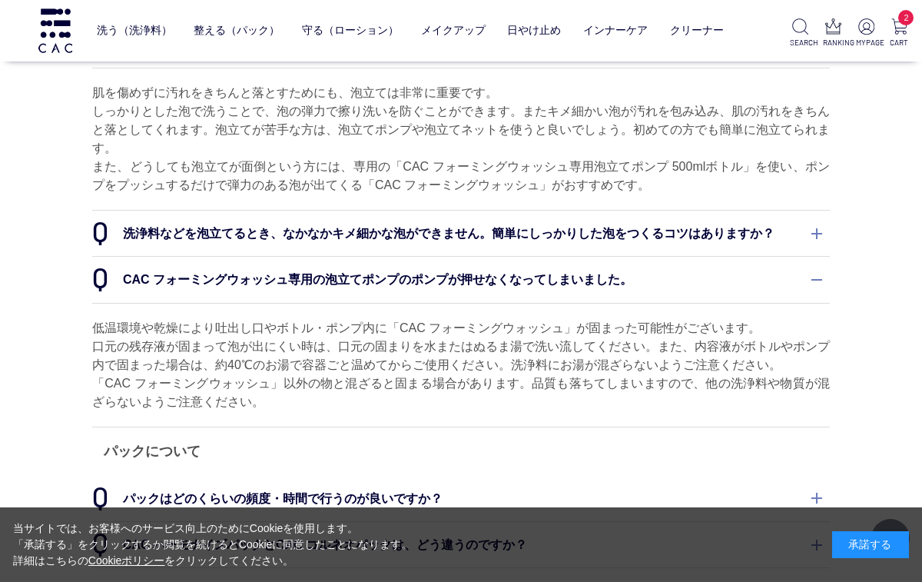
click at [900, 31] on img at bounding box center [899, 26] width 16 height 16
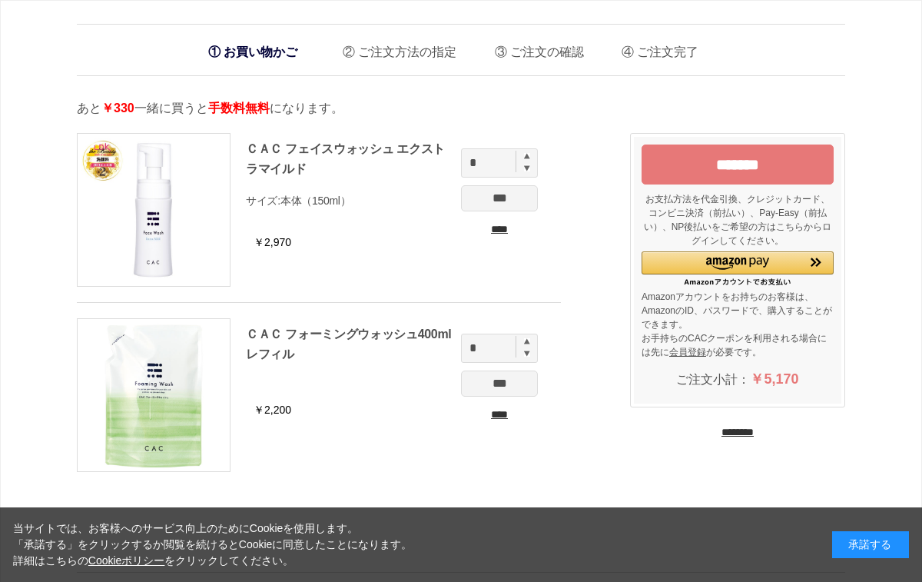
click at [503, 230] on input "****" at bounding box center [499, 229] width 77 height 16
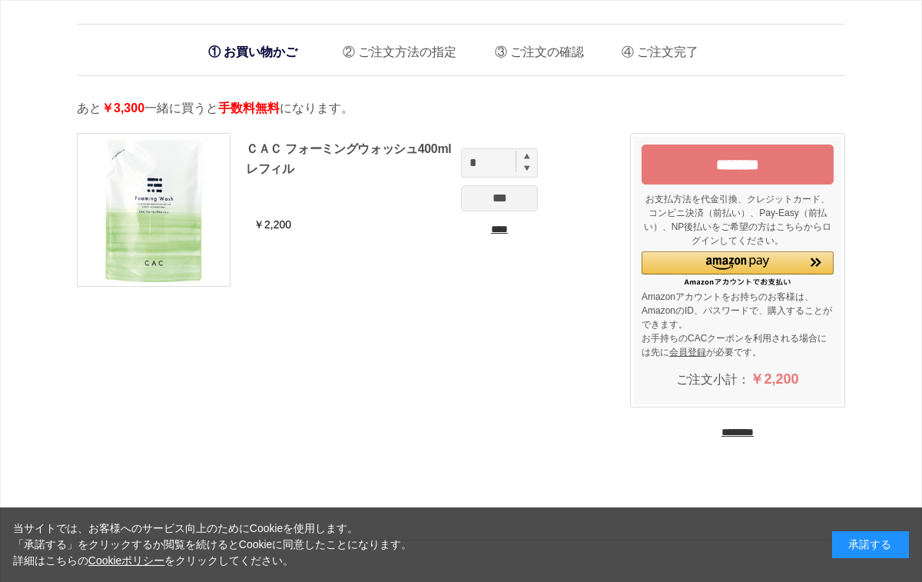
click at [505, 230] on input "****" at bounding box center [499, 229] width 77 height 16
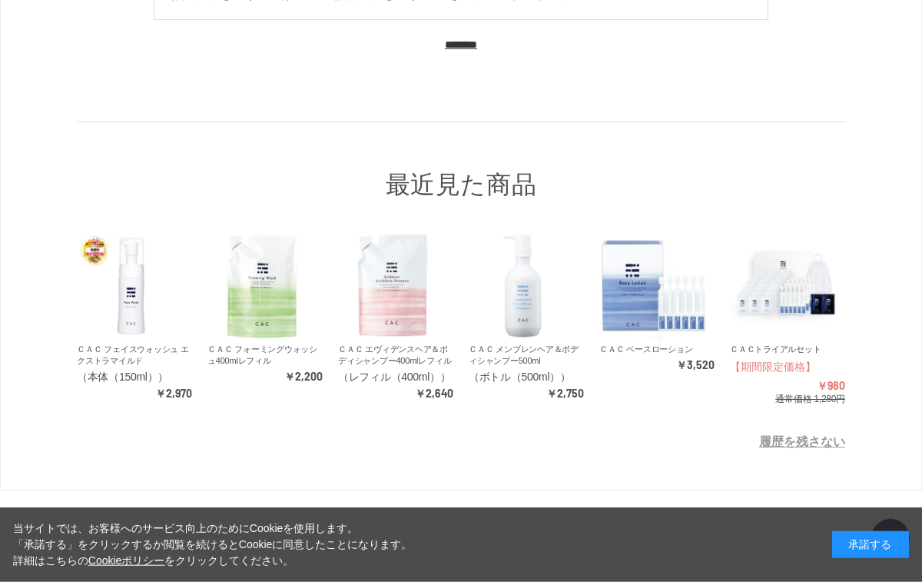
scroll to position [148, 0]
